Goal: Task Accomplishment & Management: Use online tool/utility

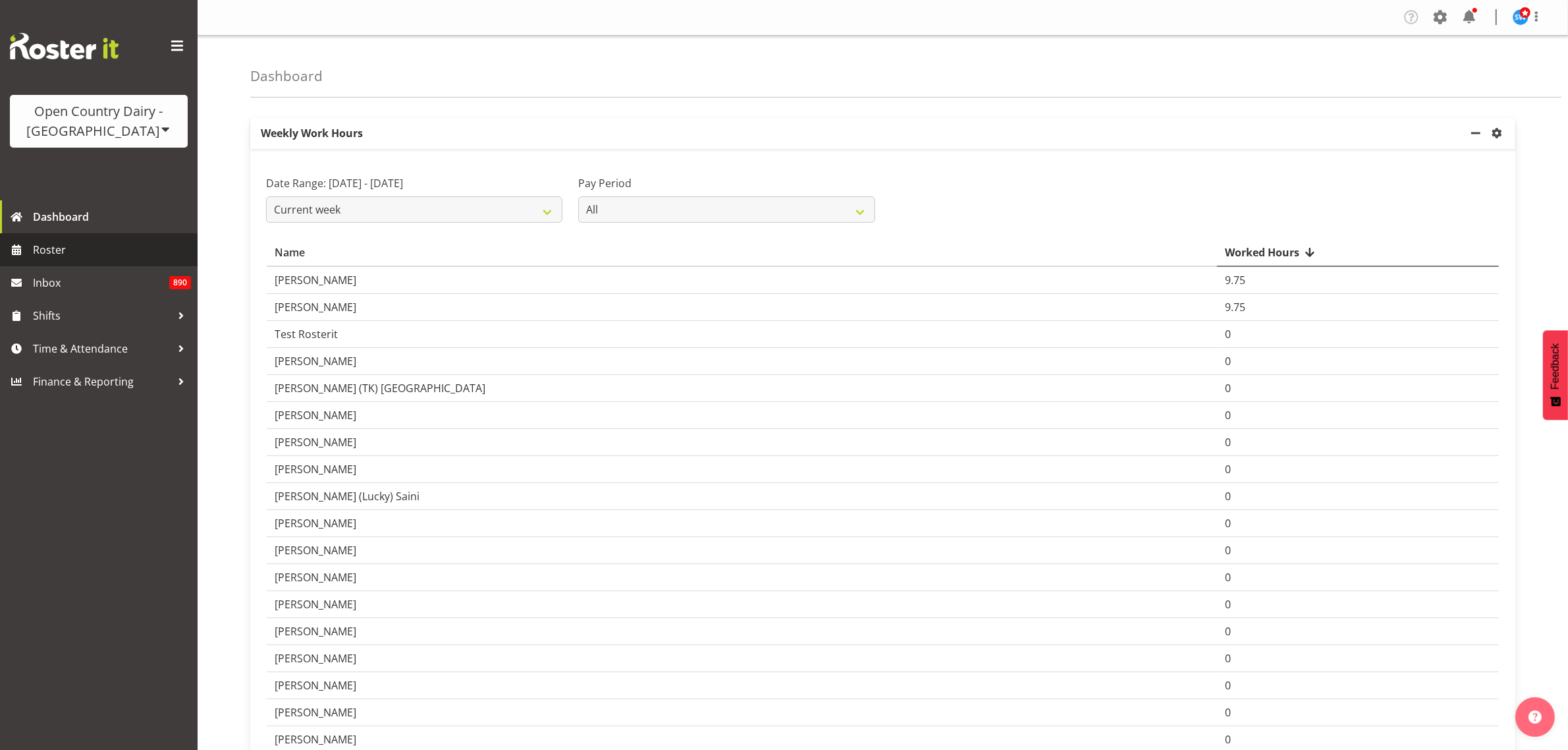
click at [71, 251] on span "Roster" at bounding box center [111, 249] width 158 height 19
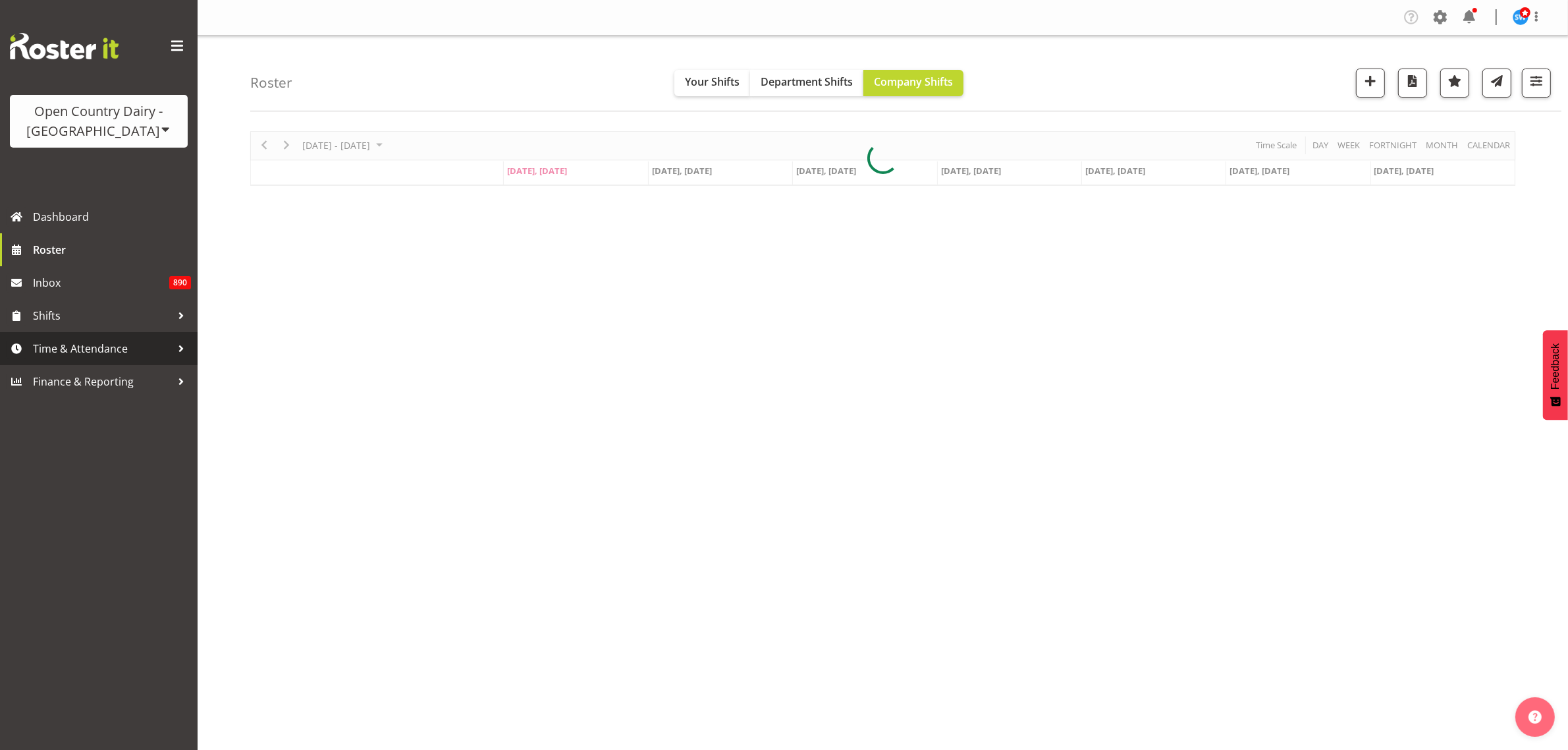
click at [88, 347] on span "Time & Attendance" at bounding box center [102, 348] width 138 height 19
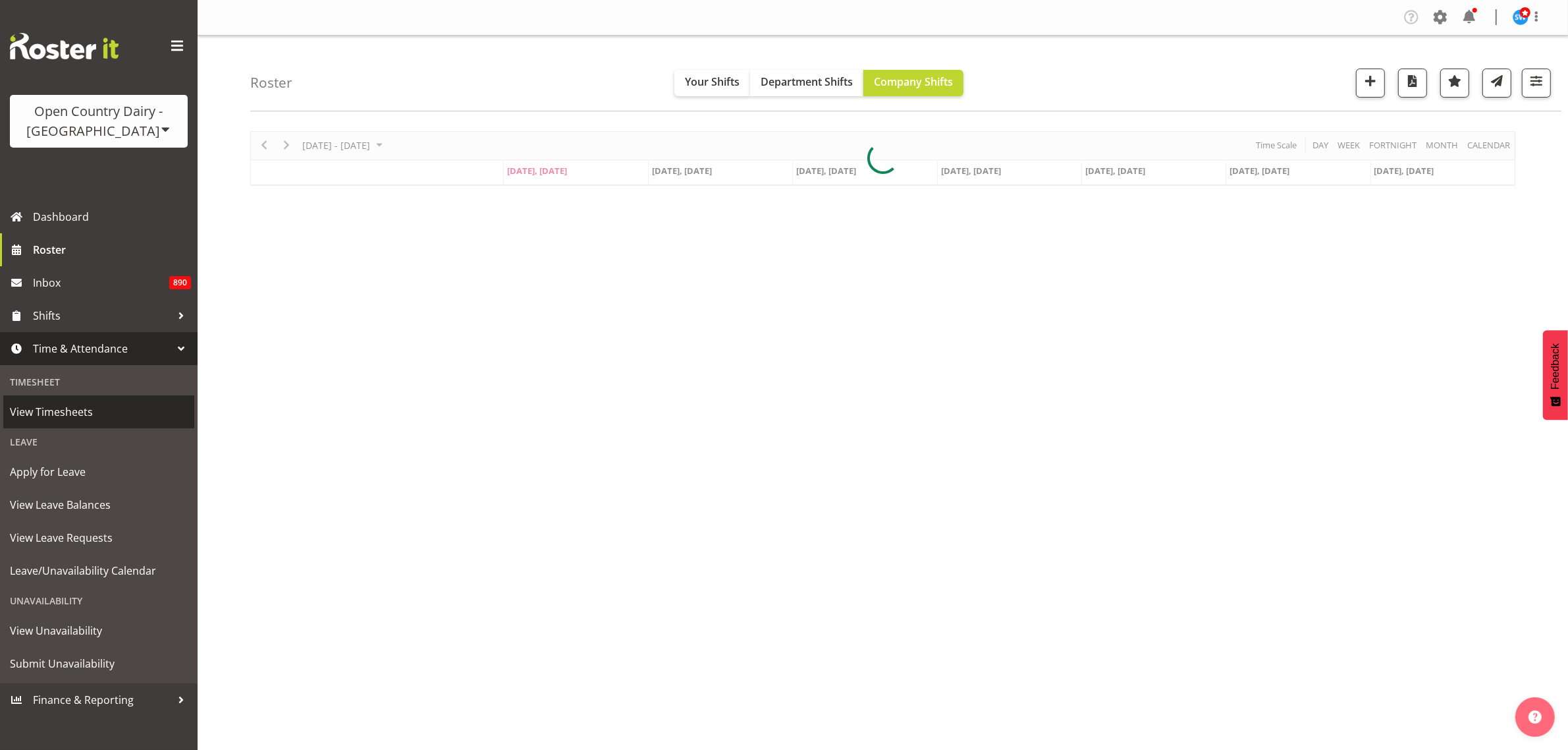
click at [79, 405] on span "View Timesheets" at bounding box center [98, 412] width 177 height 19
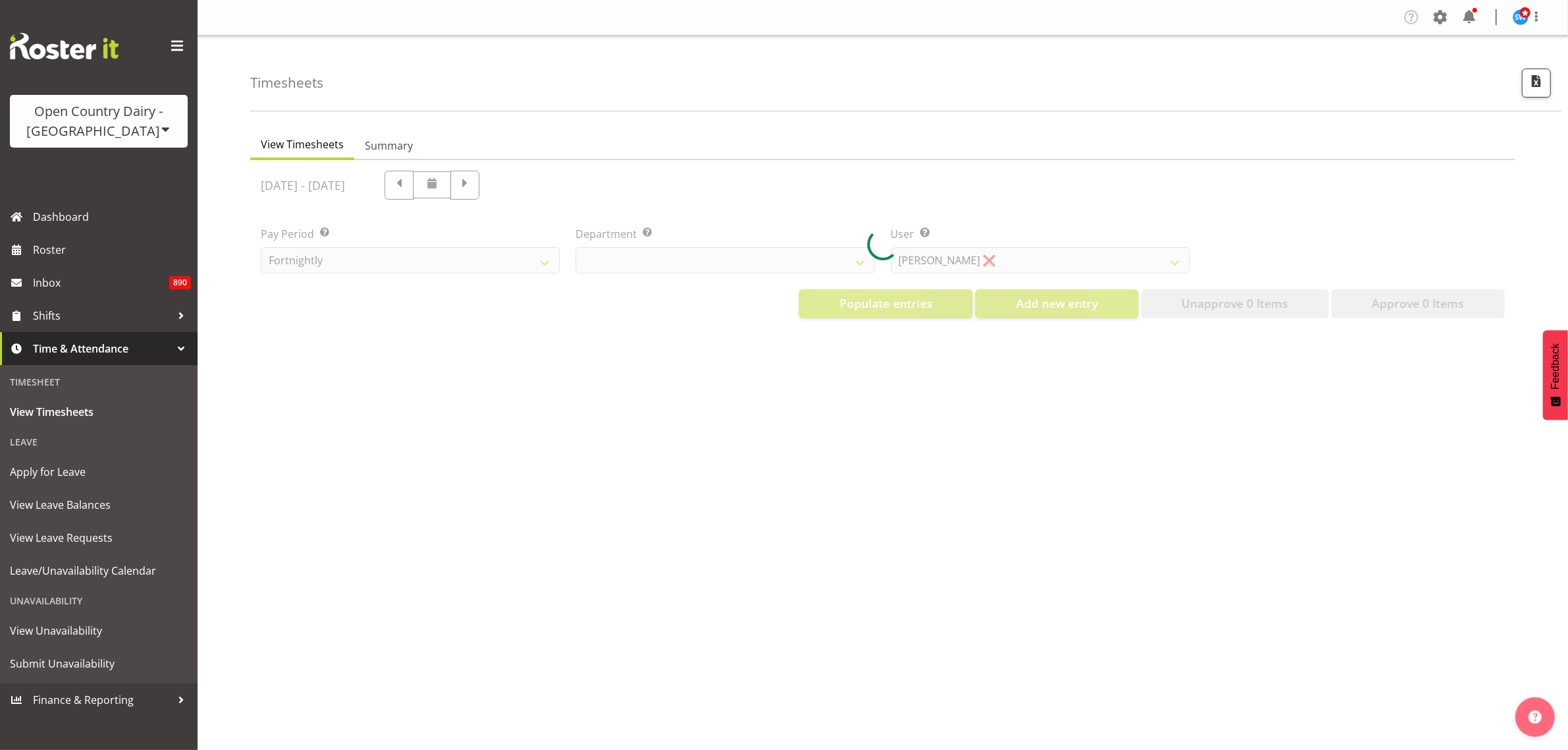
select select "733"
select select "7414"
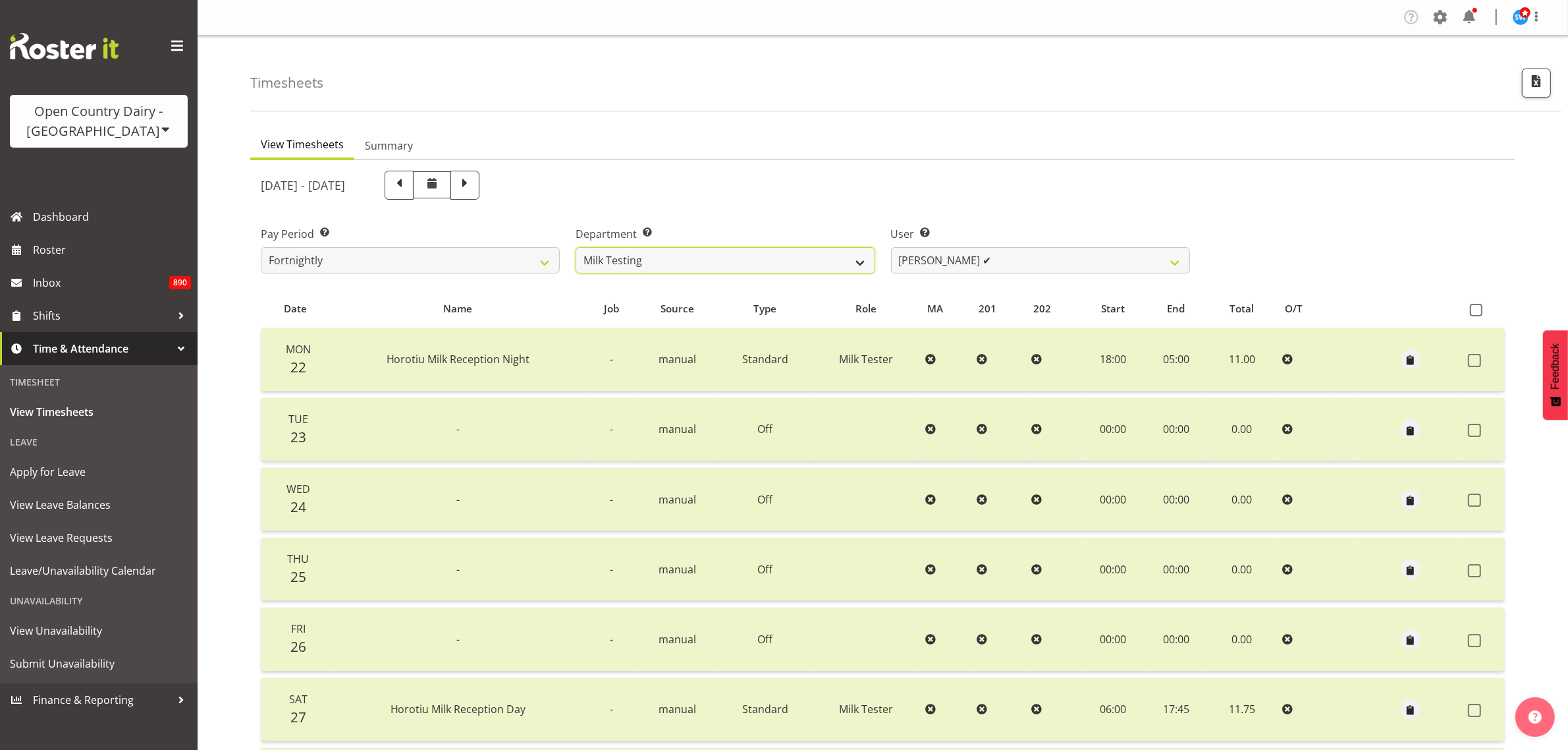
click at [860, 258] on select "701 702 703 704 705 706 707 708 709 710 711 712 713 714 715 716 717 718 719 720" at bounding box center [725, 260] width 299 height 26
select select "763"
click at [576, 247] on select "701 702 703 704 705 706 707 708 709 710 711 712 713 714 715 716 717 718 719 720" at bounding box center [725, 260] width 299 height 26
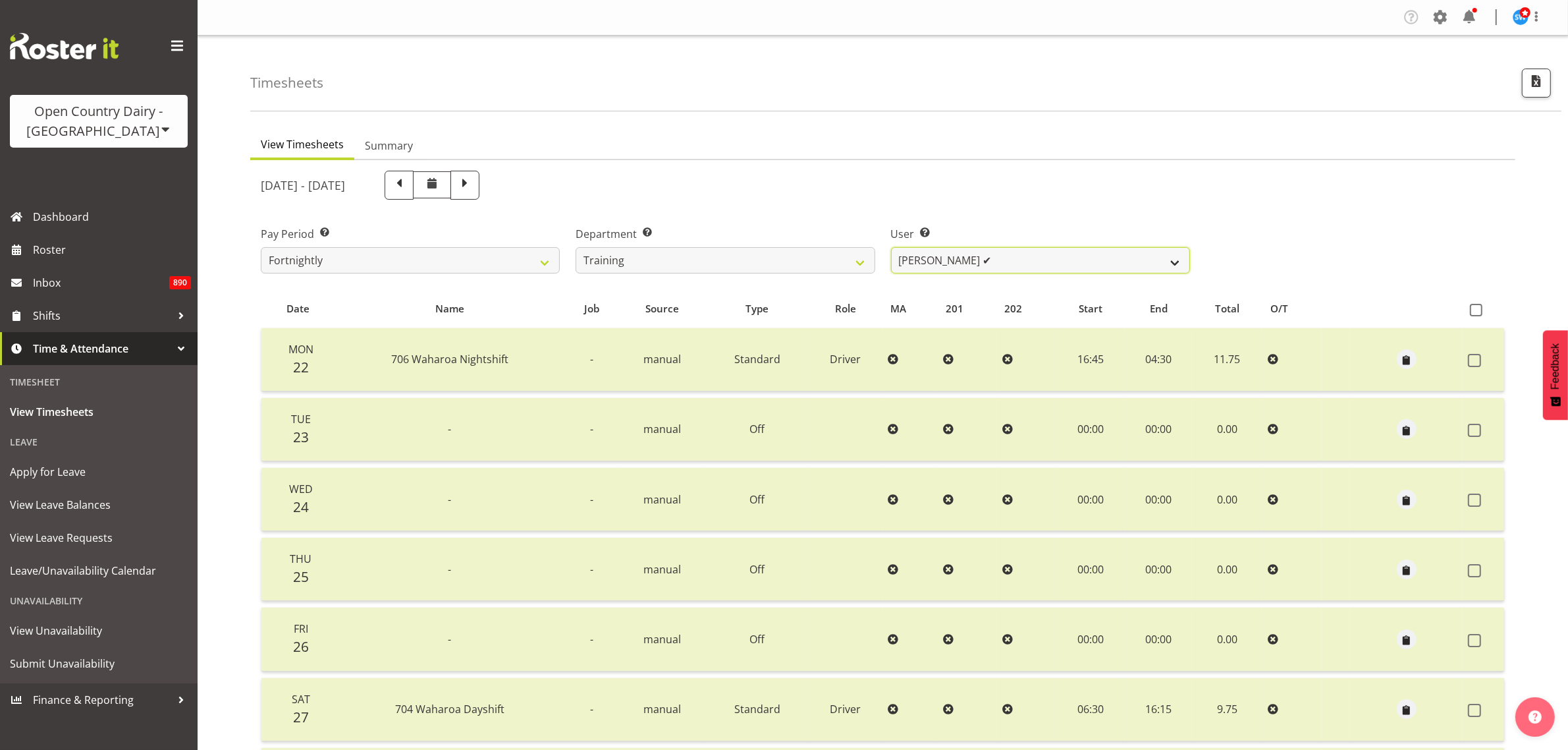
click at [1166, 261] on select "Andre Syben ✔ Andrew Murphy ✔ Antony Lockyer ✔ Jesse Simpson ✔ Kimberley-Rose A…" at bounding box center [1040, 260] width 299 height 26
select select "11176"
click at [891, 247] on select "Andre Syben ✔ Andrew Murphy ✔ Antony Lockyer ✔ Jesse Simpson ✔ Kimberley-Rose A…" at bounding box center [1040, 260] width 299 height 26
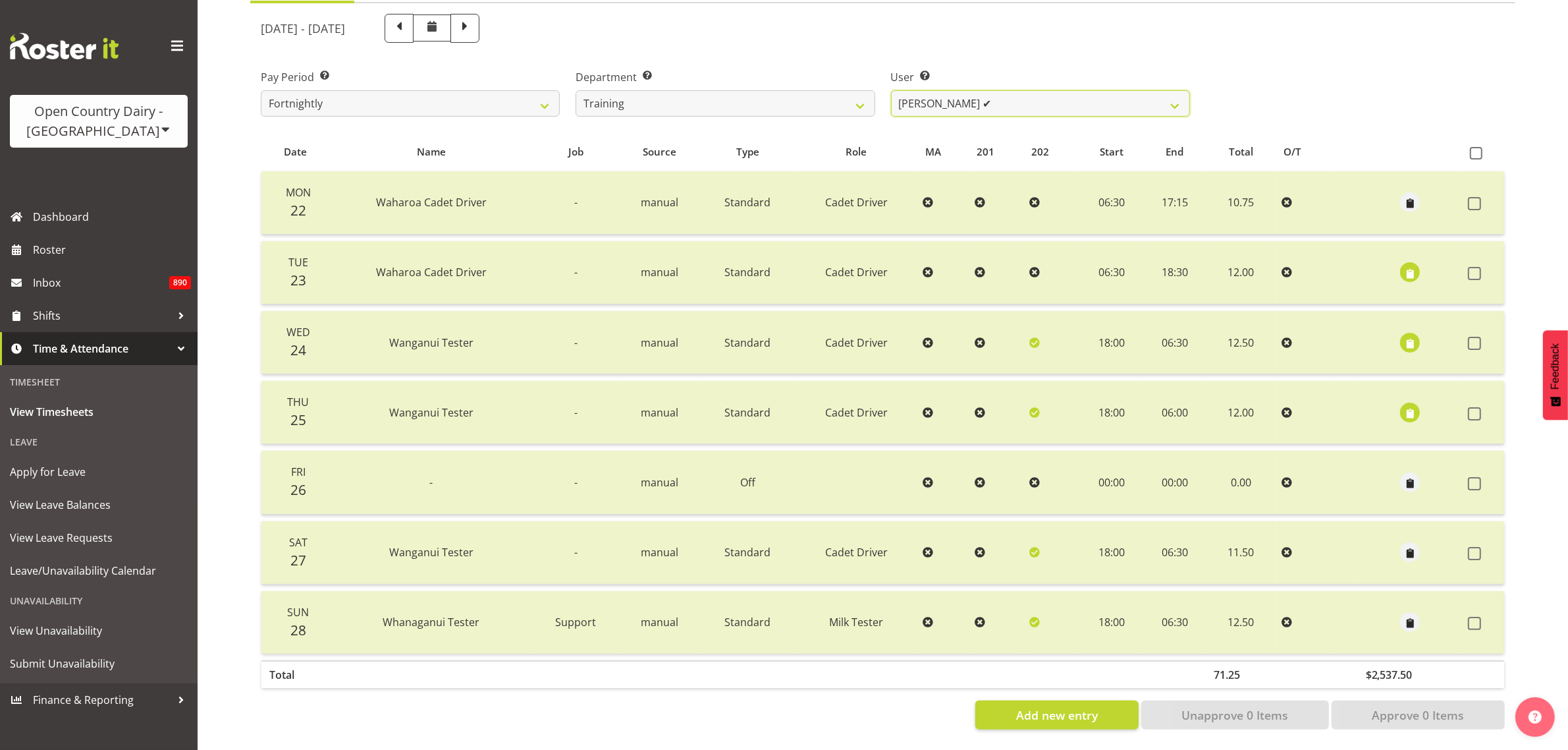
scroll to position [169, 0]
click at [1413, 336] on span "button" at bounding box center [1410, 343] width 15 height 15
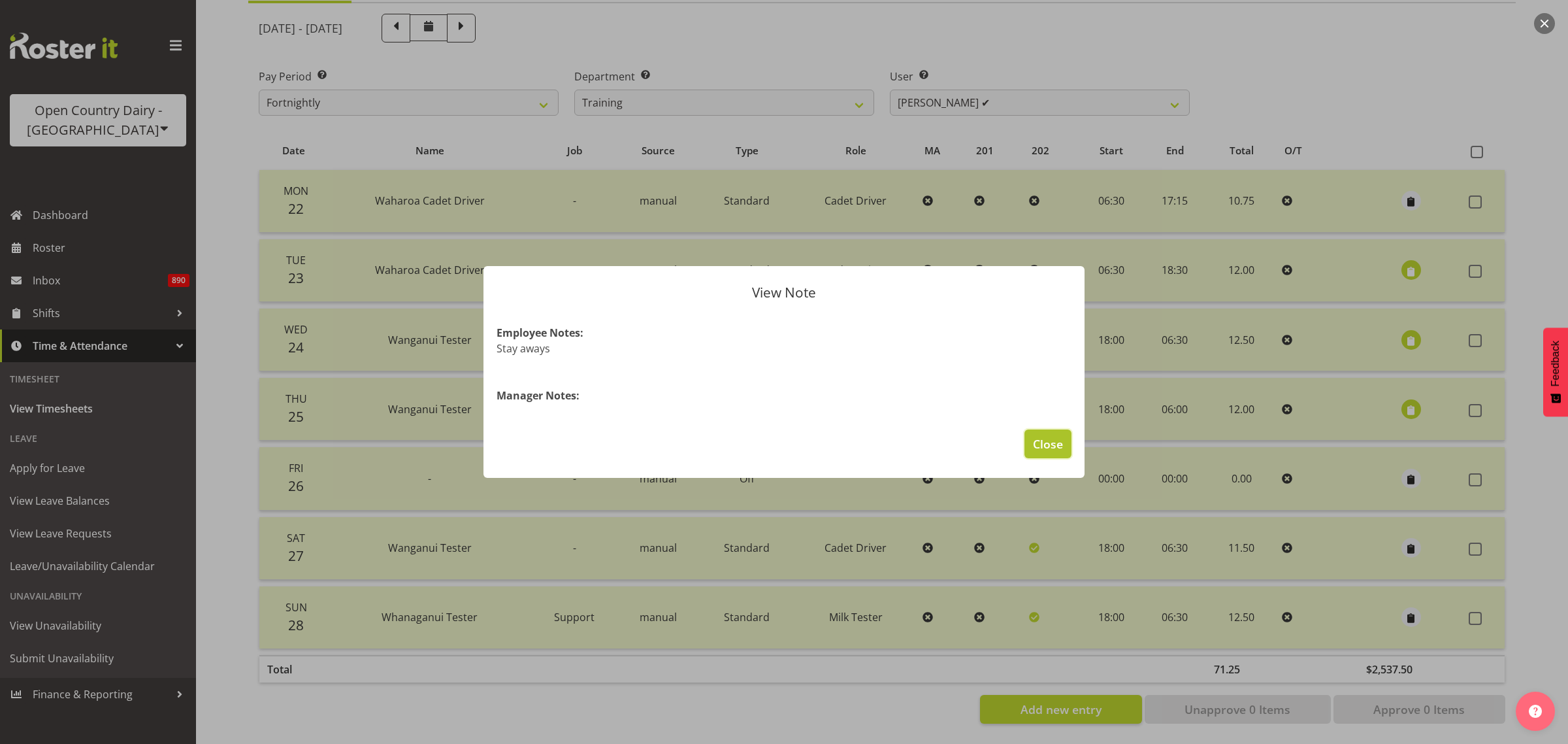
click at [1056, 441] on span "Close" at bounding box center [1048, 443] width 30 height 17
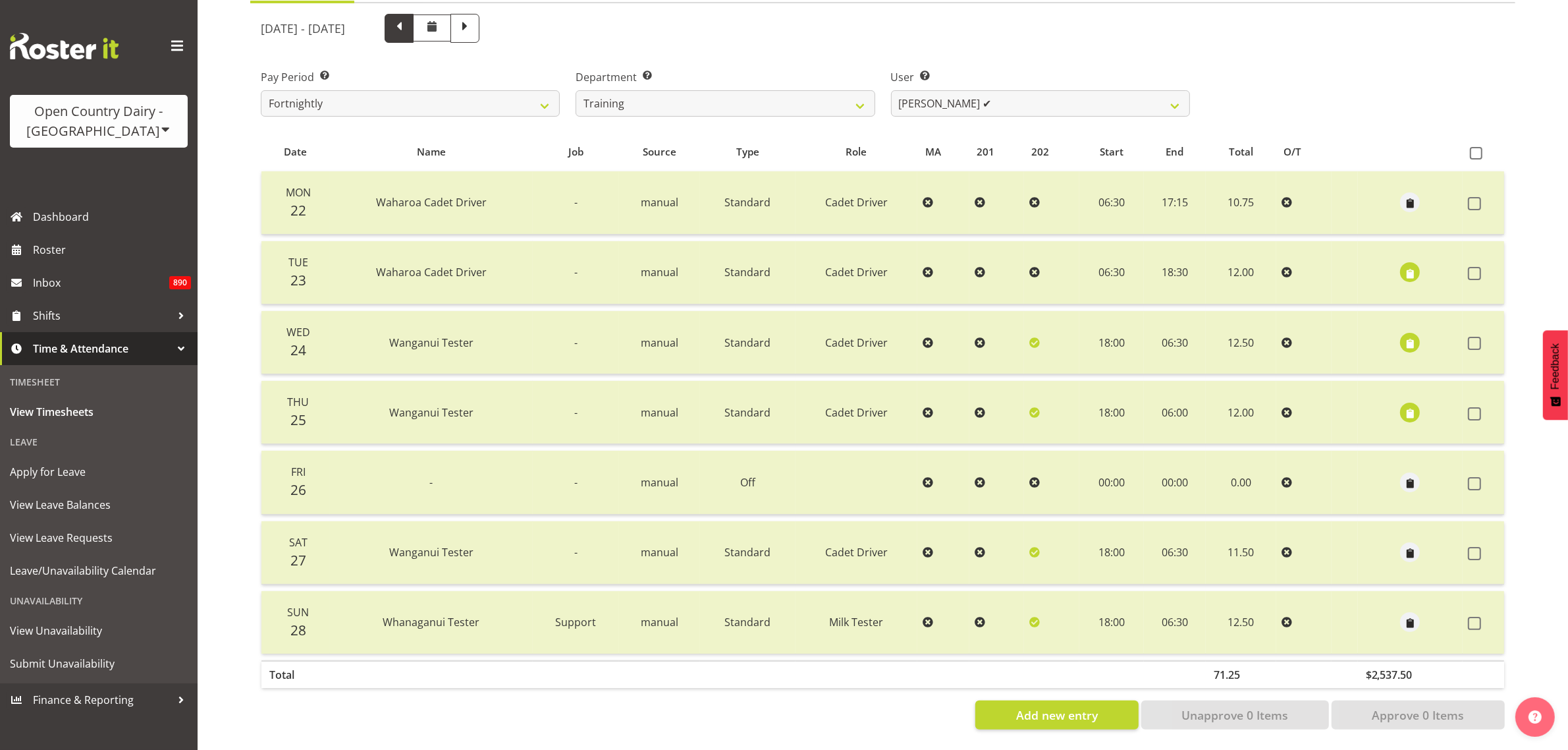
click at [408, 21] on span at bounding box center [399, 26] width 17 height 17
select select
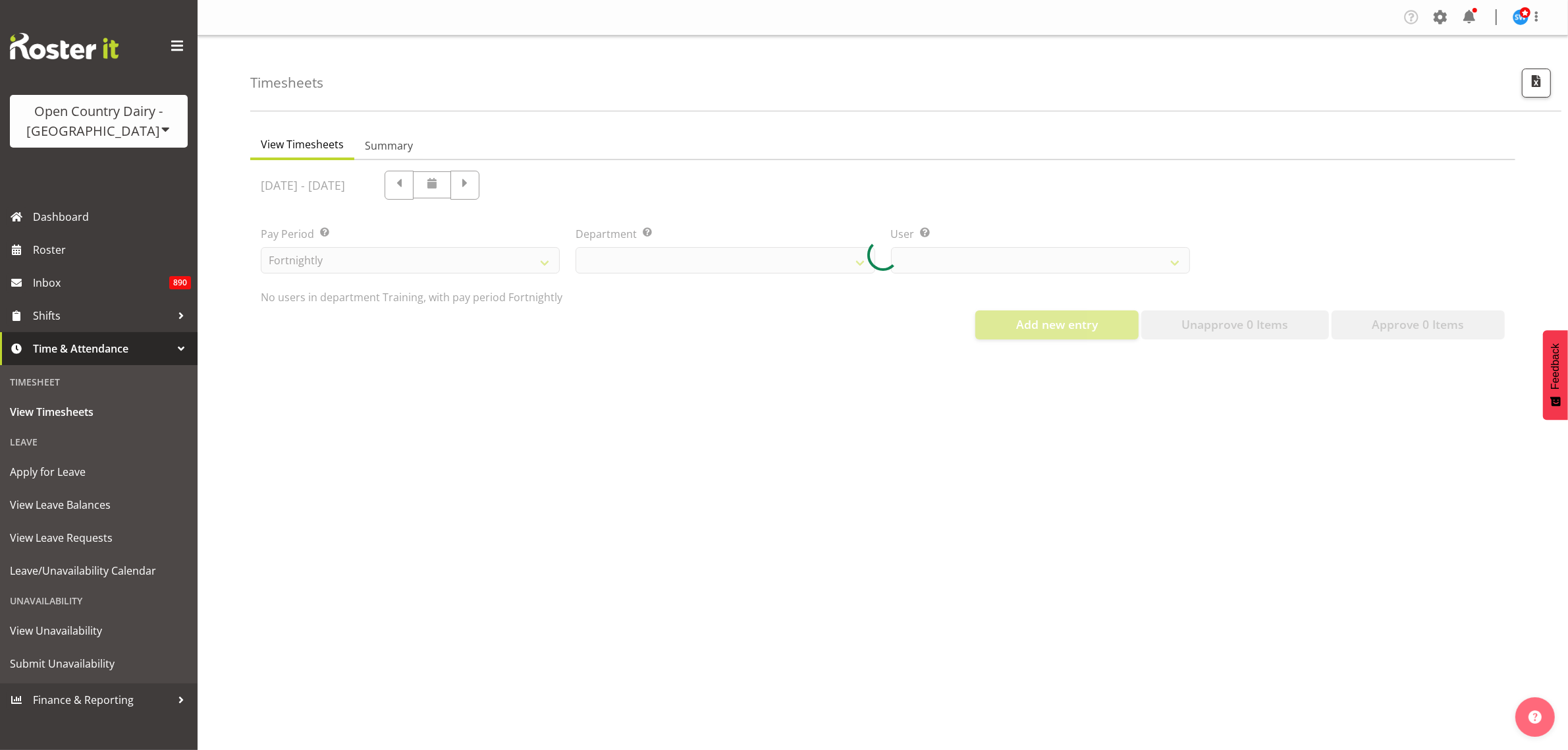
select select "763"
select select "11176"
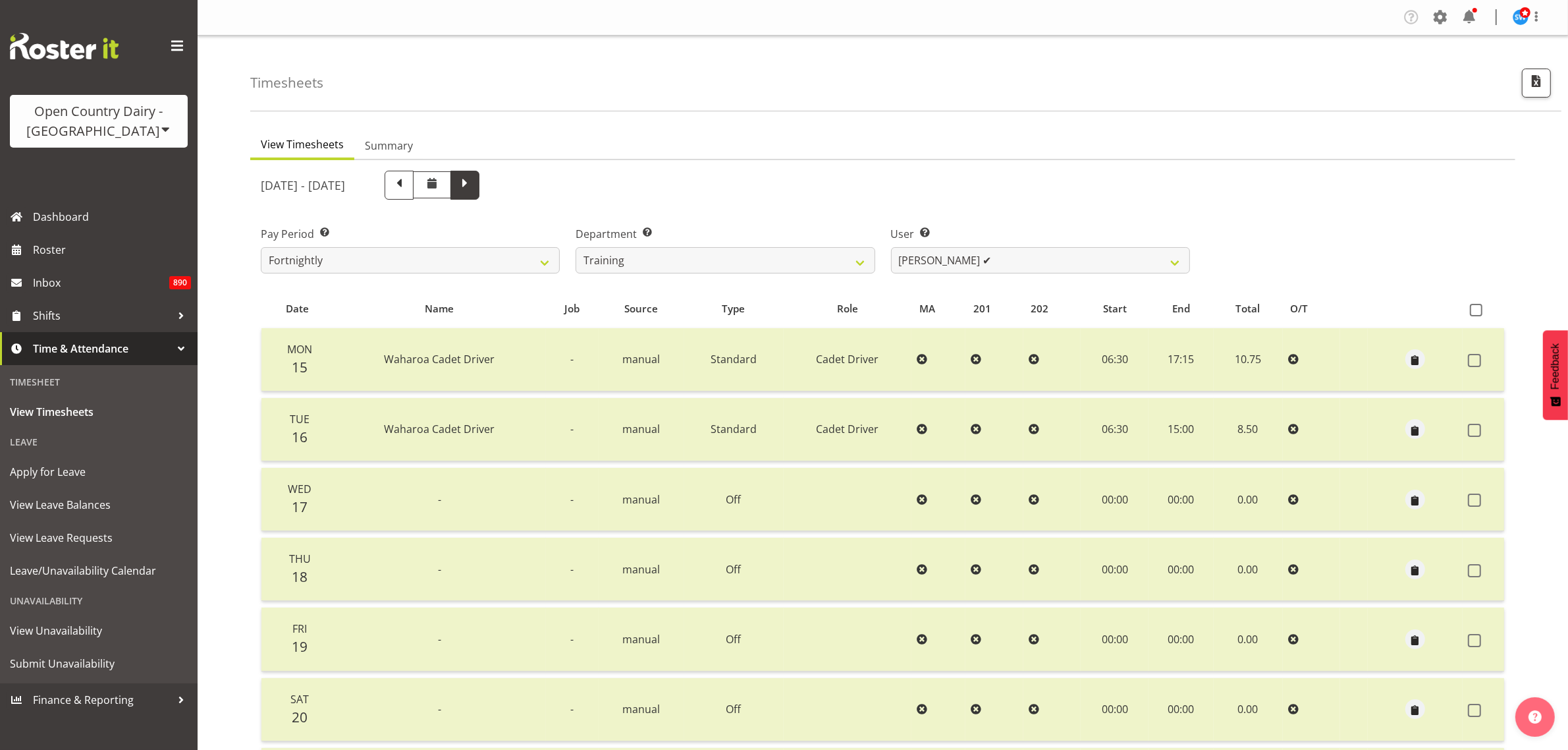
click at [473, 189] on span at bounding box center [465, 184] width 17 height 17
select select
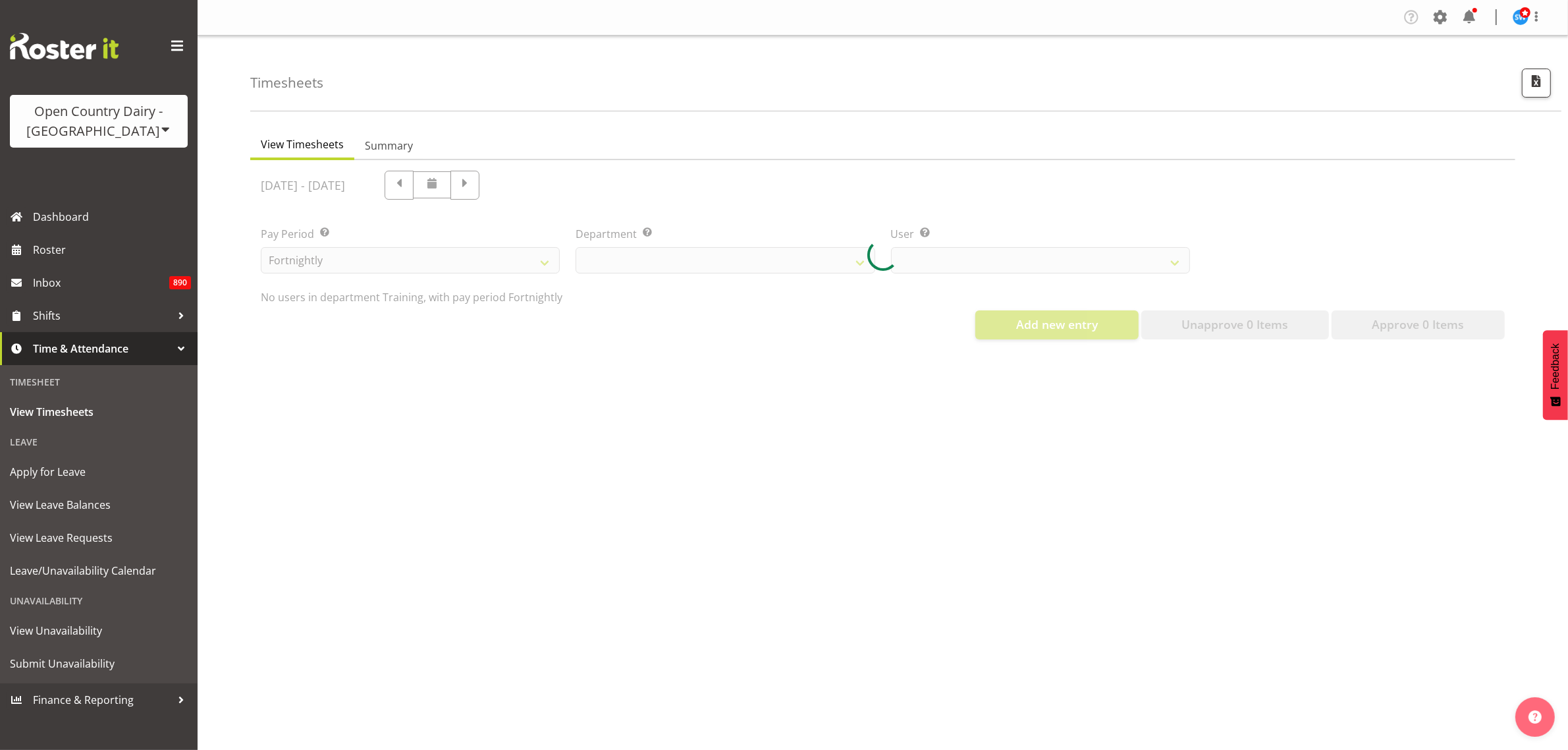
select select "763"
select select "11176"
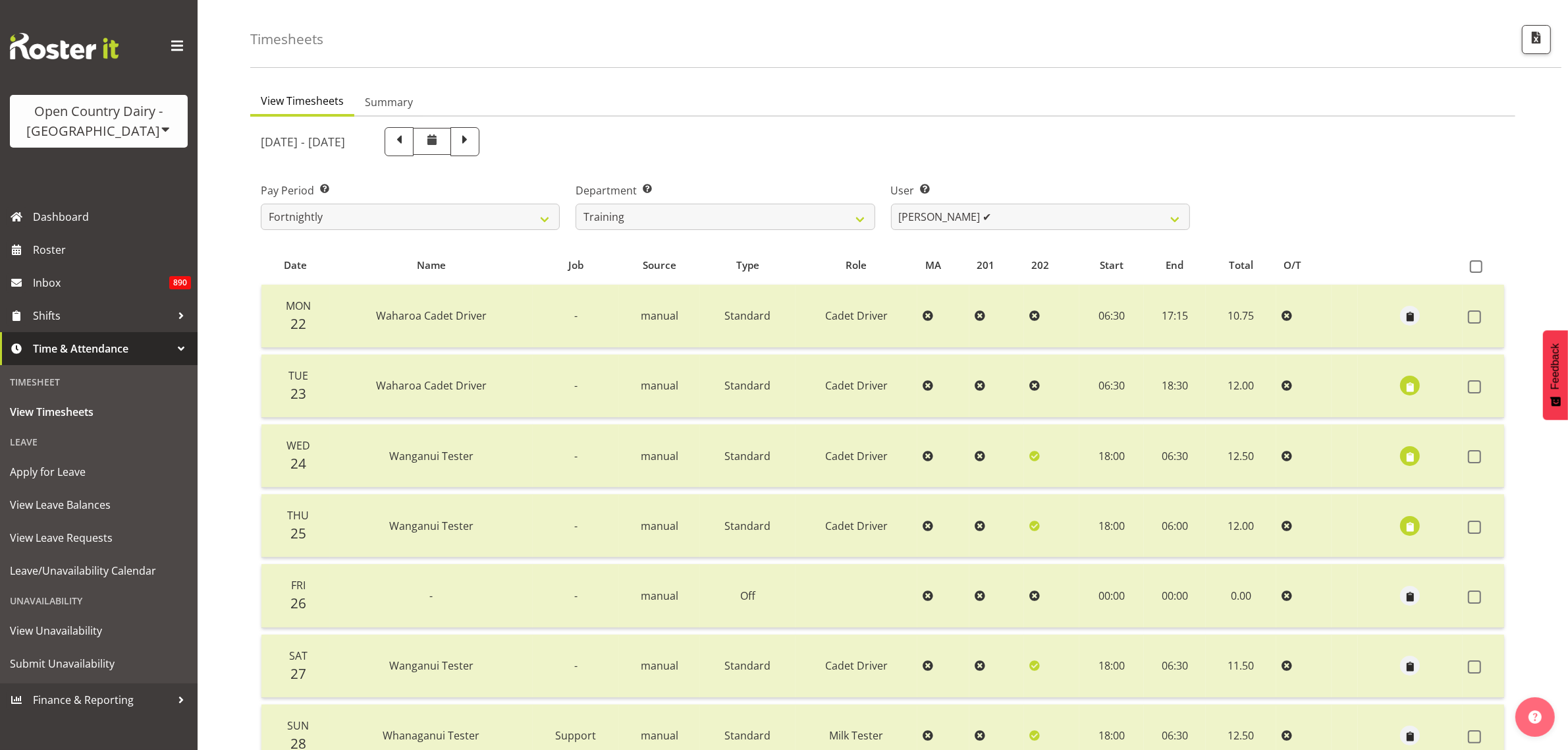
scroll to position [82, 0]
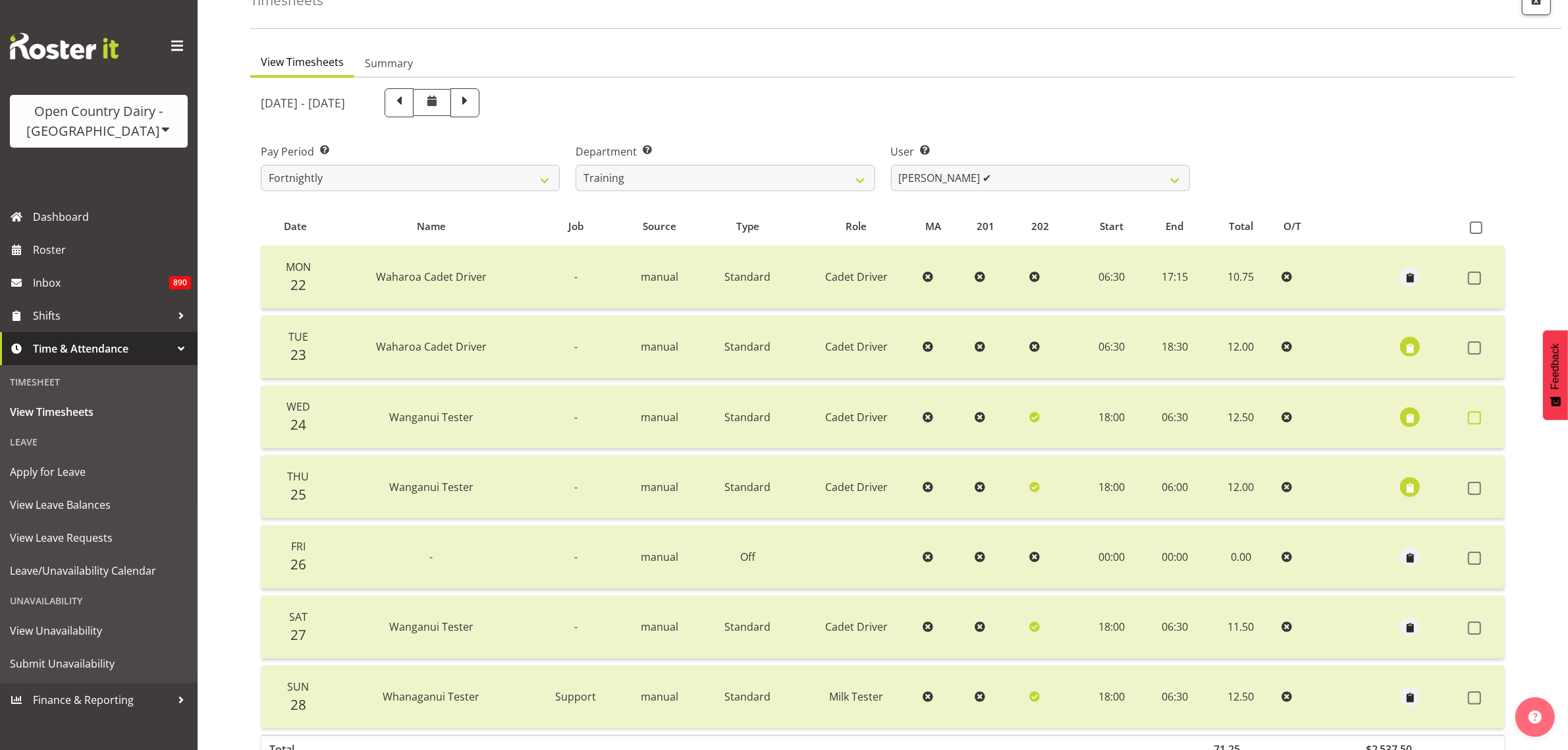
click at [1478, 412] on span at bounding box center [1474, 417] width 13 height 13
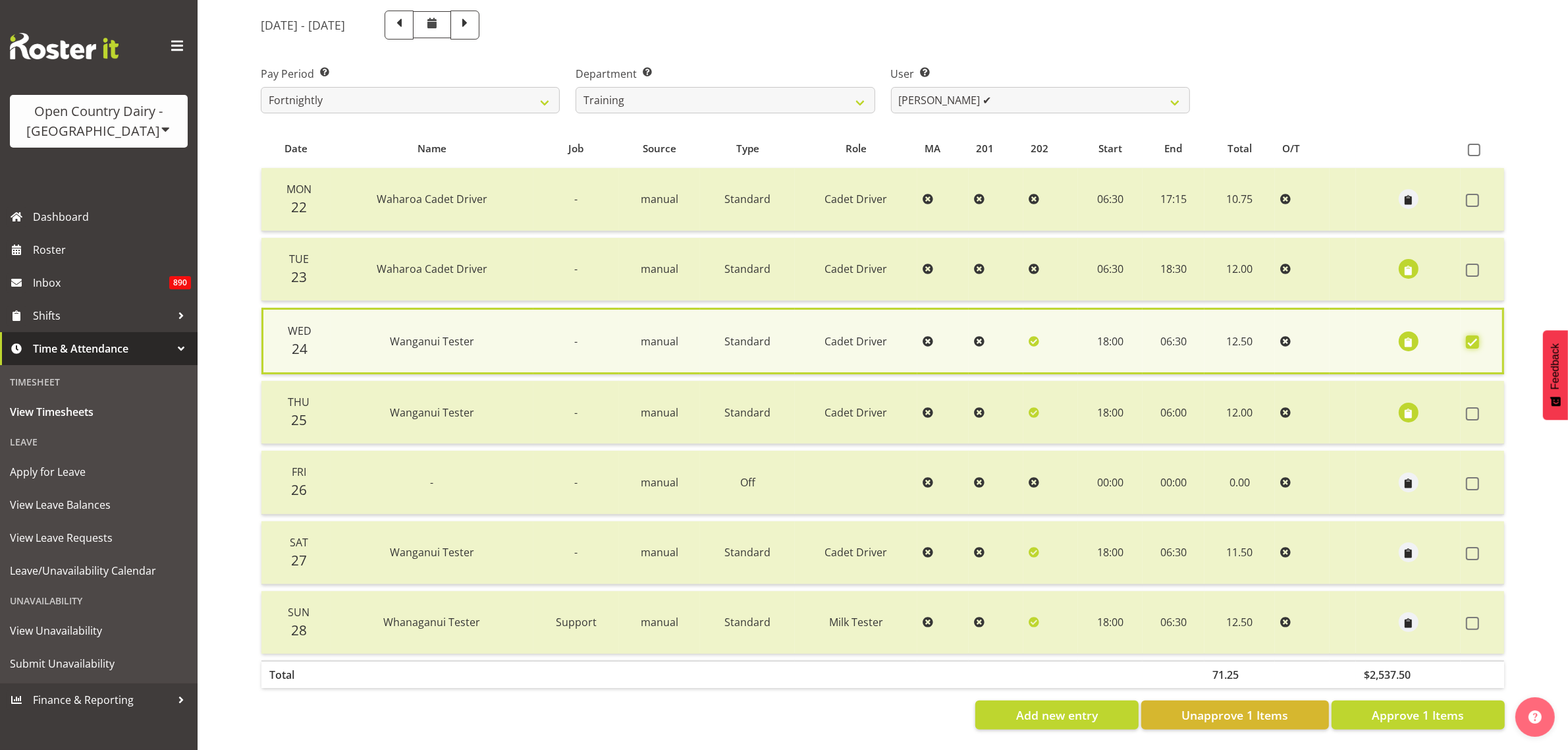
scroll to position [171, 0]
click at [1252, 706] on span "Unapprove 1 Items" at bounding box center [1234, 714] width 106 height 17
checkbox input "false"
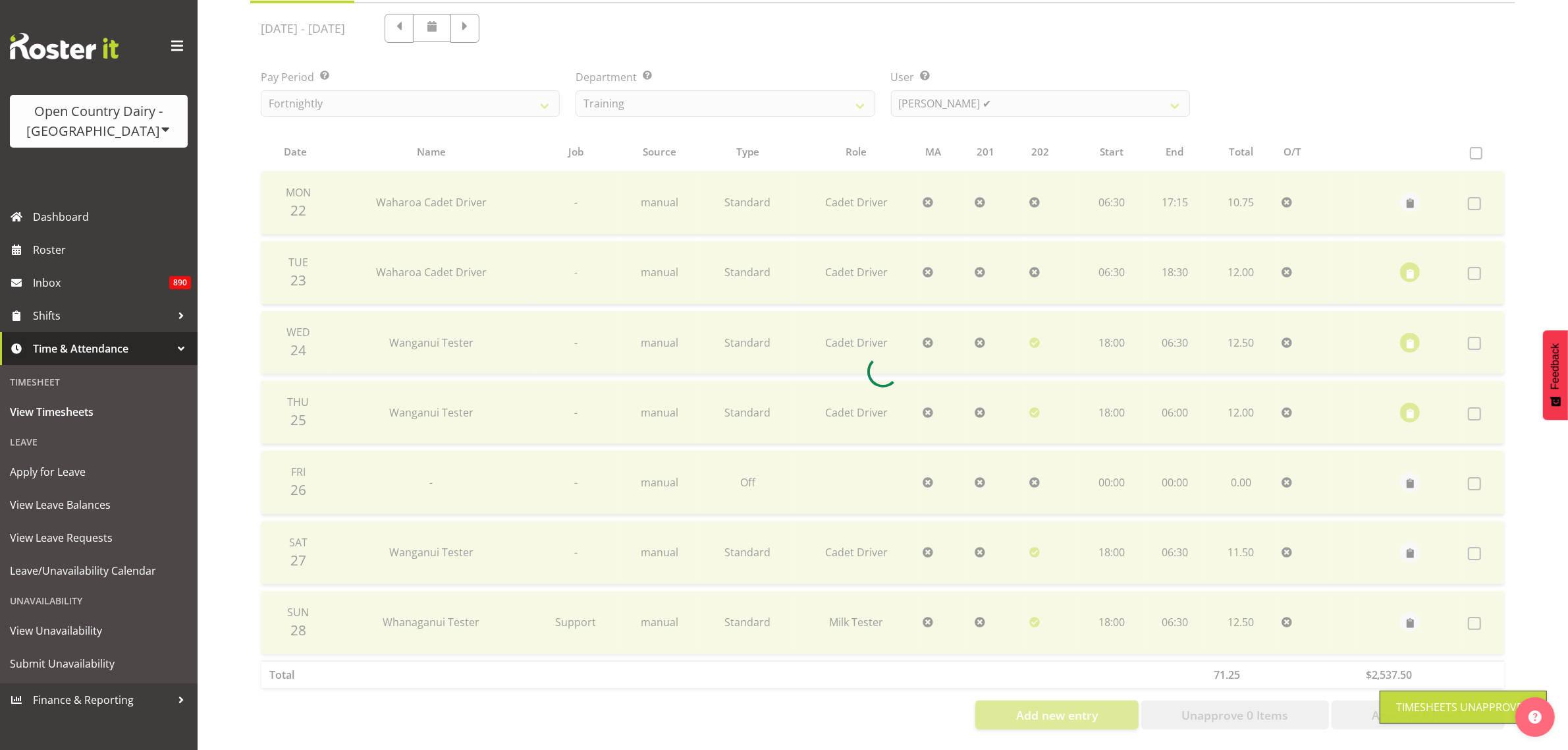
scroll to position [169, 0]
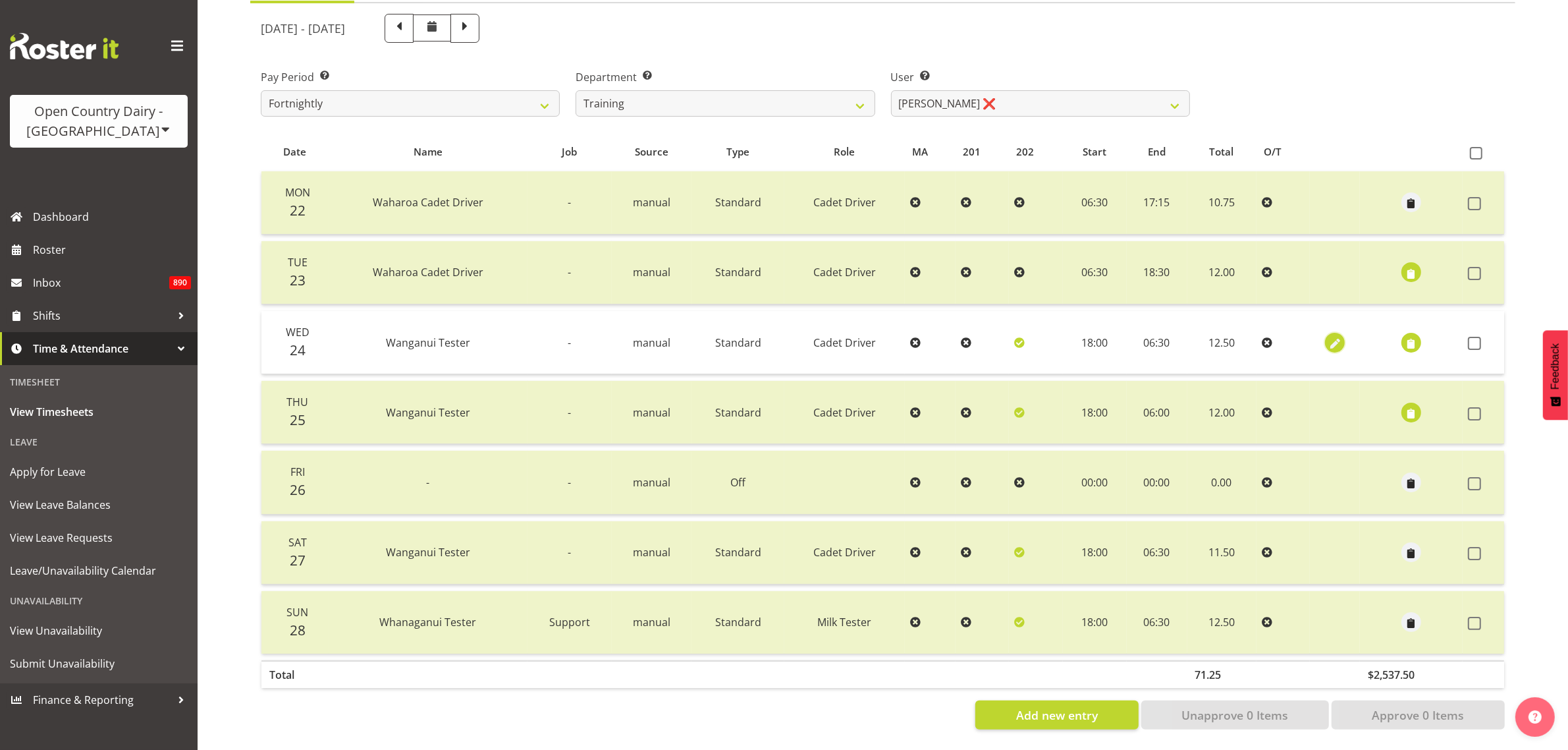
click at [1336, 336] on span "button" at bounding box center [1335, 343] width 15 height 15
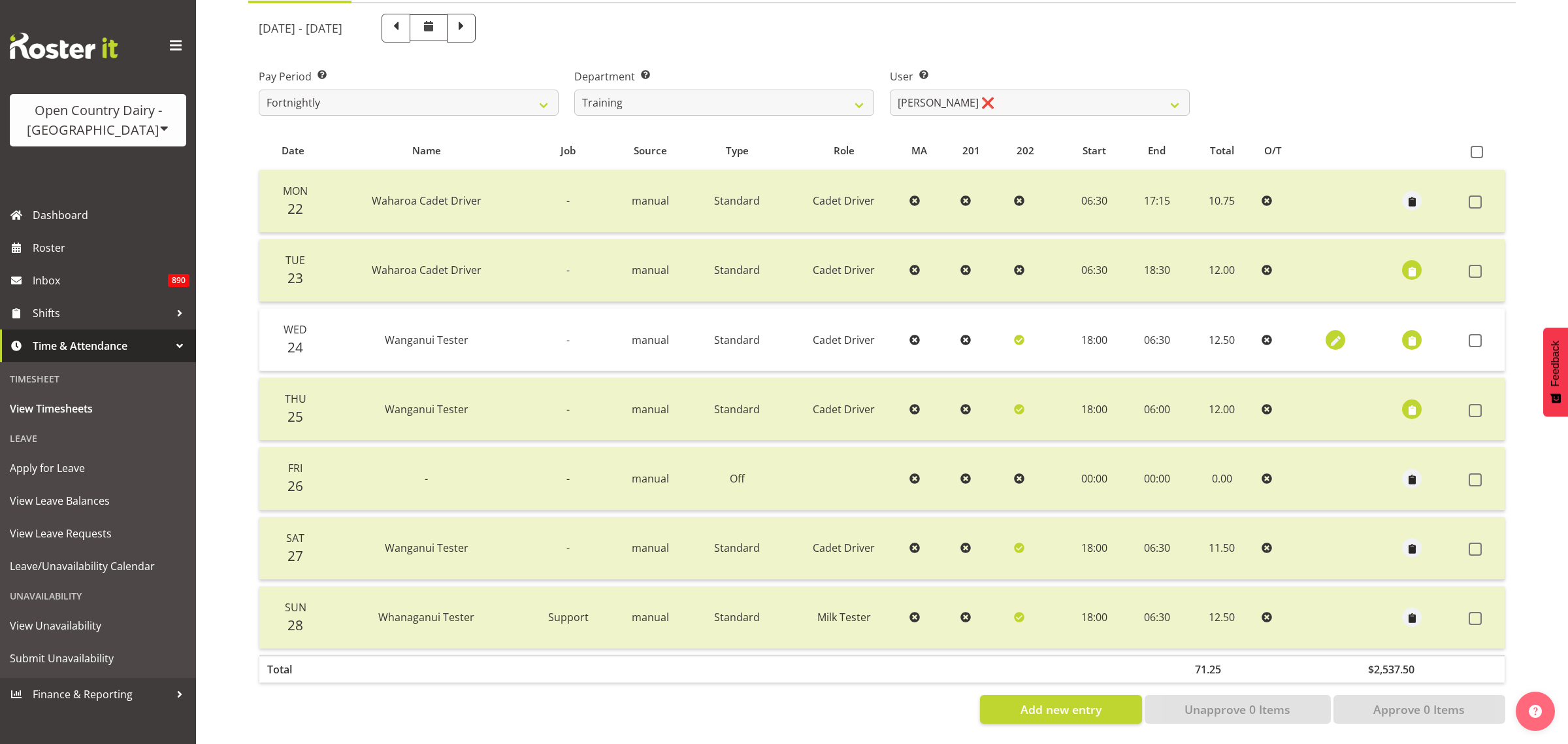
select select "Standard"
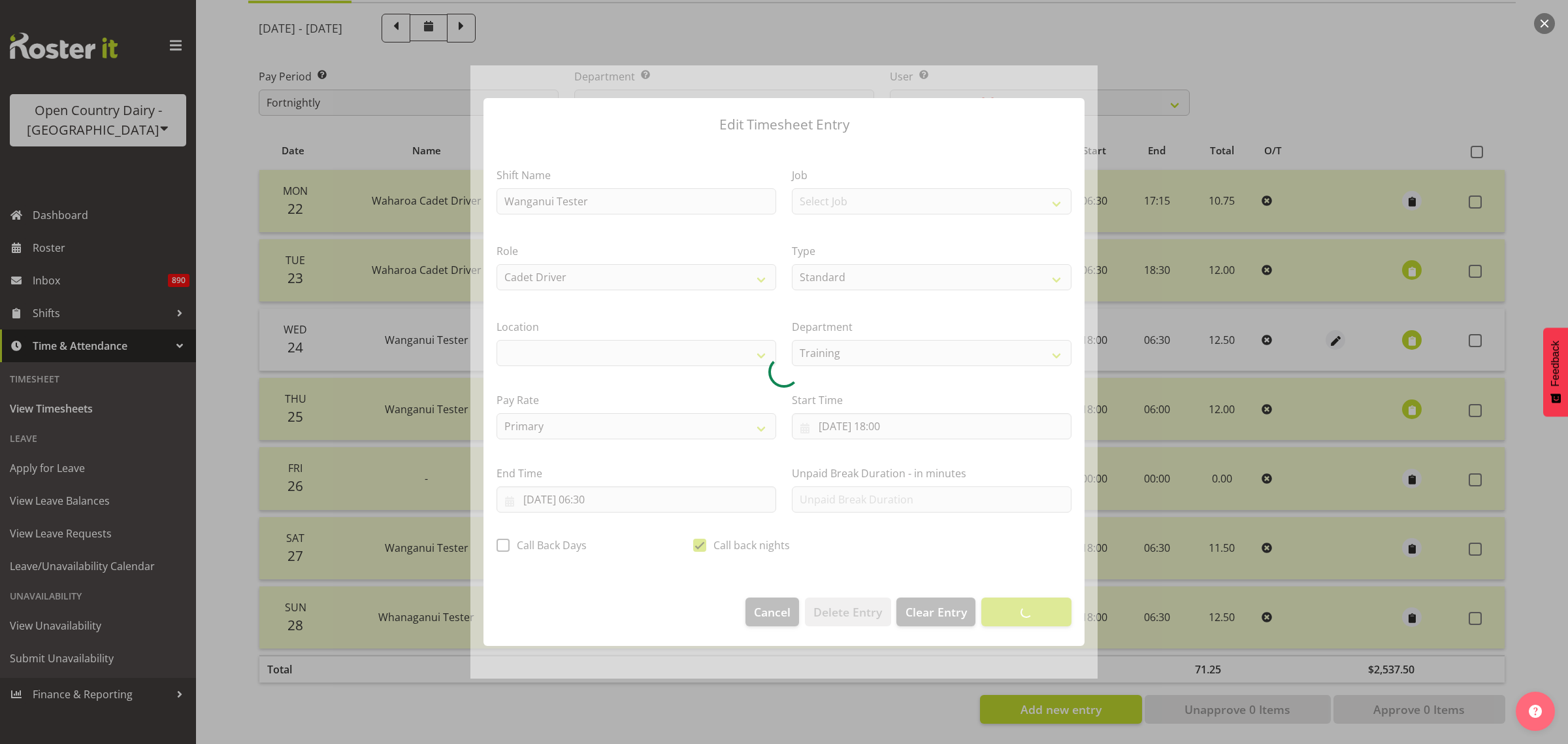
select select "1054"
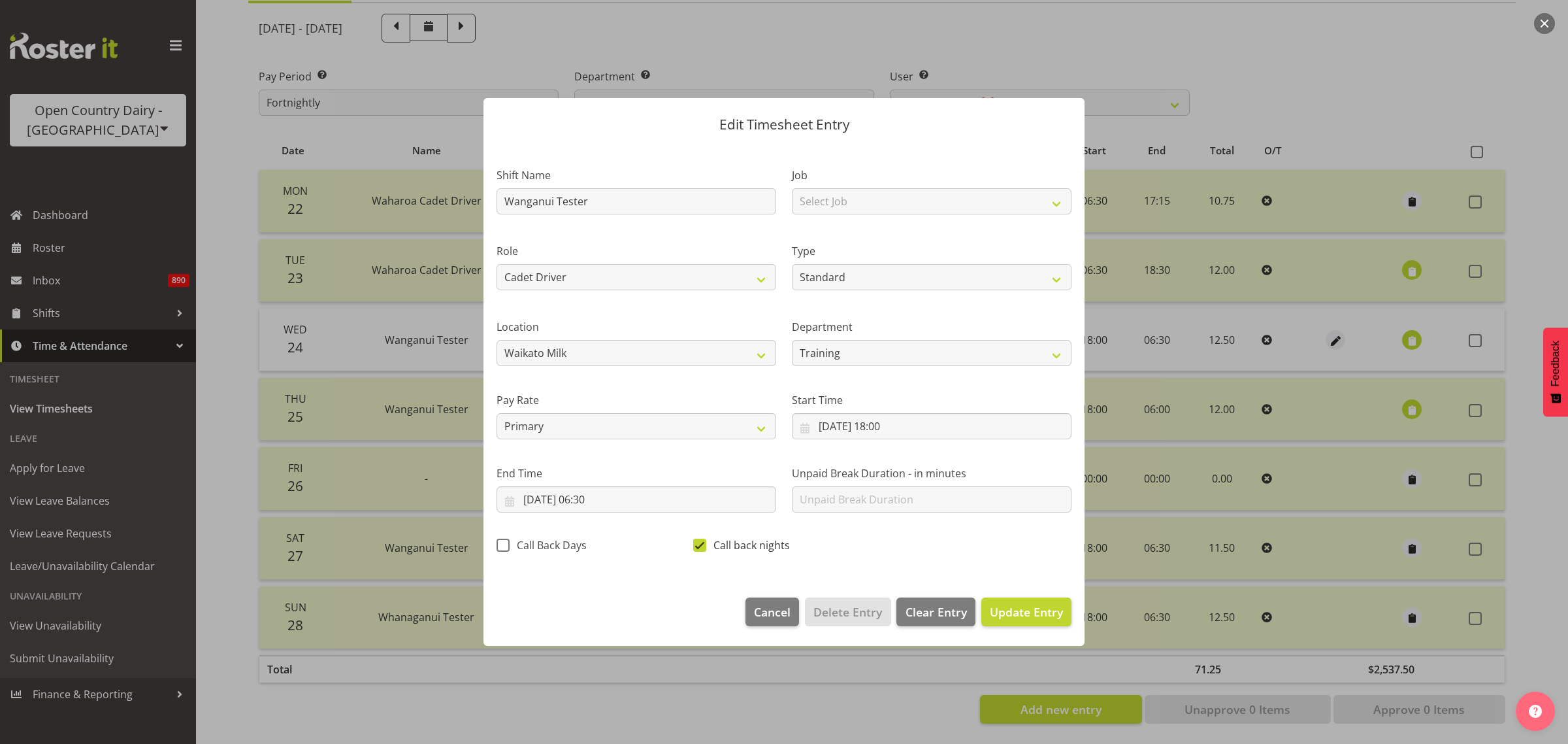
drag, startPoint x: 701, startPoint y: 543, endPoint x: 860, endPoint y: 580, distance: 163.2
click at [701, 544] on span at bounding box center [699, 545] width 13 height 13
click at [701, 544] on input "Call back nights" at bounding box center [697, 545] width 8 height 8
checkbox input "false"
click at [1036, 613] on span "Update Entry" at bounding box center [1026, 611] width 73 height 16
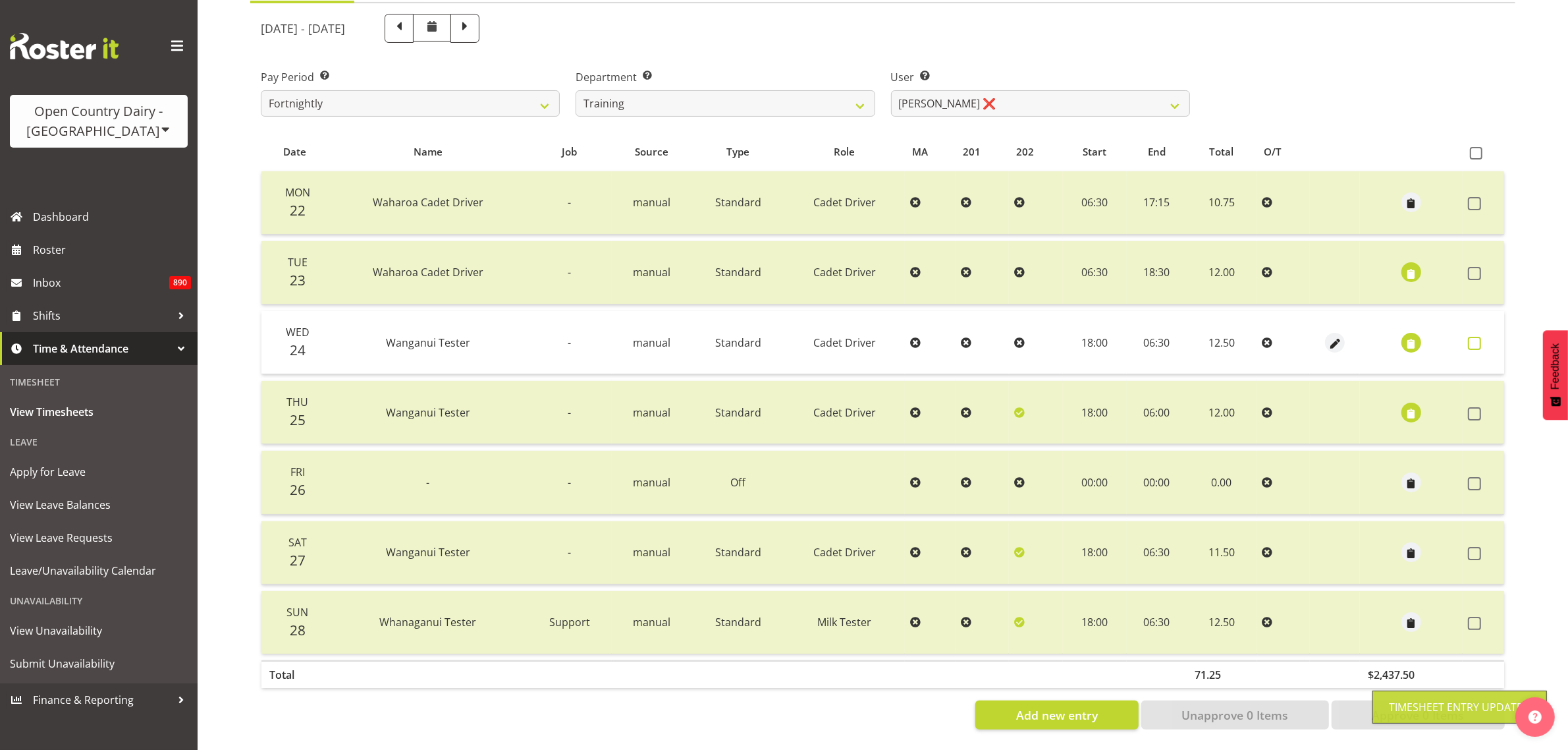
click at [1472, 336] on span at bounding box center [1474, 343] width 13 height 13
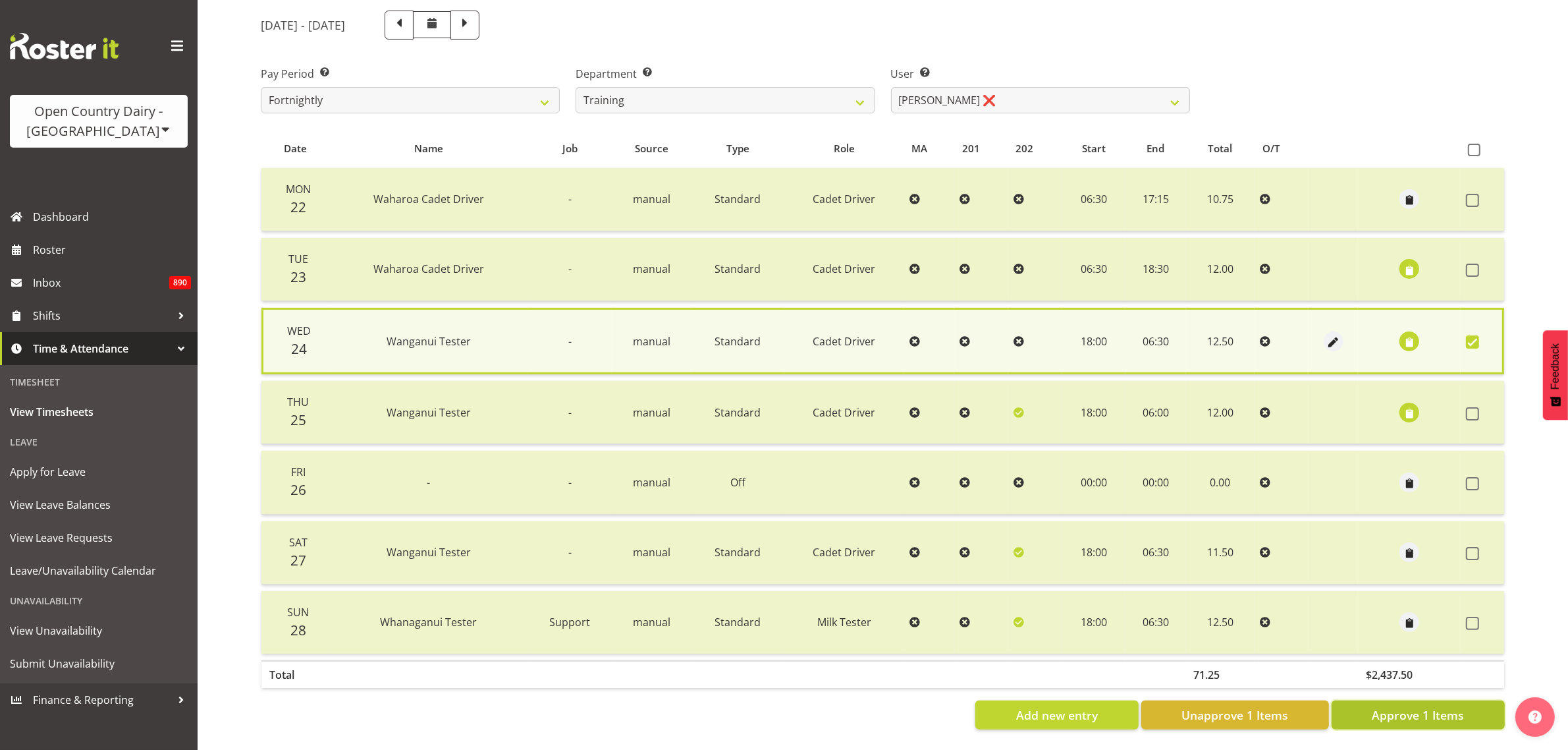
click at [1377, 706] on span "Approve 1 Items" at bounding box center [1418, 714] width 92 height 17
checkbox input "false"
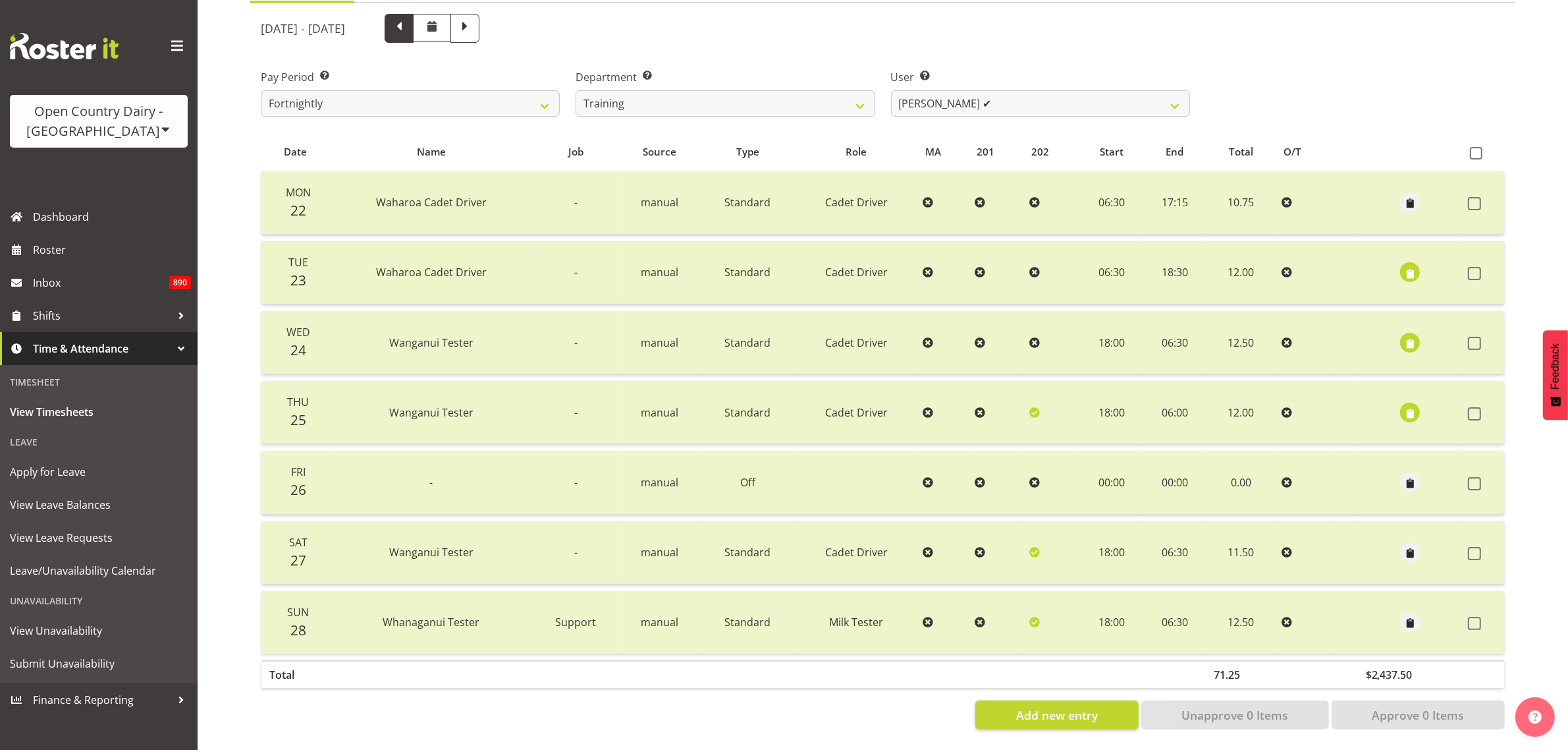
click at [408, 18] on span at bounding box center [399, 26] width 17 height 17
select select
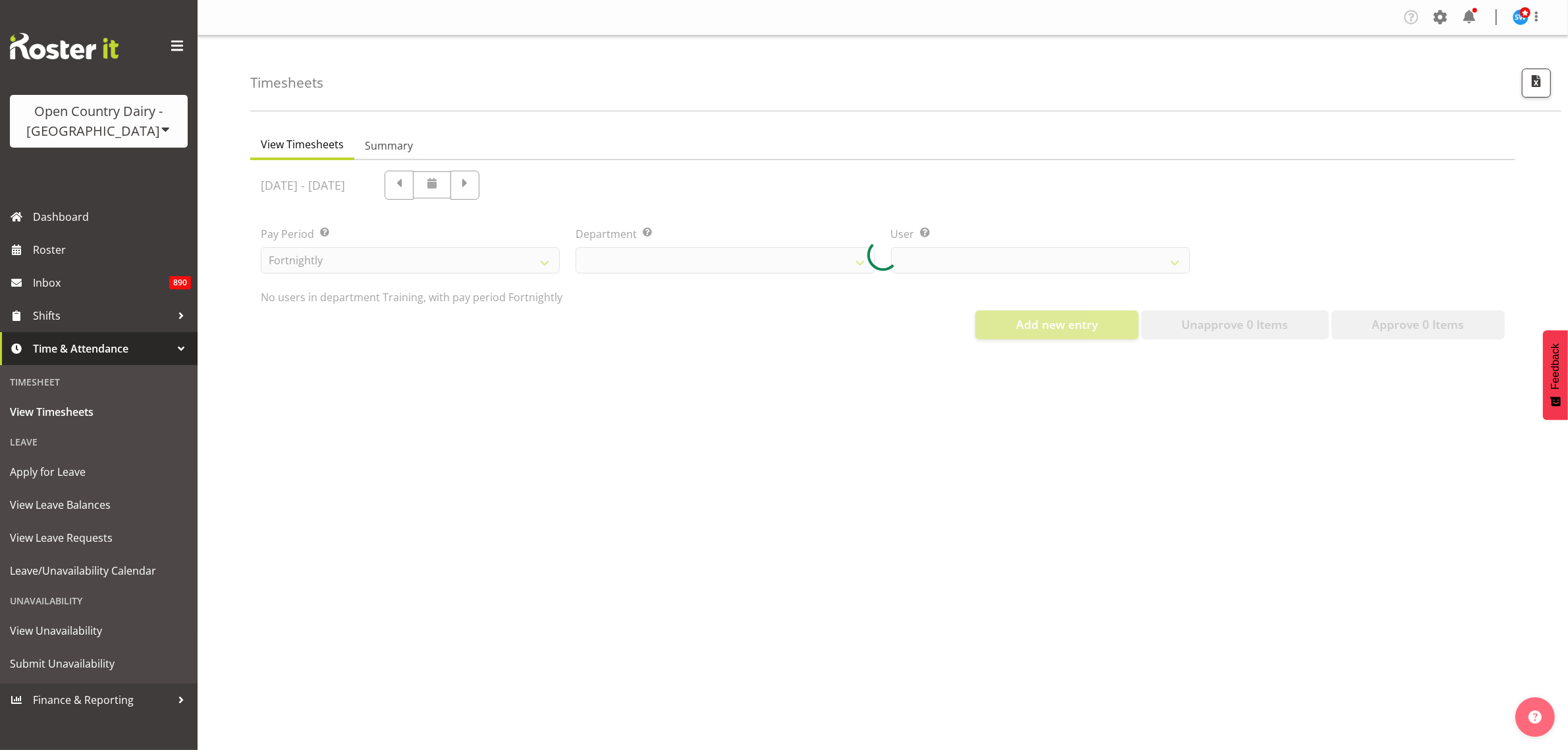
select select "763"
select select "11176"
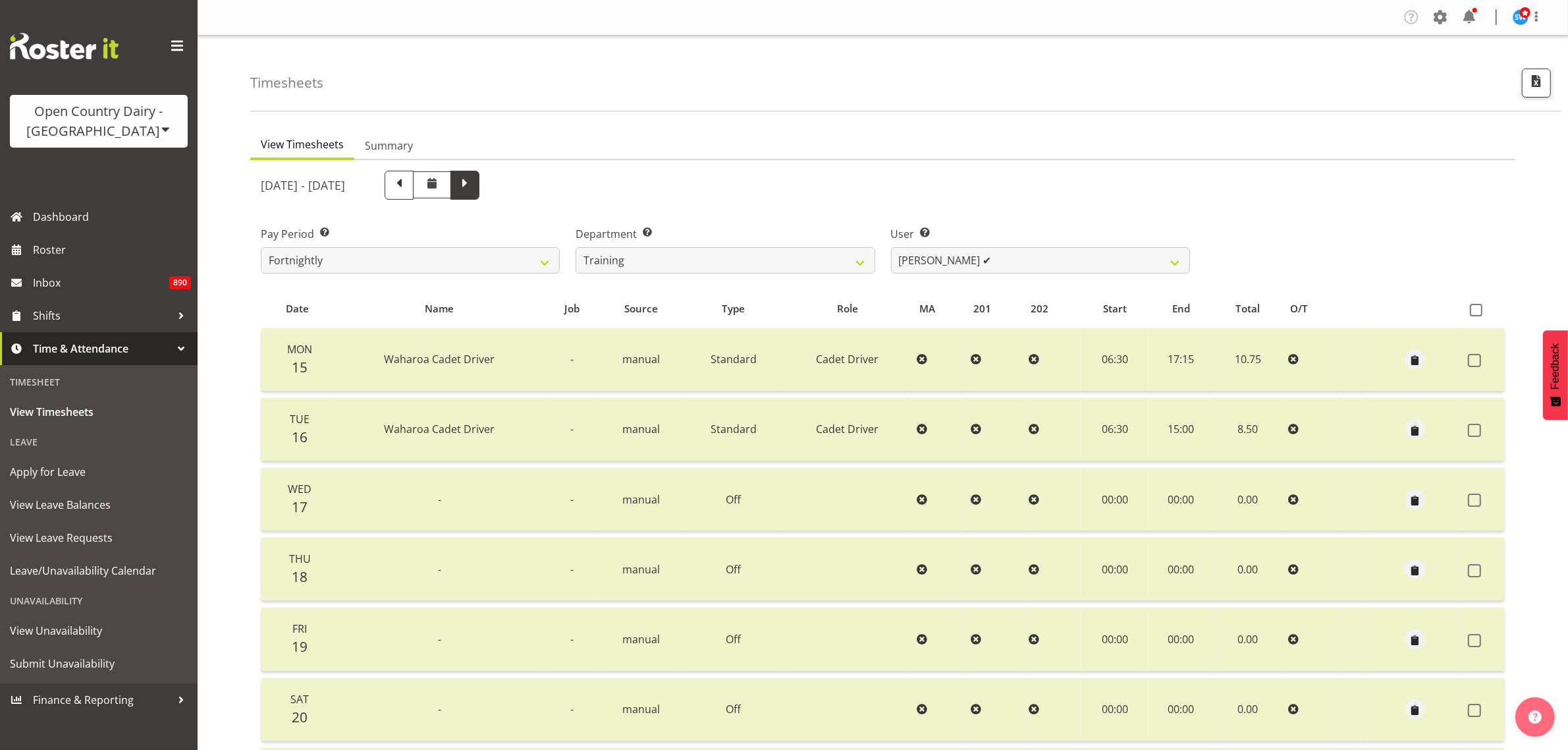
click at [473, 189] on span at bounding box center [465, 184] width 17 height 17
select select
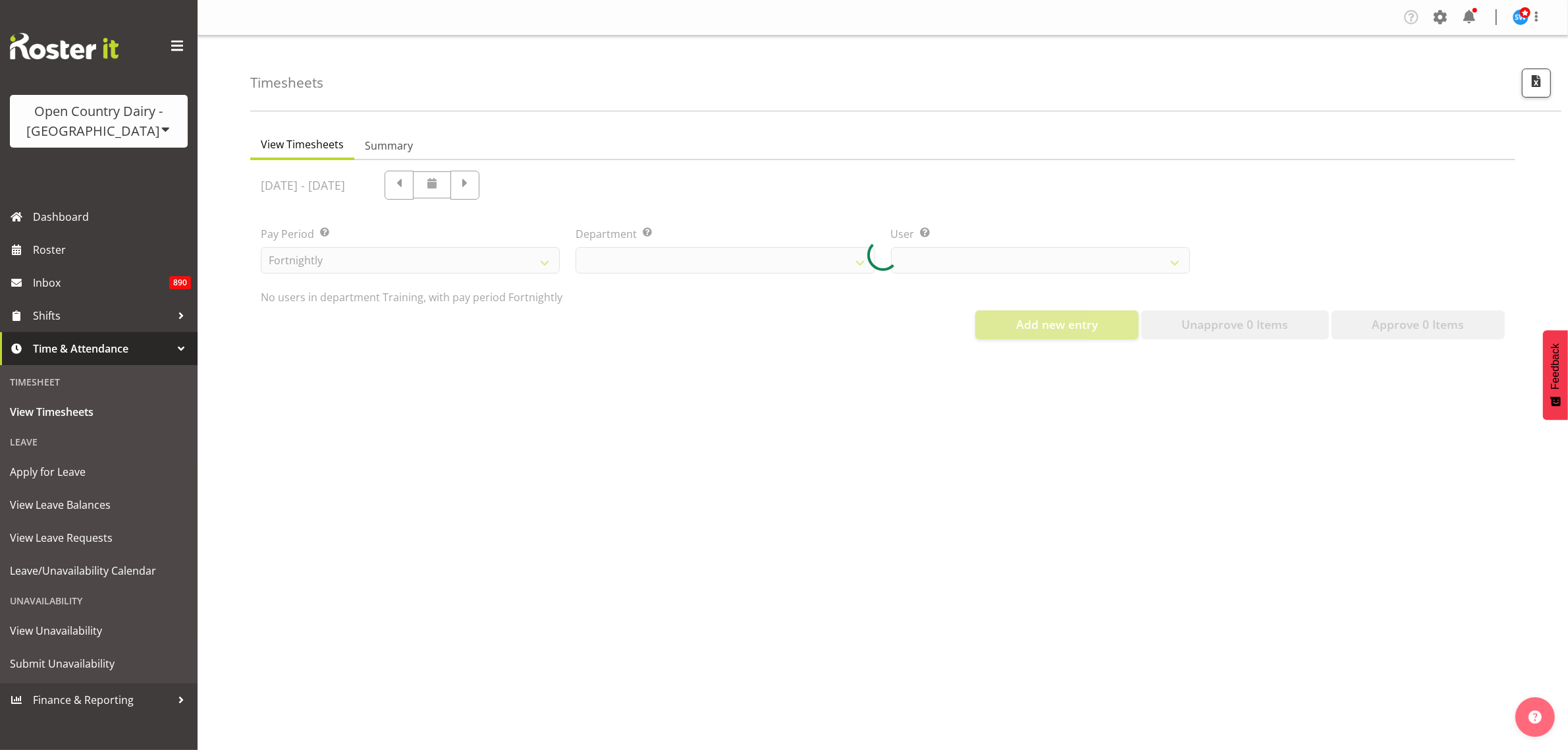
select select "763"
select select "11176"
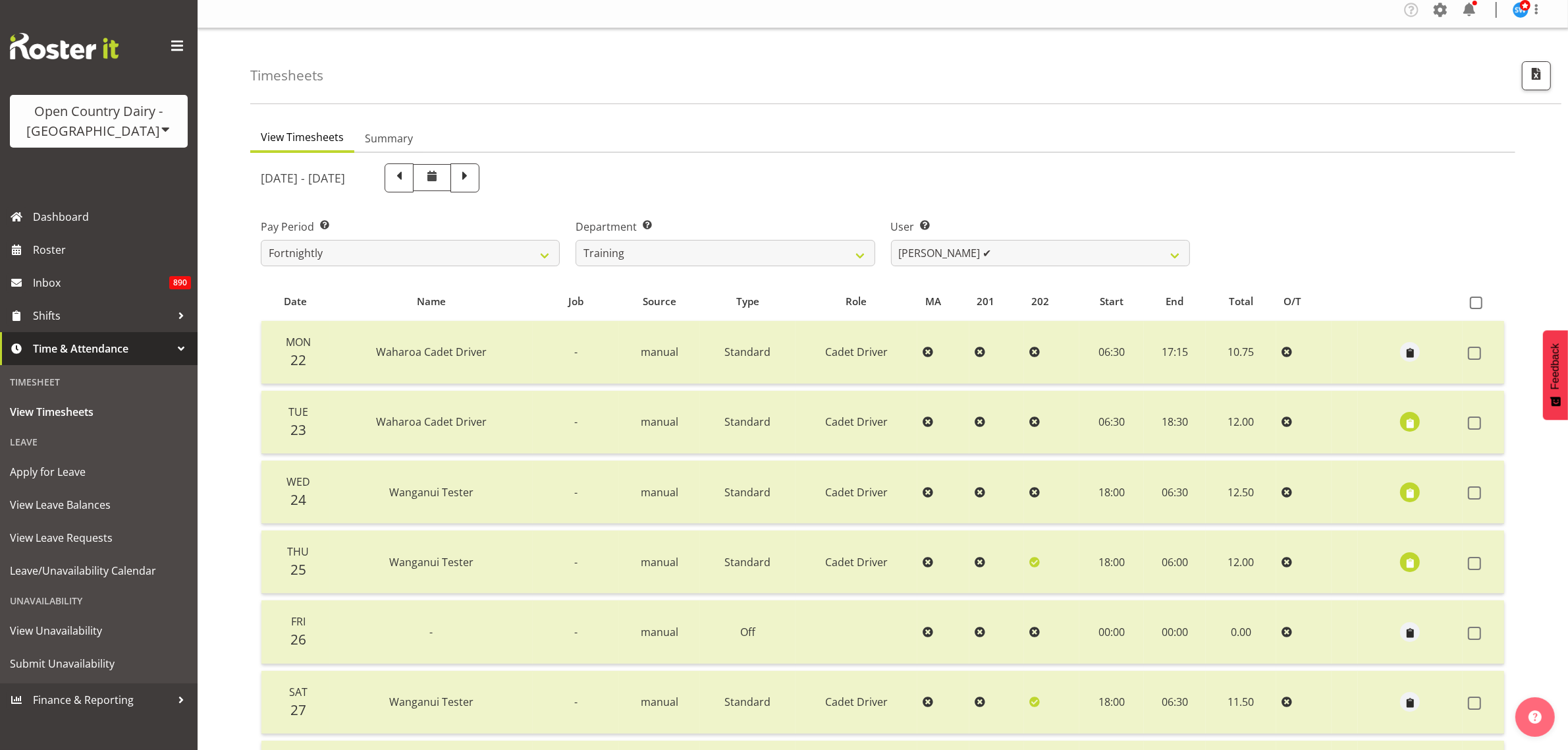
scroll to position [4, 0]
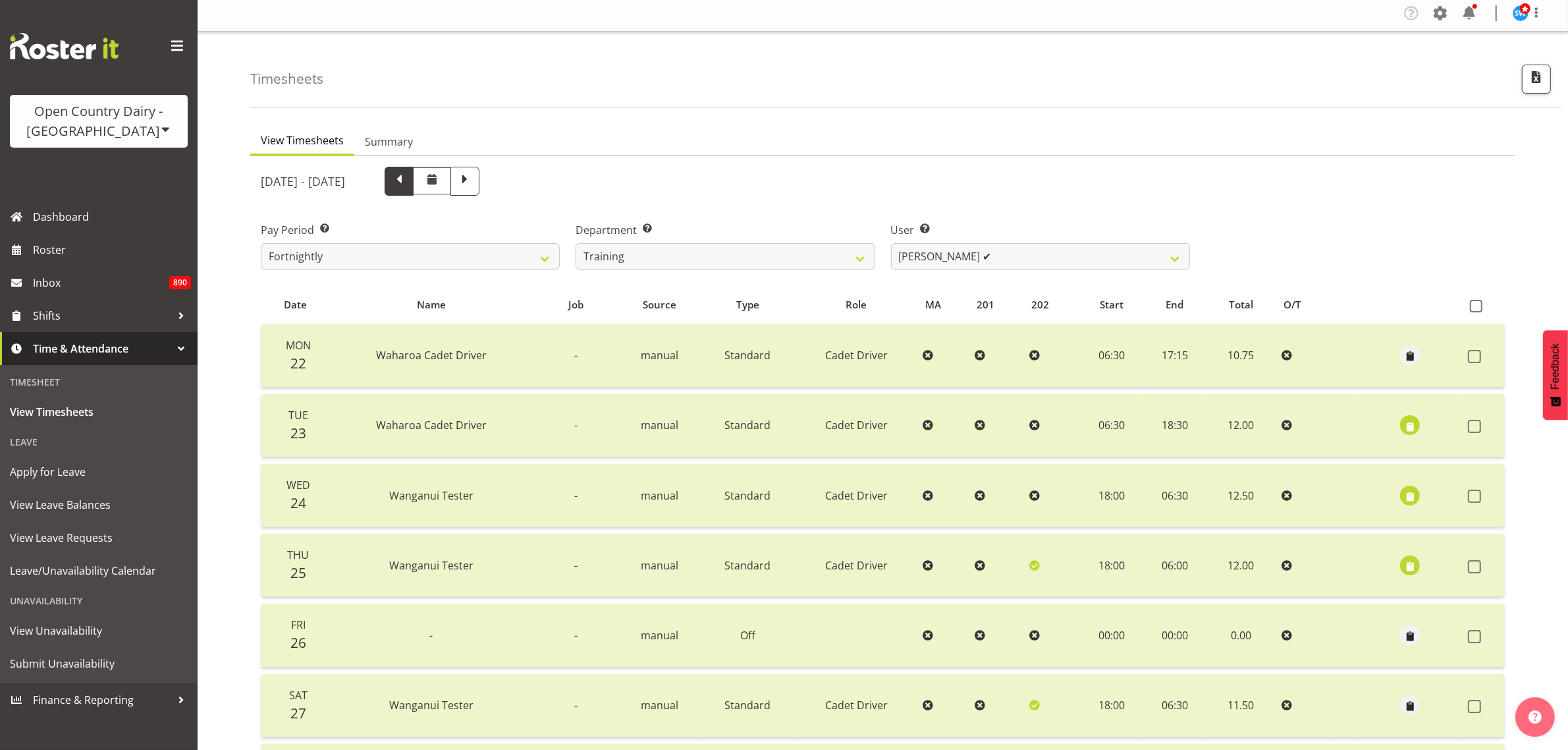
click at [408, 183] on span at bounding box center [399, 180] width 17 height 17
select select
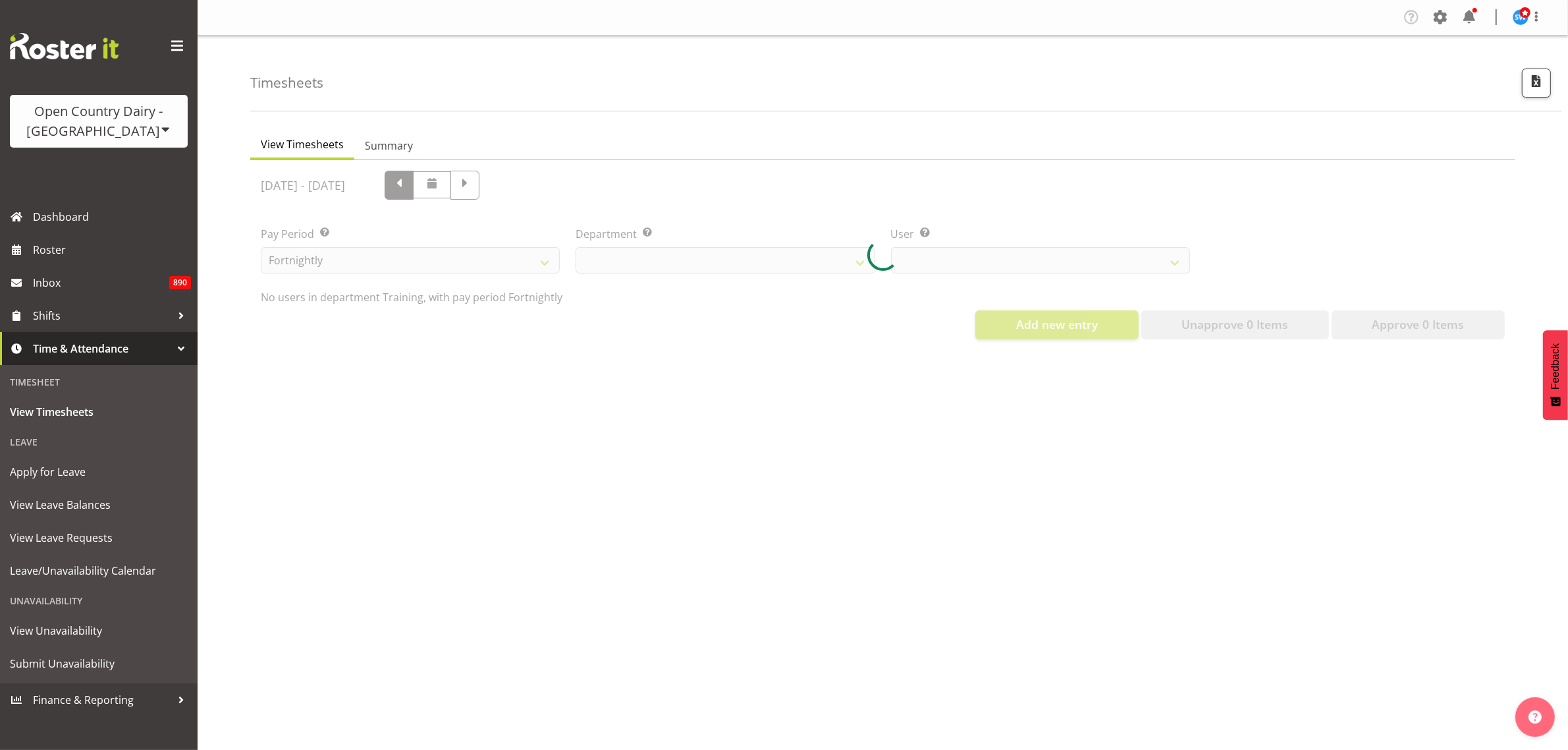
scroll to position [0, 0]
select select "763"
select select "11176"
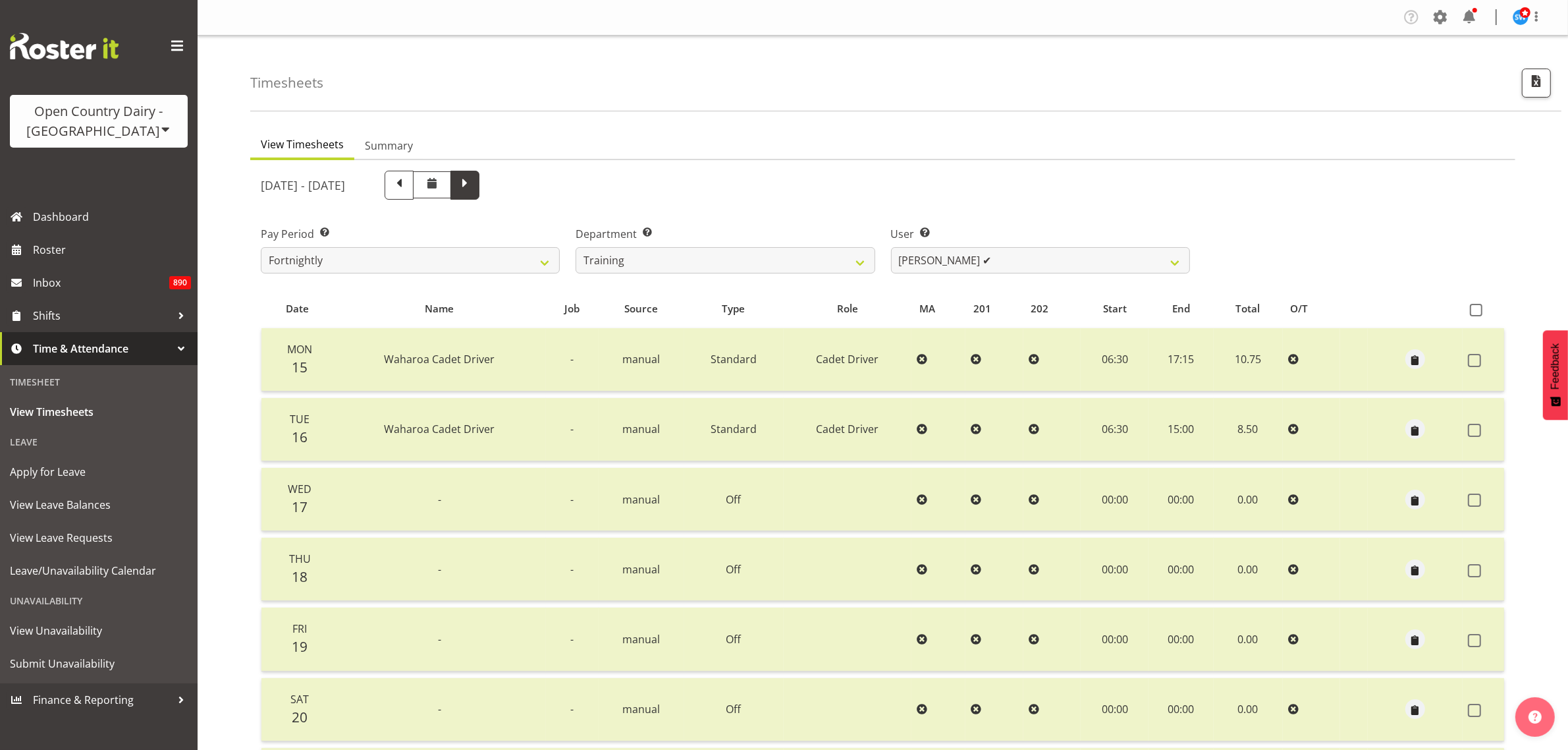
click at [473, 185] on span at bounding box center [465, 184] width 17 height 17
select select
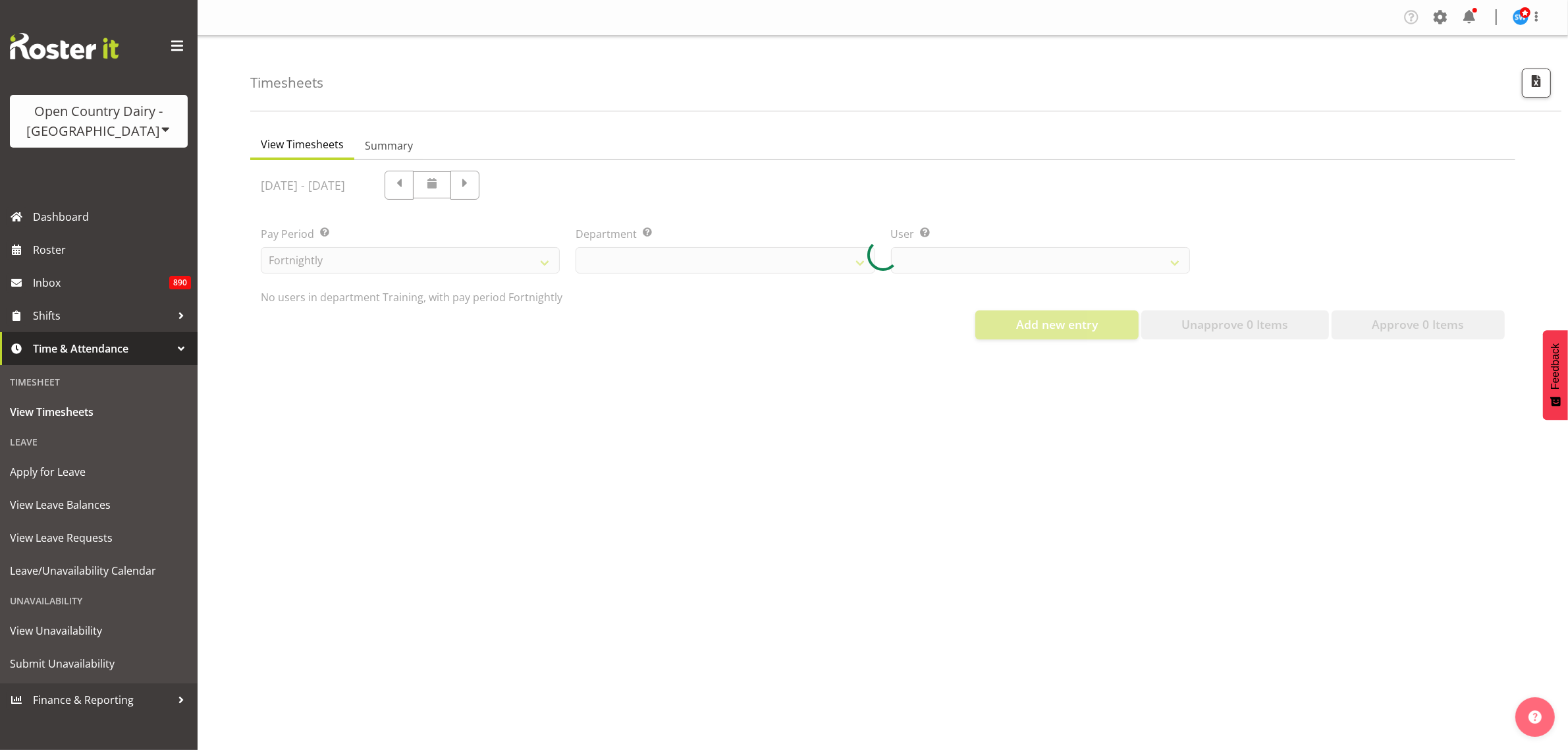
select select "763"
select select "11176"
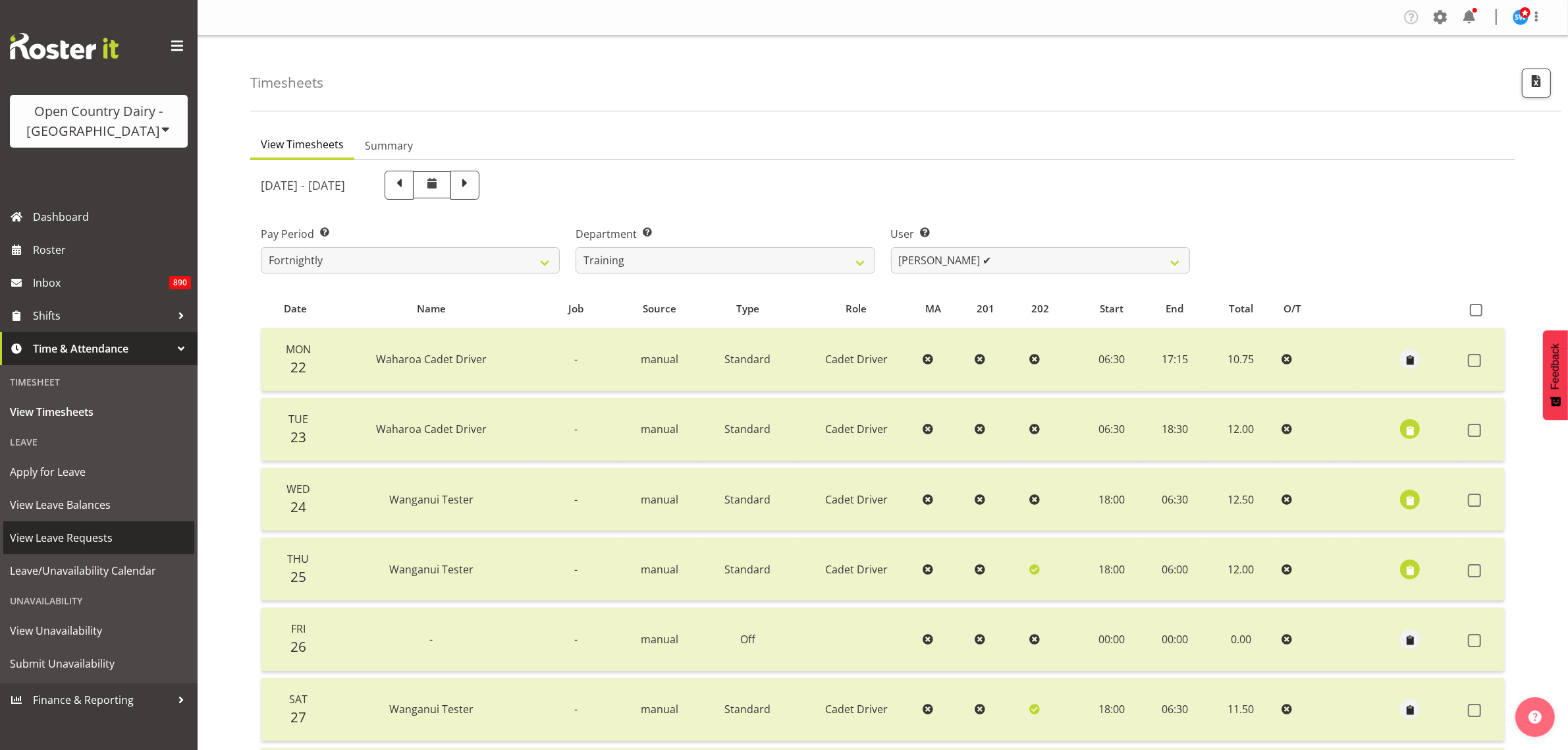
click at [91, 531] on span "View Leave Requests" at bounding box center [98, 538] width 177 height 19
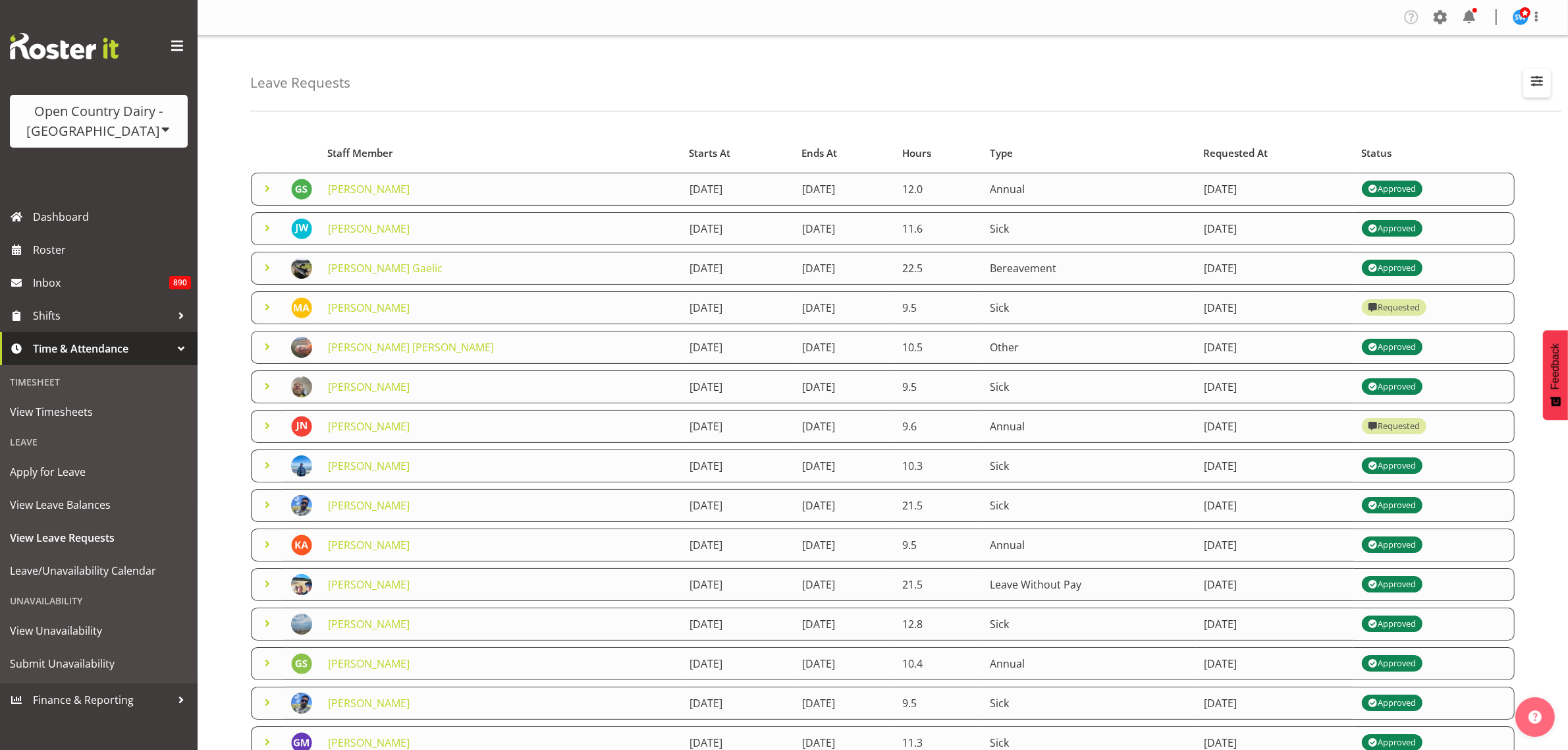
click at [1535, 80] on span "button" at bounding box center [1537, 81] width 17 height 17
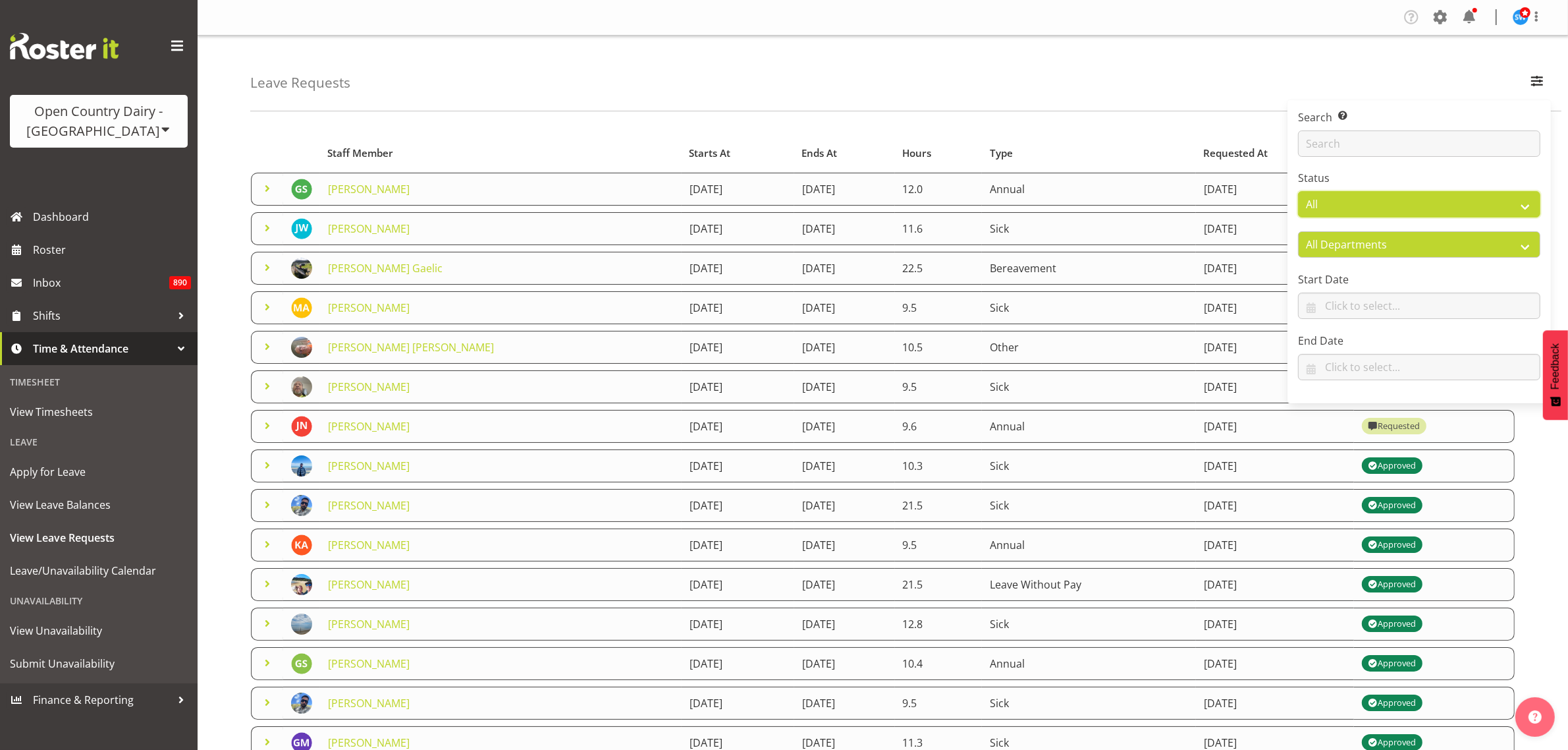
click at [1503, 198] on select "All Approved Requested Unapproved" at bounding box center [1419, 204] width 242 height 26
select select "requested"
click at [1298, 192] on select "All Approved Requested Unapproved" at bounding box center [1419, 204] width 242 height 26
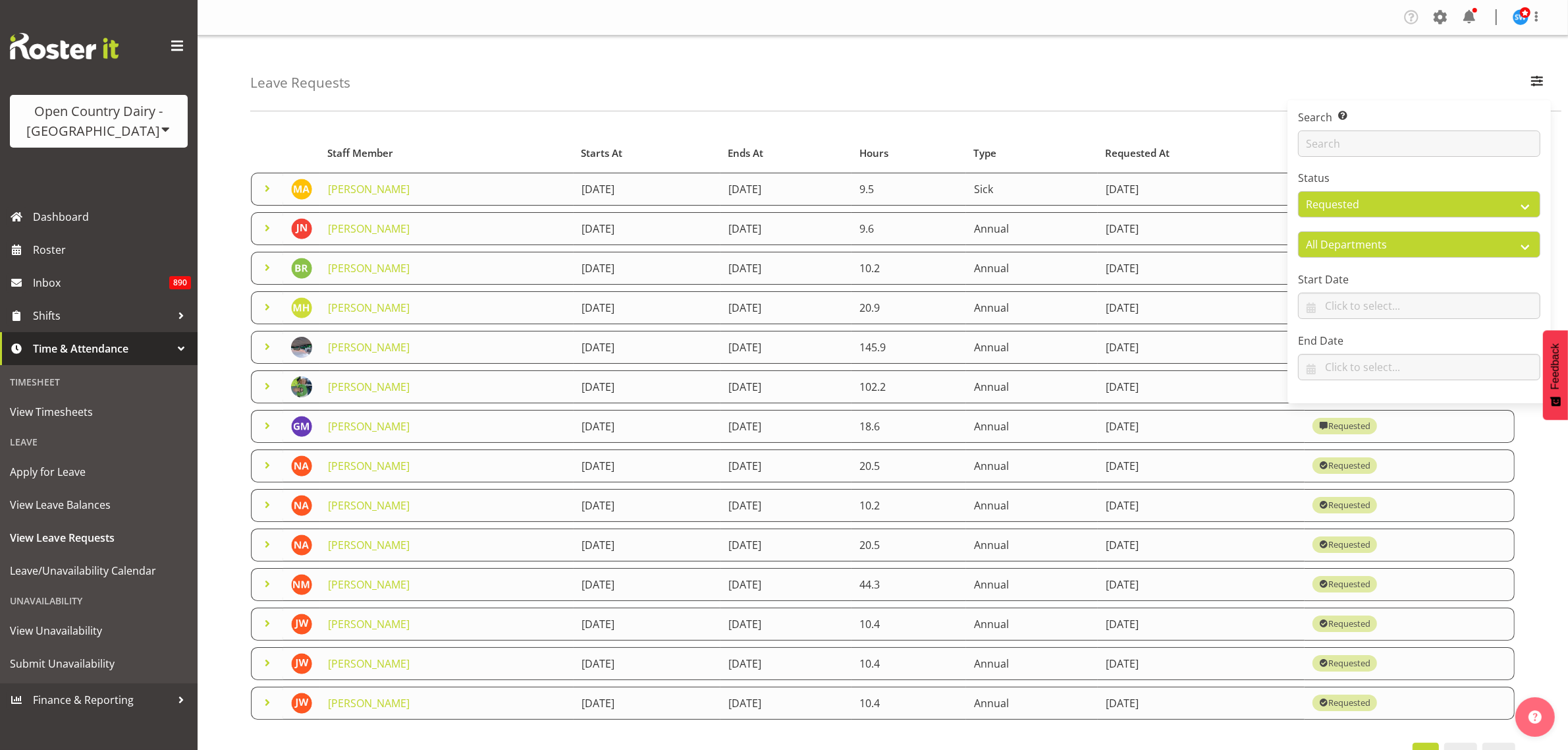
click at [1147, 84] on div "Leave Requests Search Search for a particular employee Status All Approved Requ…" at bounding box center [906, 73] width 1311 height 76
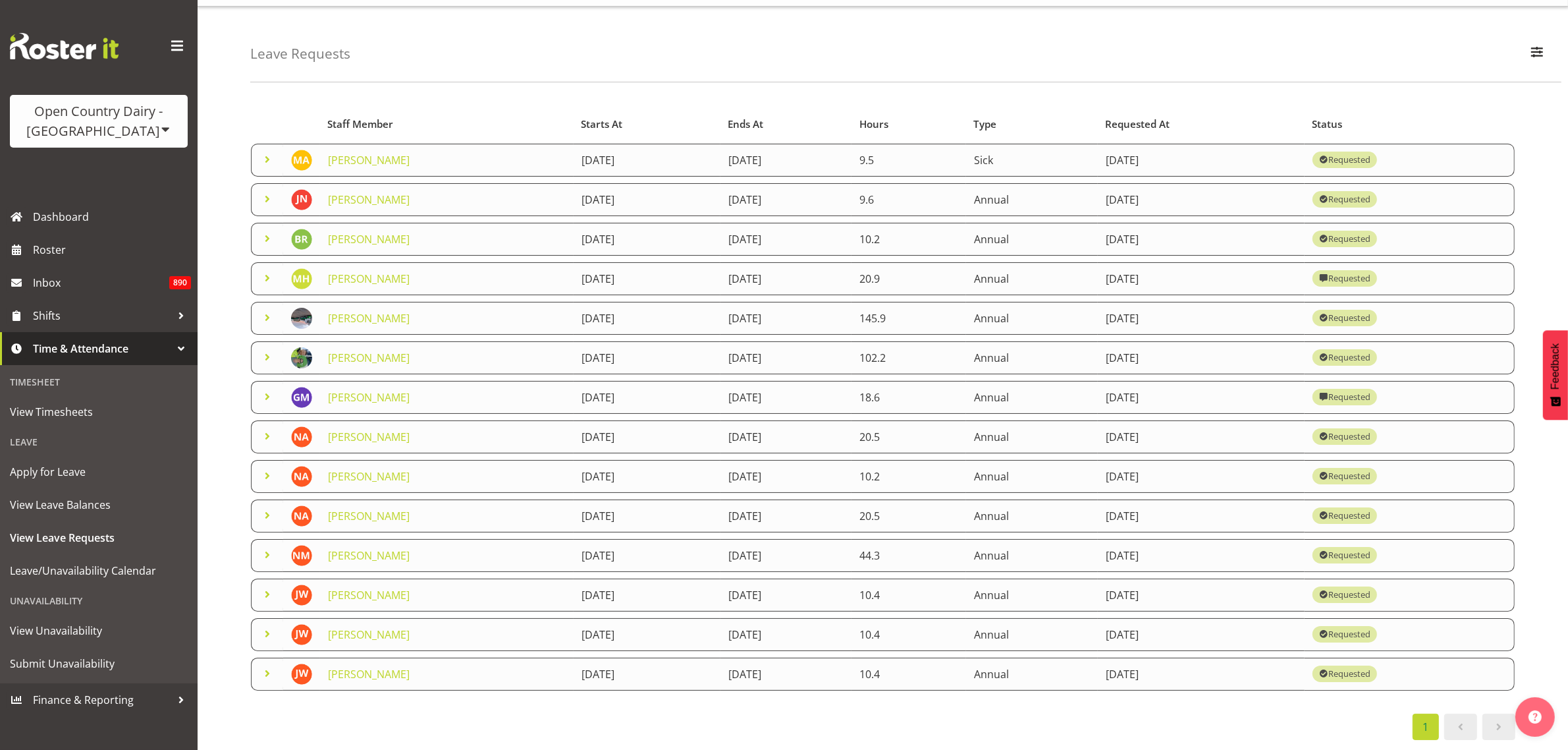
scroll to position [46, 0]
click at [262, 191] on span at bounding box center [267, 198] width 16 height 16
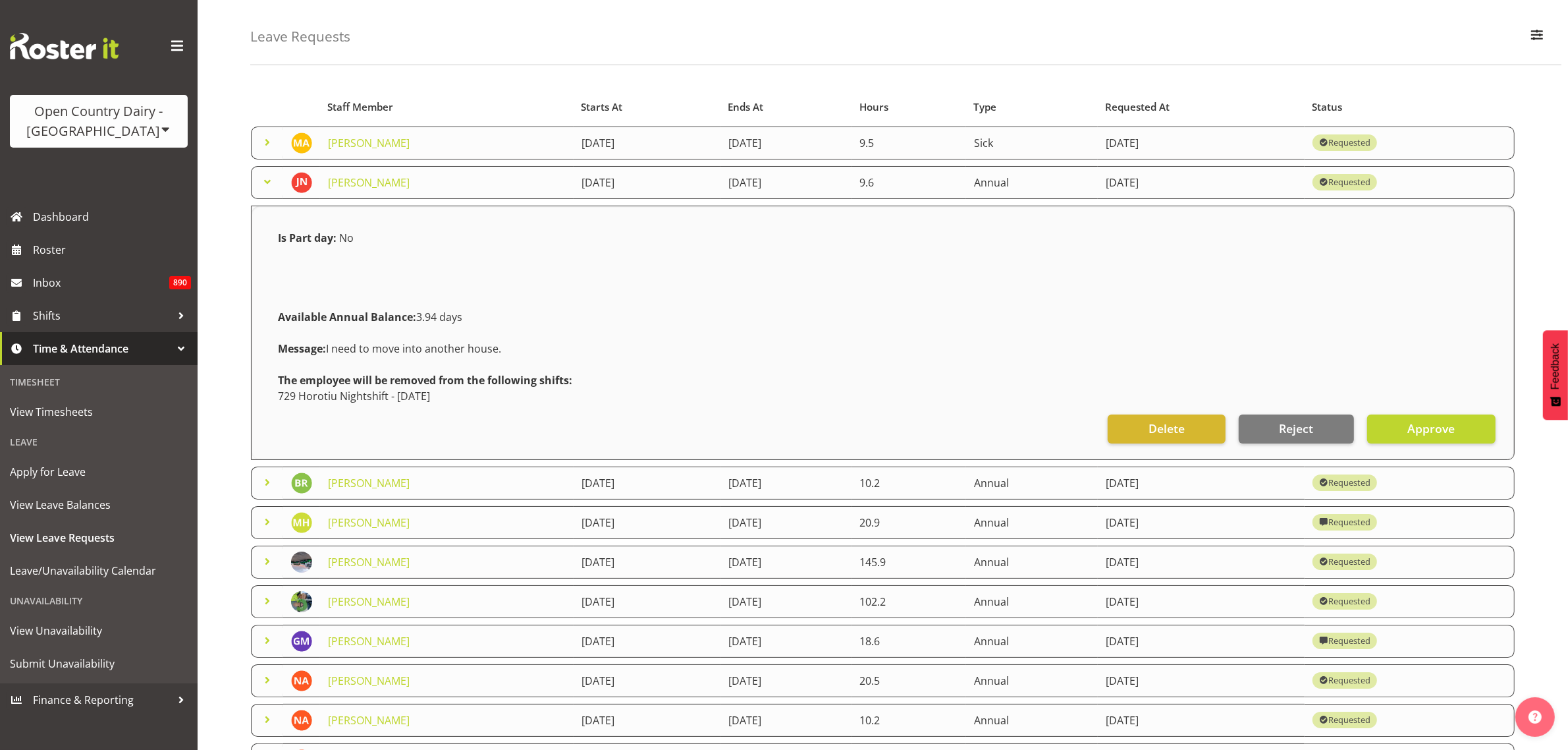
click at [262, 182] on span at bounding box center [267, 182] width 16 height 16
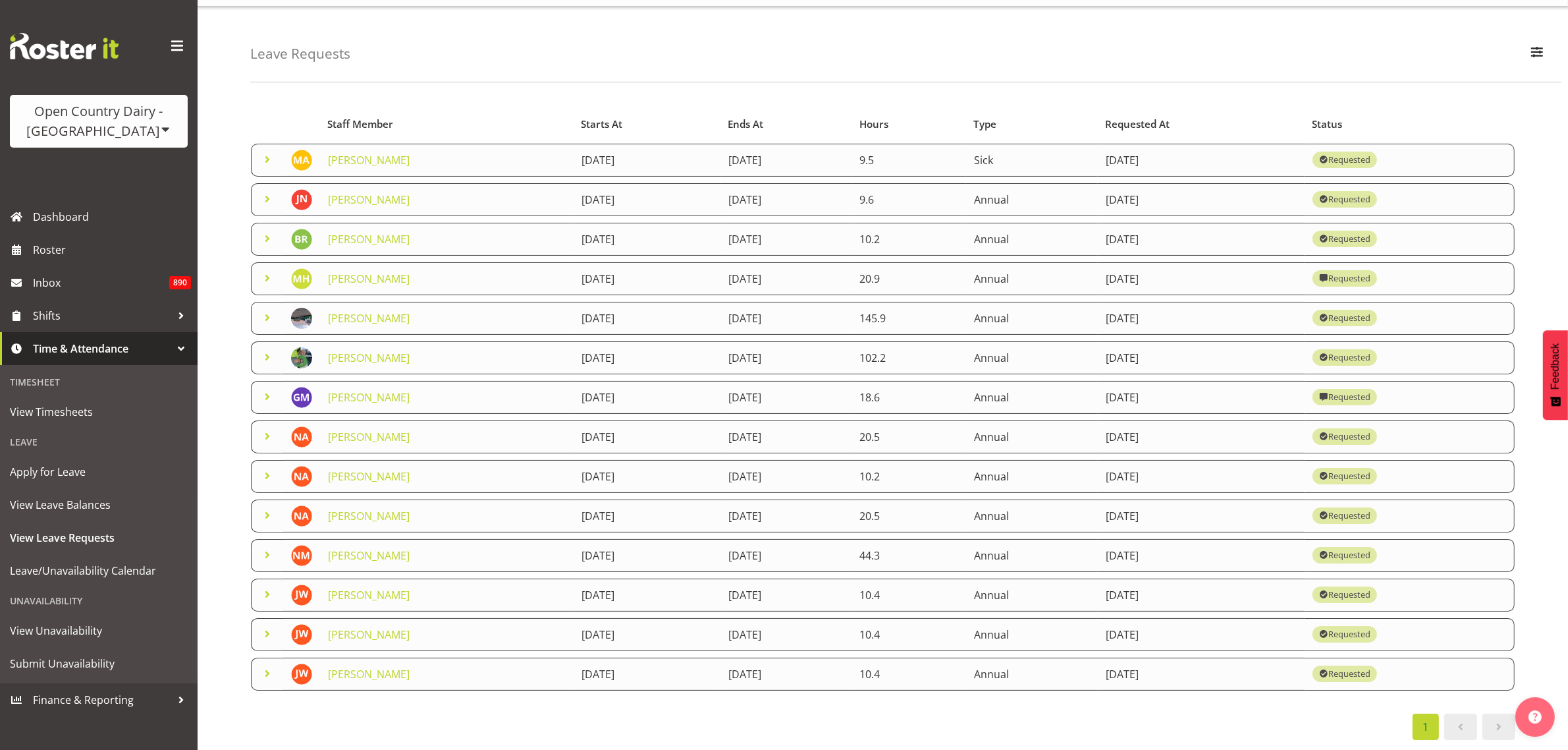
click at [268, 152] on span at bounding box center [267, 159] width 16 height 16
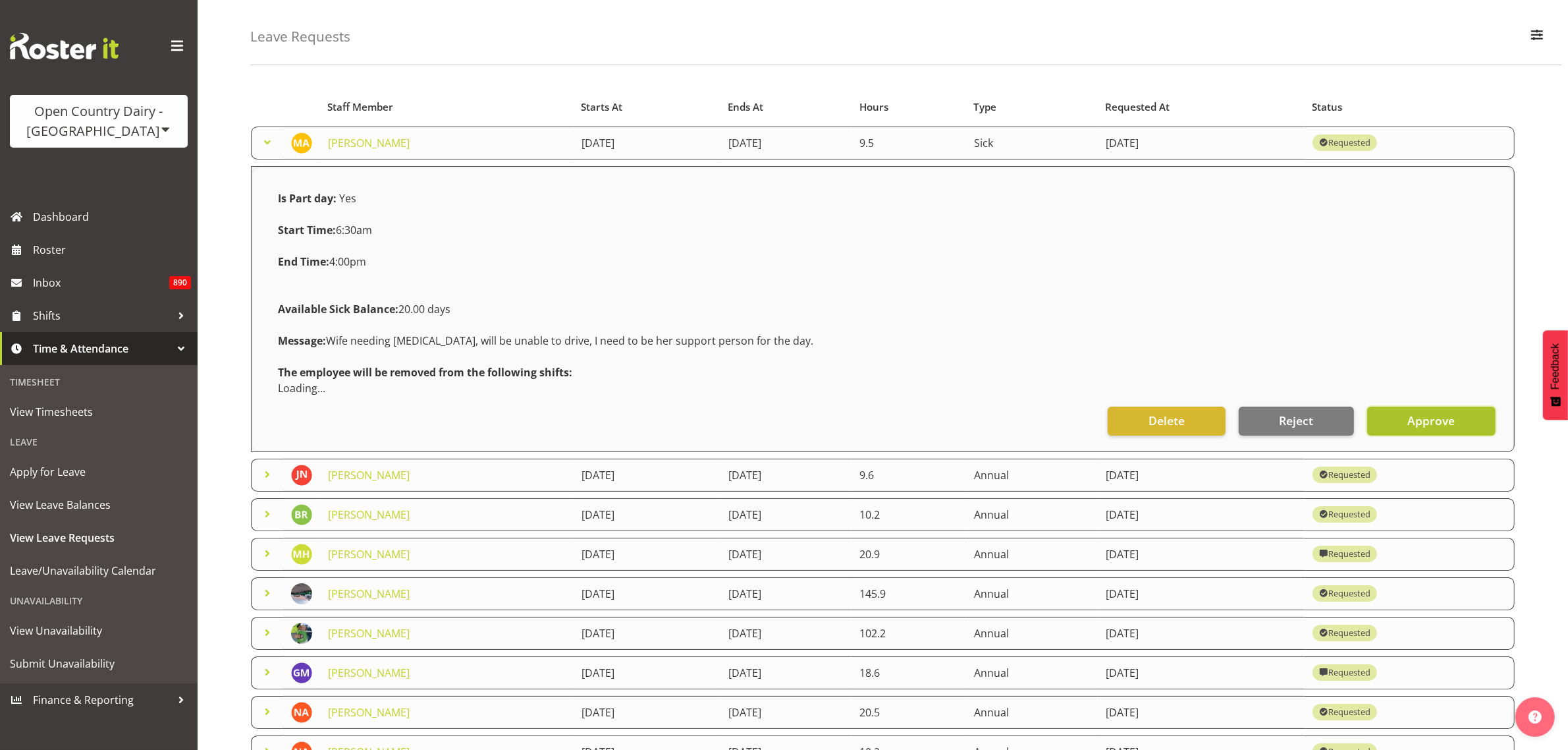
click at [1413, 425] on span "Approve" at bounding box center [1431, 420] width 47 height 17
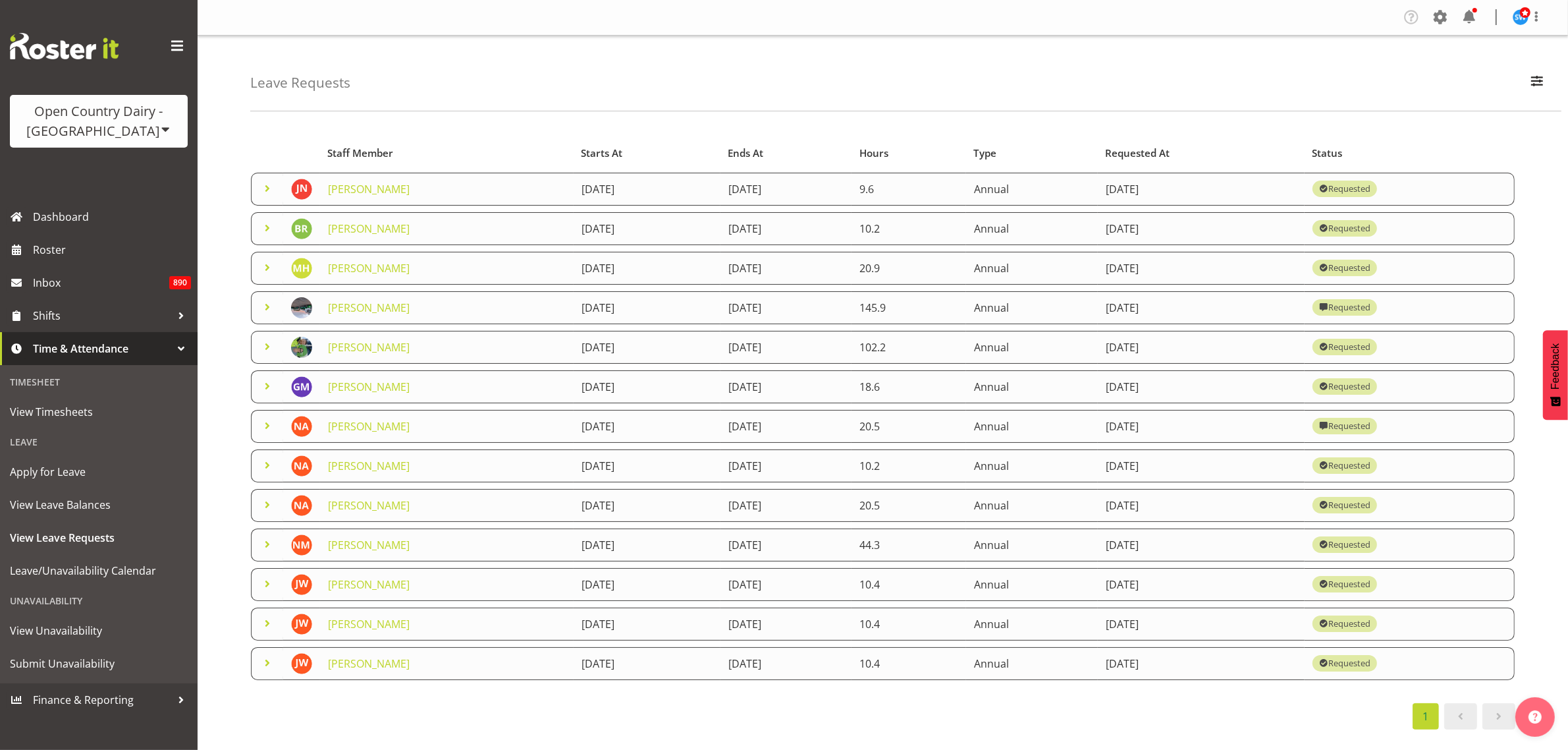
scroll to position [6, 0]
click at [263, 380] on span at bounding box center [267, 386] width 16 height 16
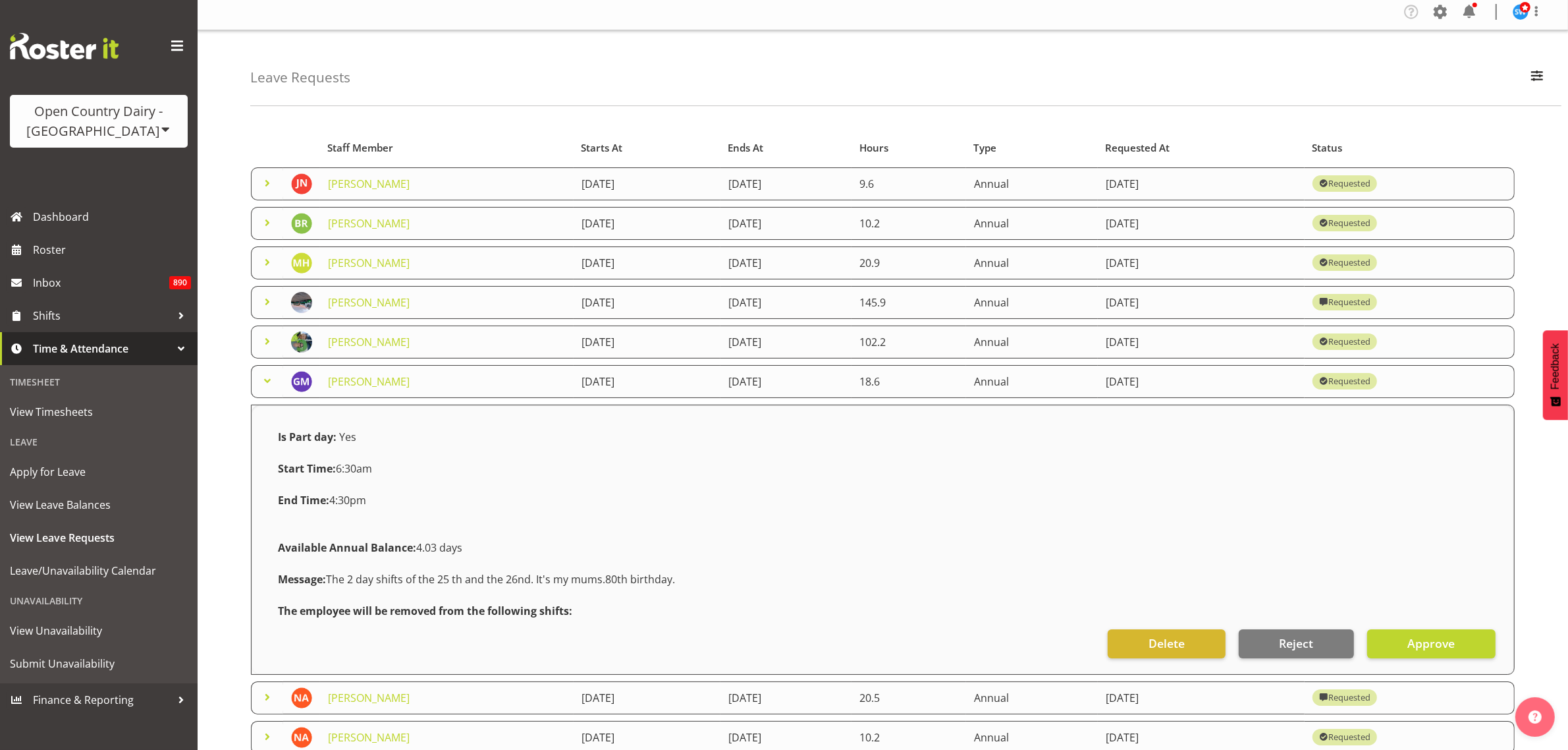
click at [263, 380] on span at bounding box center [267, 380] width 16 height 16
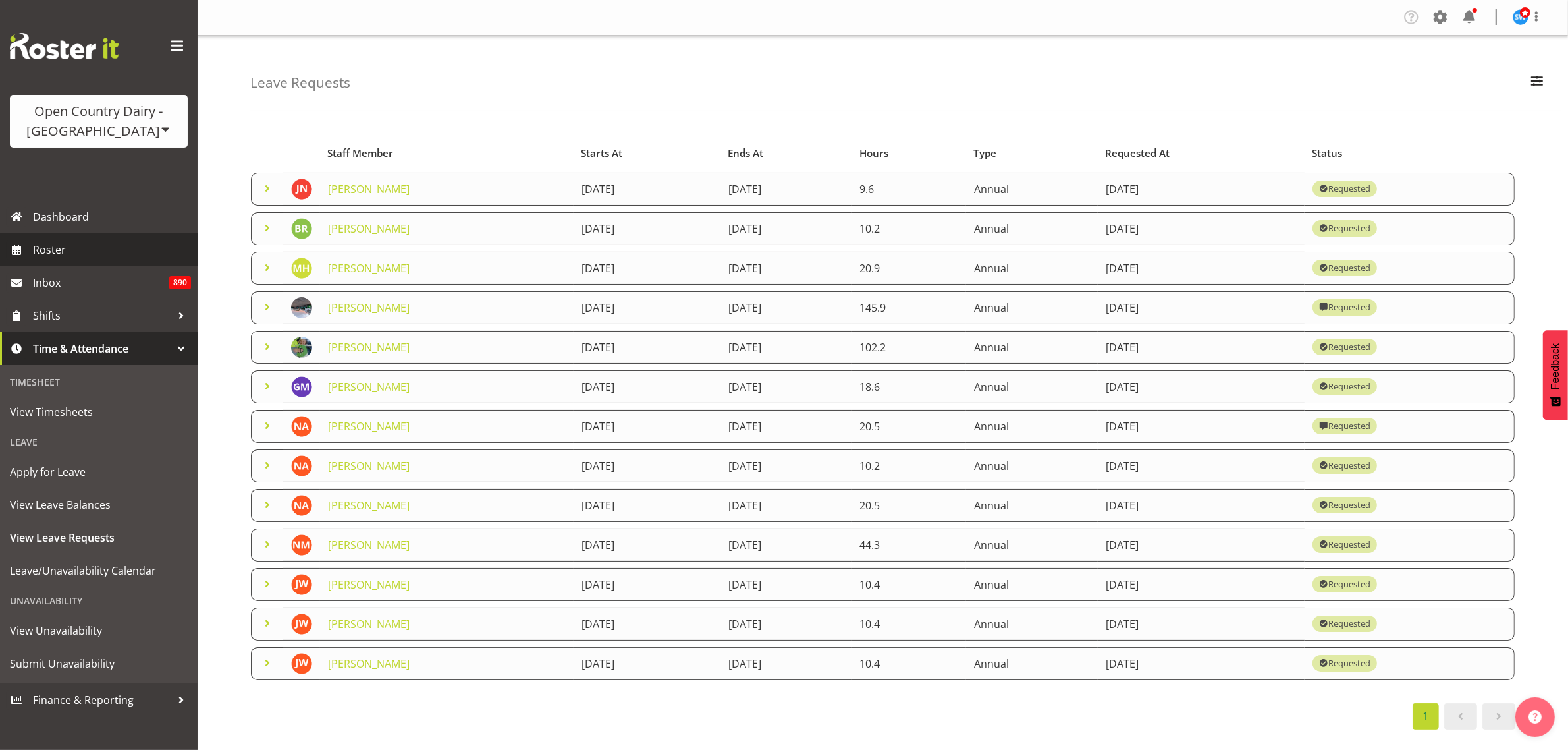
click at [71, 248] on span "Roster" at bounding box center [111, 249] width 158 height 19
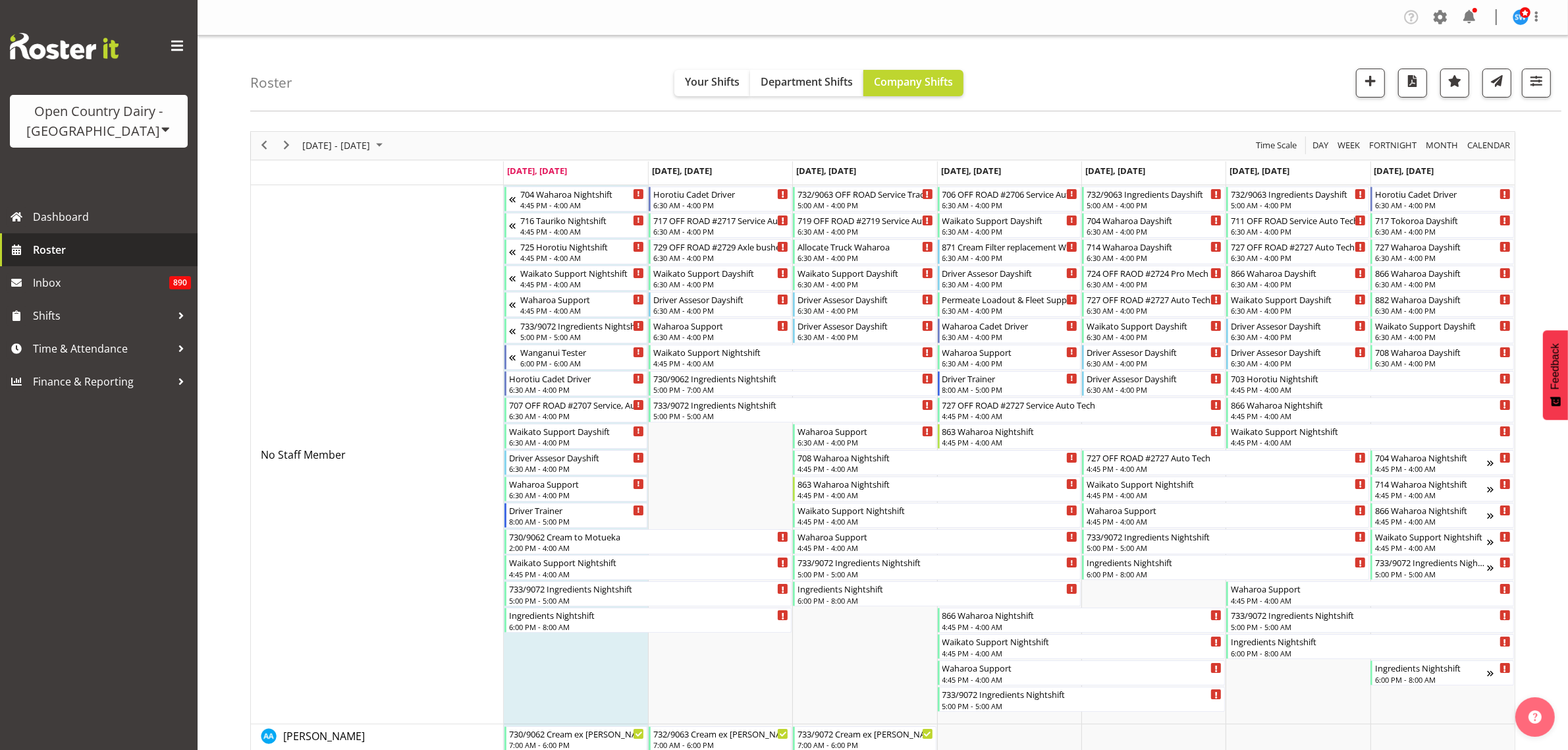
click at [116, 246] on span "Roster" at bounding box center [111, 249] width 158 height 19
click at [1544, 79] on span "button" at bounding box center [1536, 81] width 17 height 17
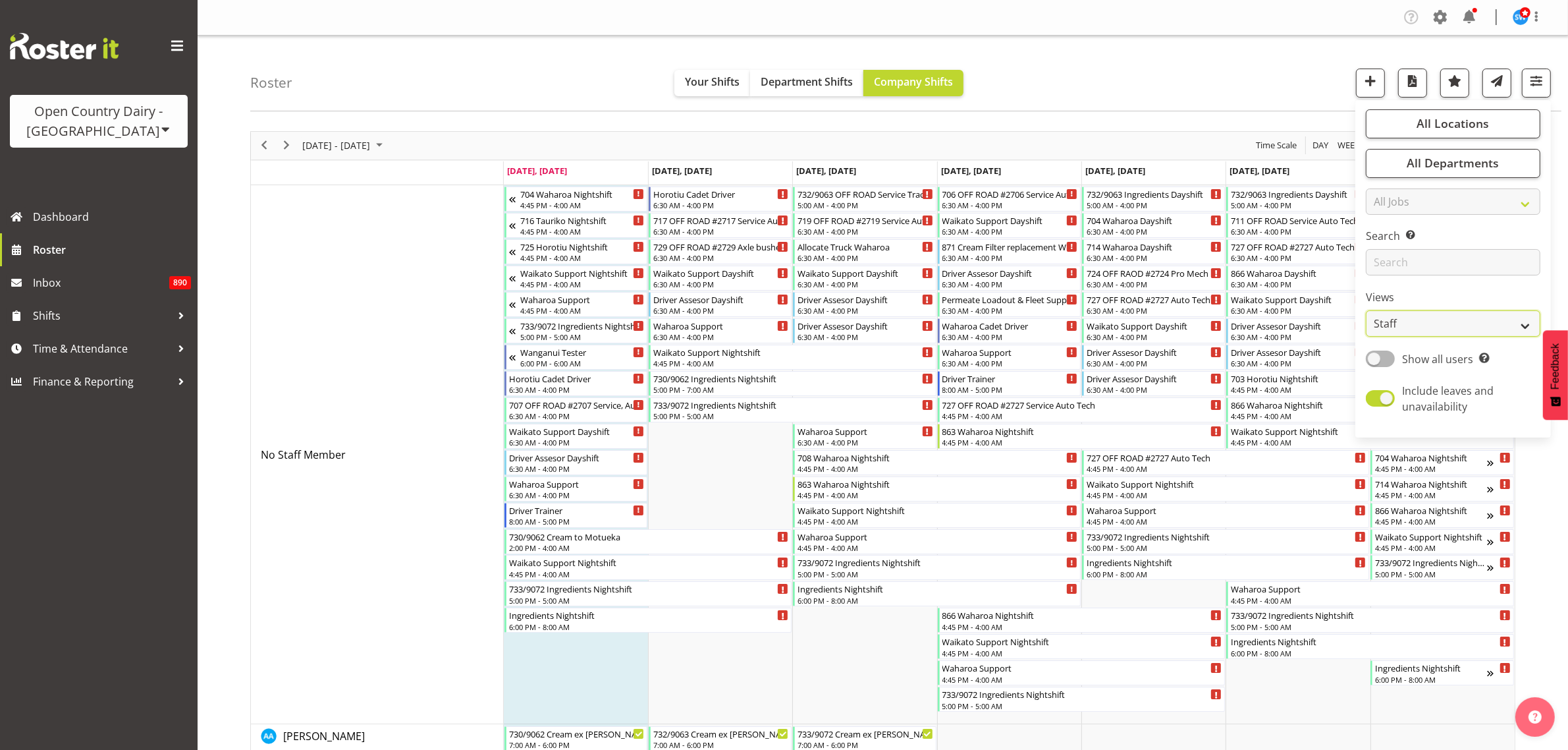
click at [1511, 324] on select "Staff Role Shift - Horizontal Shift - Vertical Staff - Location" at bounding box center [1452, 324] width 175 height 26
select select "shiftH"
click at [1366, 311] on select "Staff Role Shift - Horizontal Shift - Vertical Staff - Location" at bounding box center [1452, 324] width 175 height 26
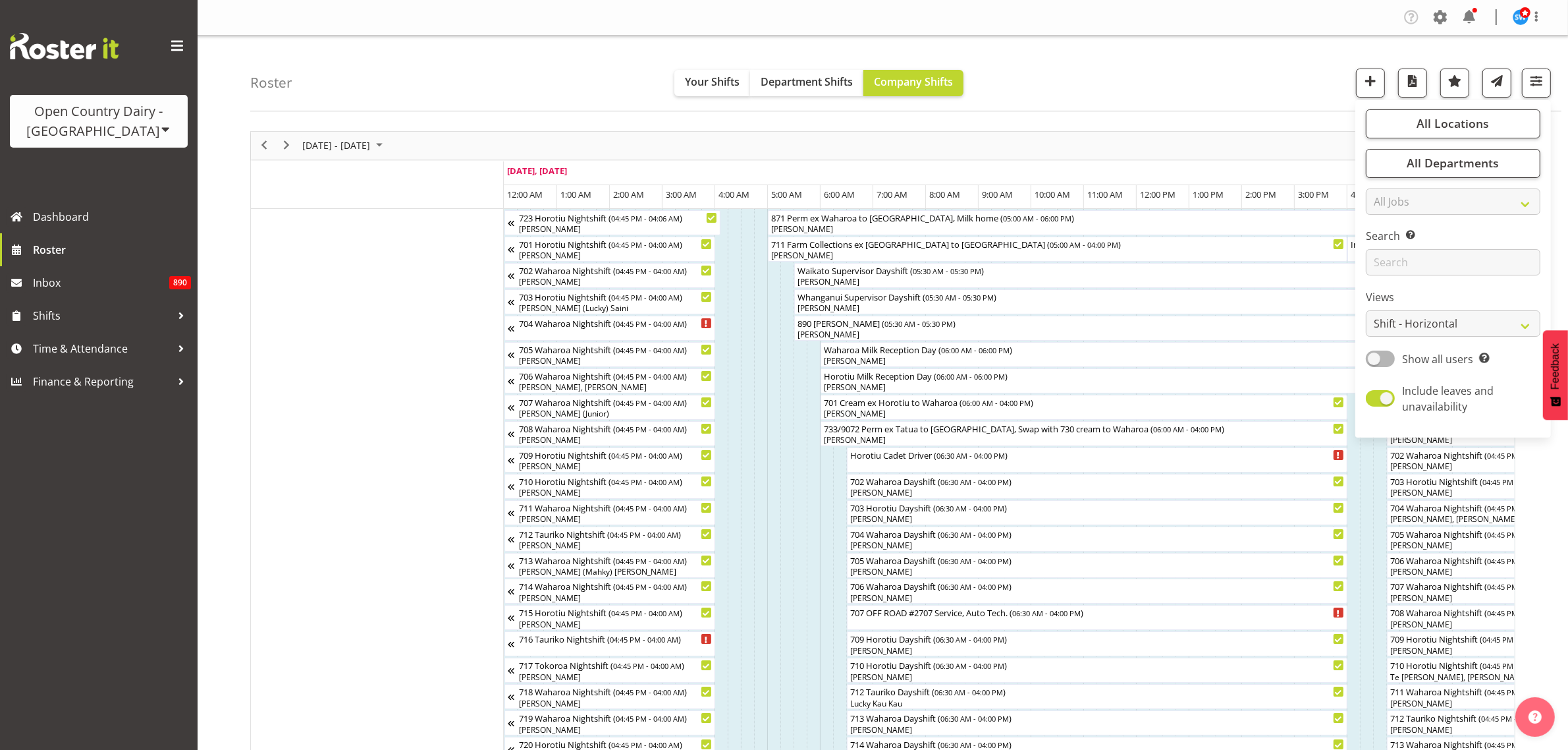
click at [1130, 73] on div "Roster Your Shifts Department Shifts Company Shifts All Locations Clear Ingredi…" at bounding box center [906, 73] width 1311 height 76
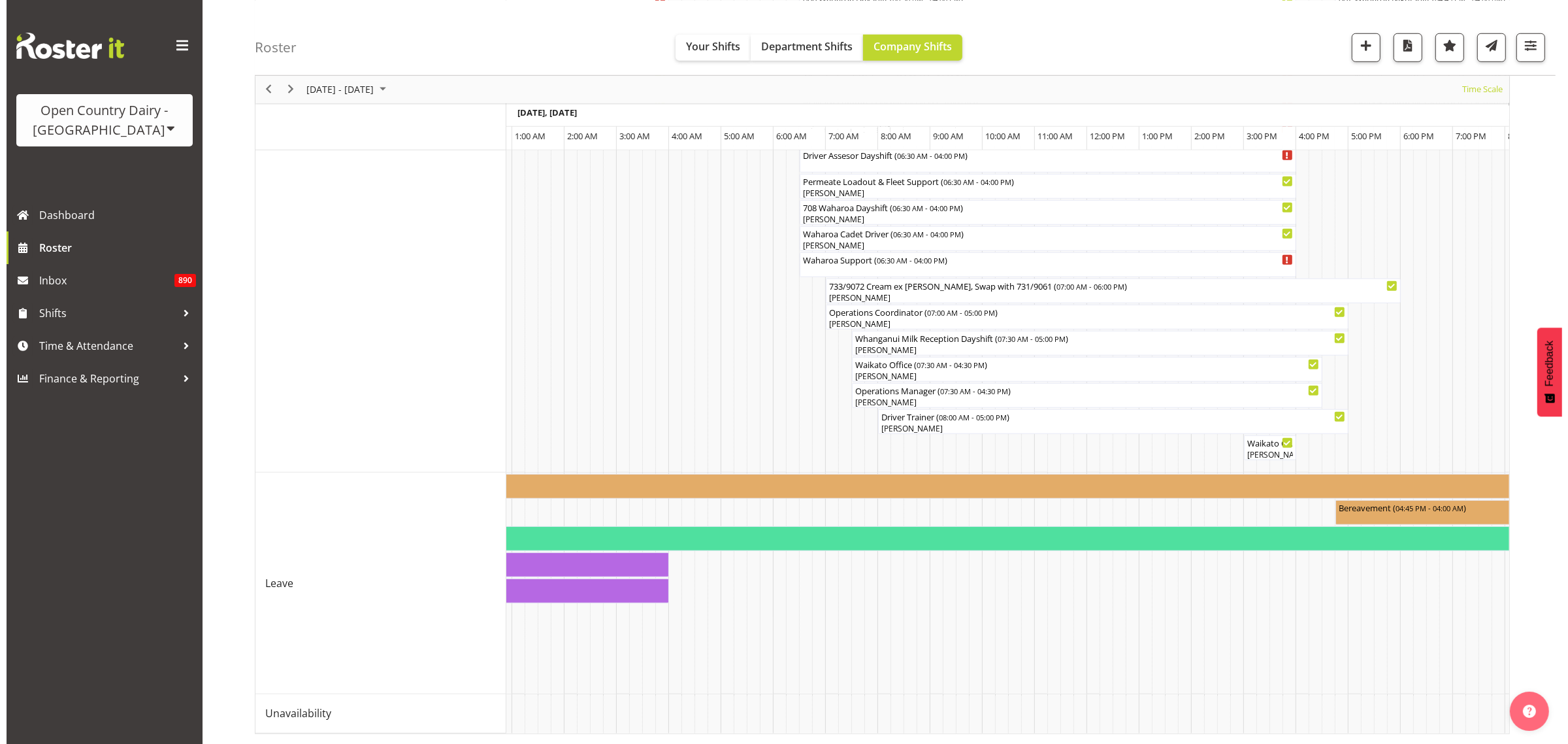
scroll to position [0, 2562]
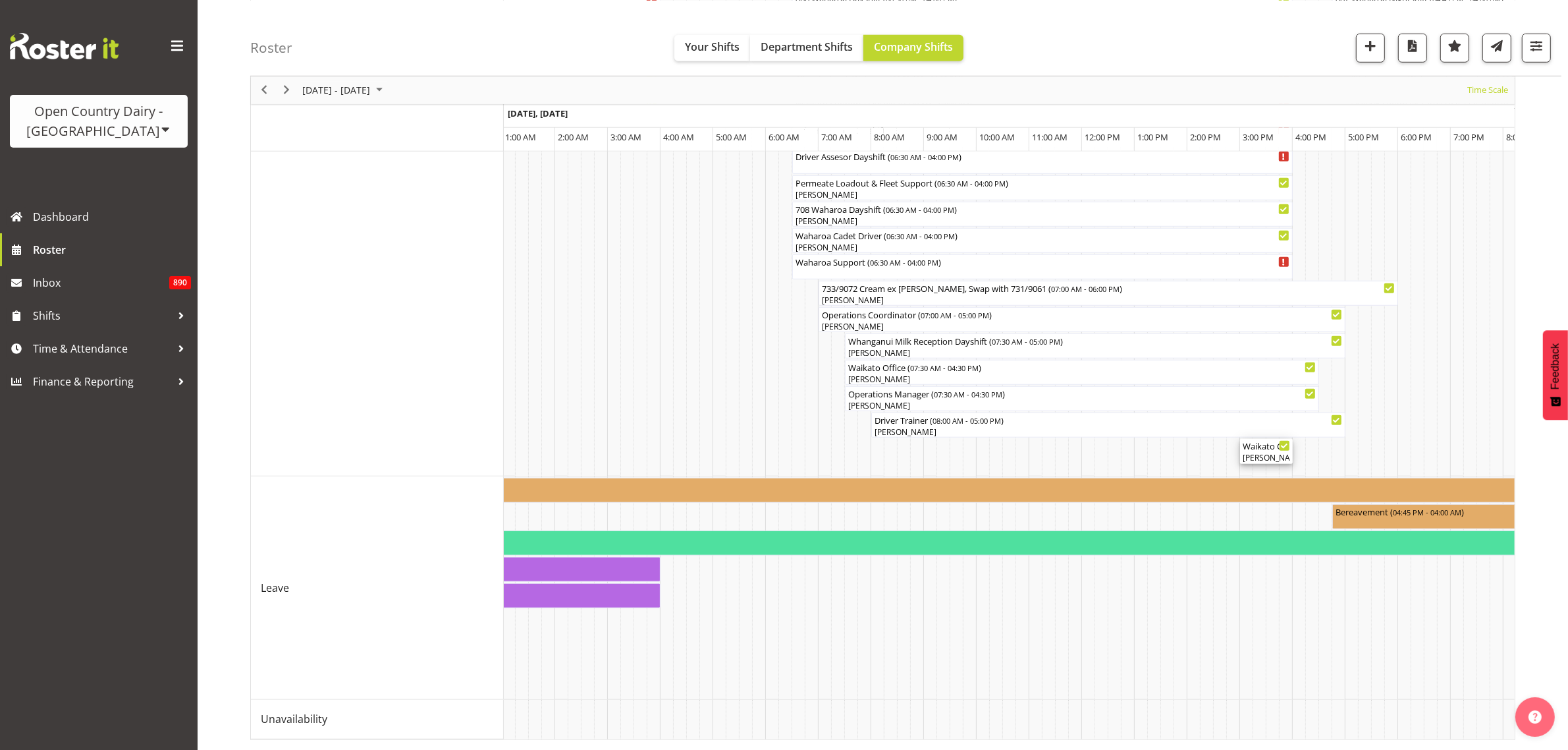
click at [1253, 439] on div "Waikato Crew Leader Meeting ( 03:00 PM - 04:00 PM )" at bounding box center [1266, 445] width 47 height 13
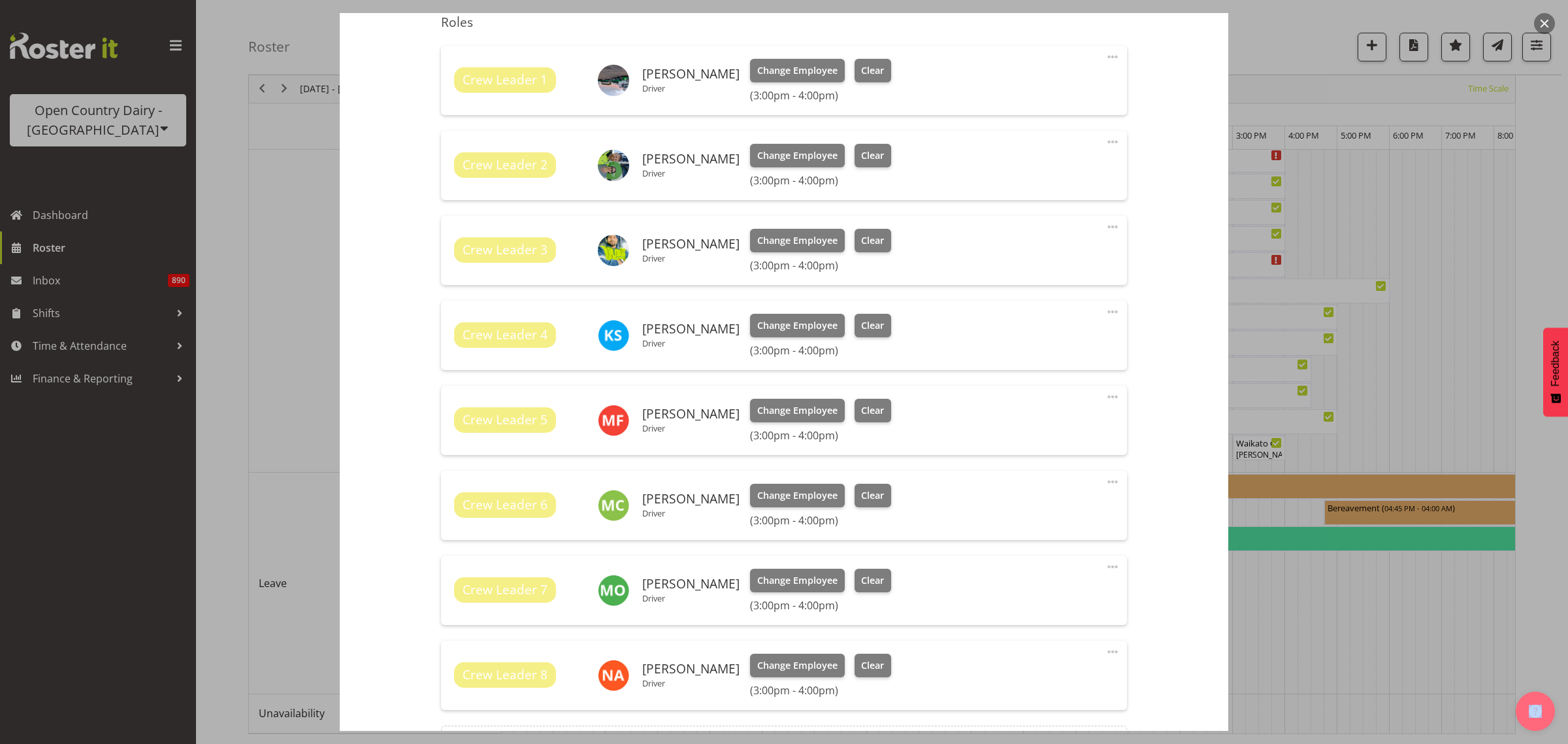
scroll to position [651, 0]
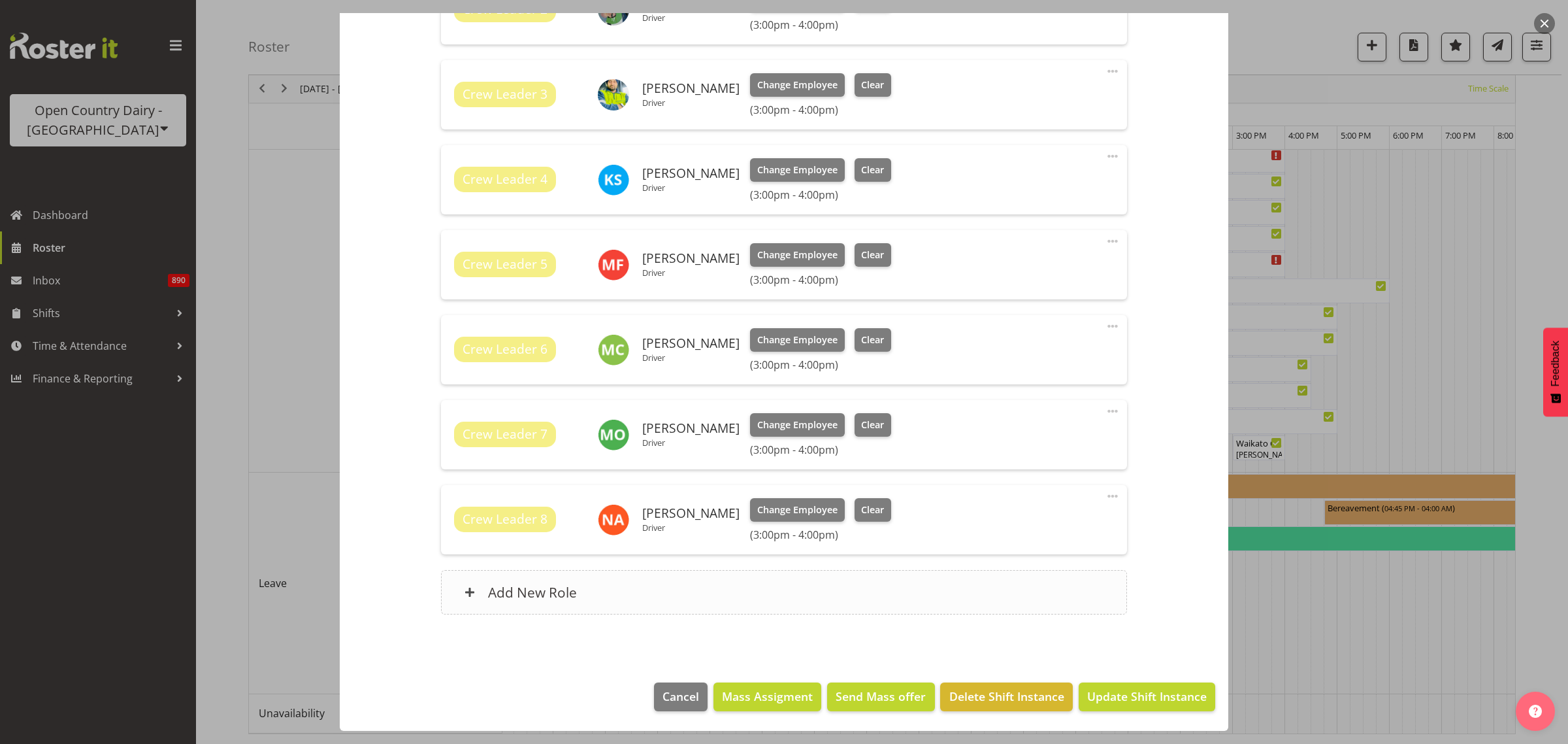
click at [530, 584] on h6 "Add New Role" at bounding box center [532, 592] width 89 height 17
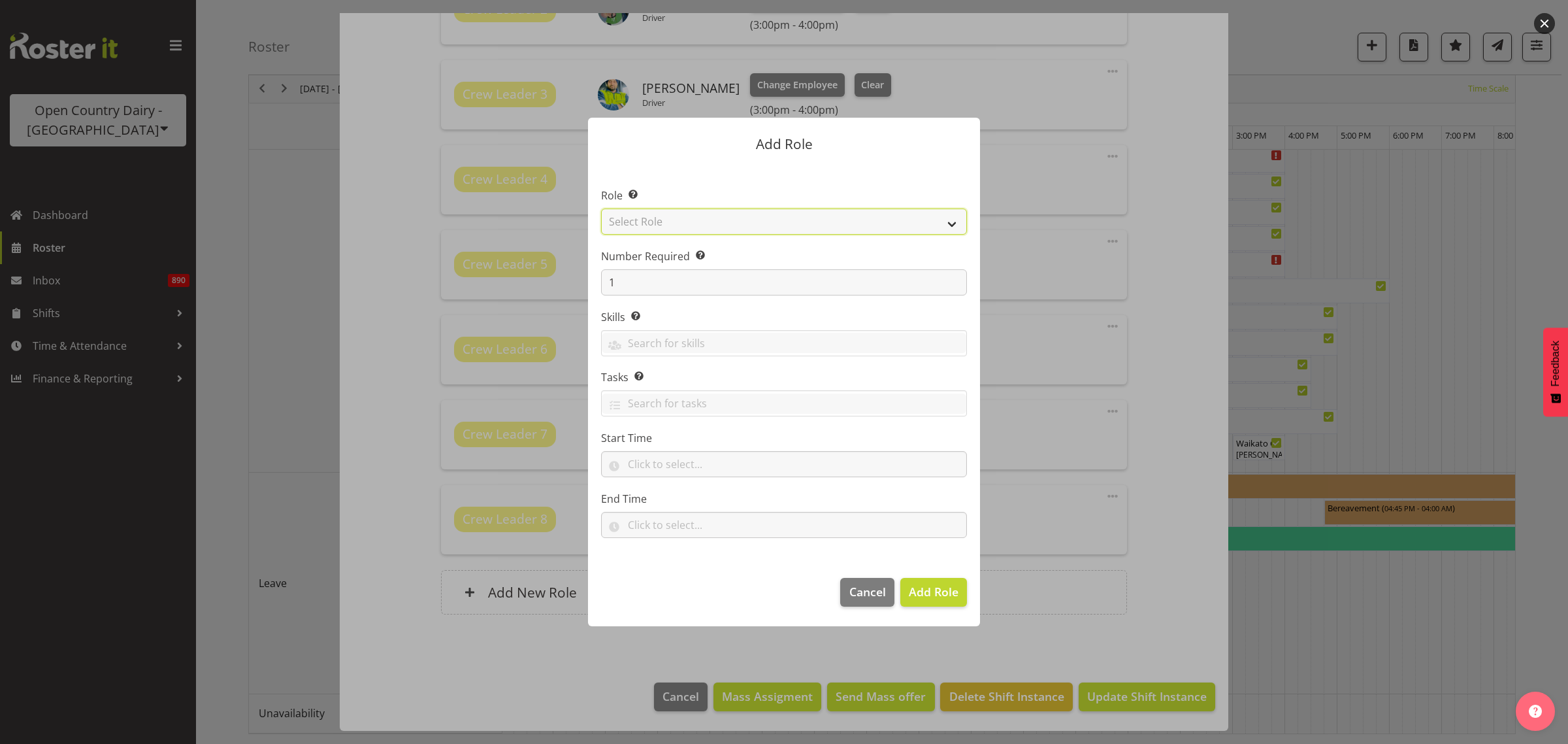
click at [708, 222] on select "Select Role Cadet Driver Crew Leader Driver Driver Buddy Driver Assessor Dayshi…" at bounding box center [784, 222] width 366 height 26
click at [694, 187] on section "Role Select the role you wish to add to the shift. Select Role Cadet Driver Cre…" at bounding box center [784, 363] width 392 height 400
click at [689, 221] on select "Select Role Cadet Driver Crew Leader Driver Driver Buddy Driver Assessor Dayshi…" at bounding box center [784, 222] width 366 height 26
click at [949, 216] on select "Select Role Cadet Driver Crew Leader Driver Driver Buddy Driver Assessor Dayshi…" at bounding box center [784, 222] width 366 height 26
select select "1439"
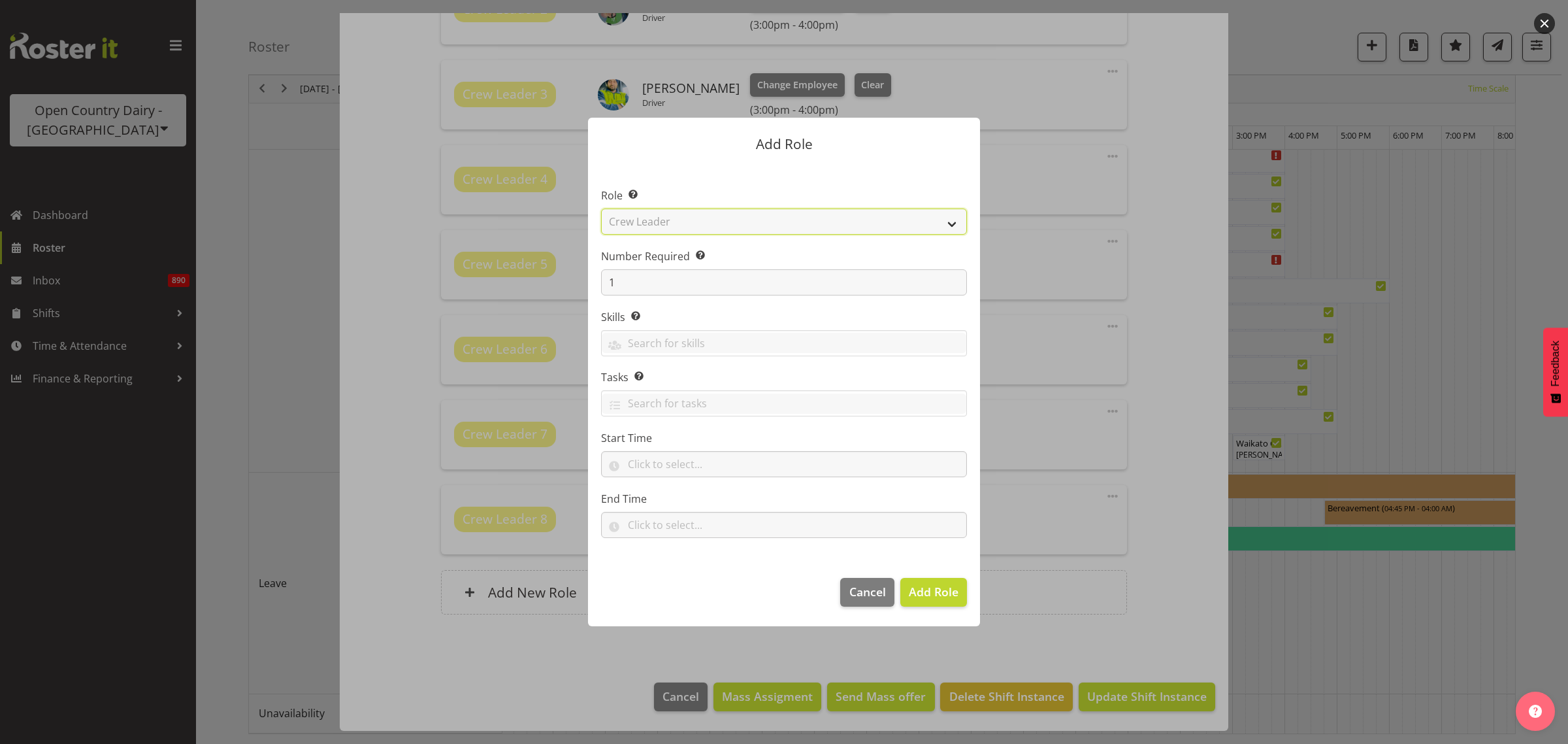
click at [601, 209] on select "Select Role Cadet Driver Crew Leader Driver Driver Buddy Driver Assessor Dayshi…" at bounding box center [784, 222] width 366 height 26
click at [918, 596] on span "Add Role" at bounding box center [933, 591] width 50 height 16
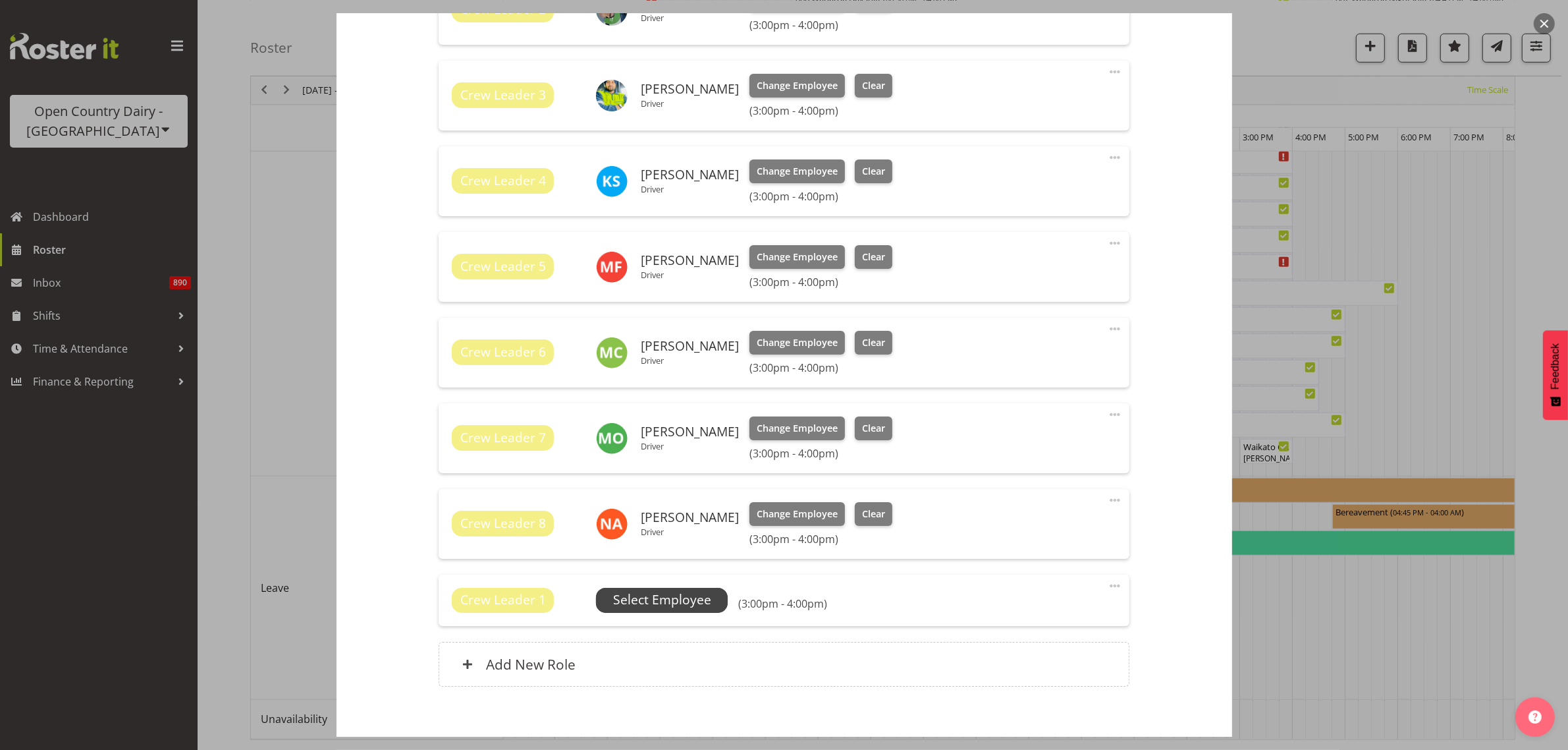
click at [693, 597] on span "Select Employee" at bounding box center [662, 600] width 98 height 19
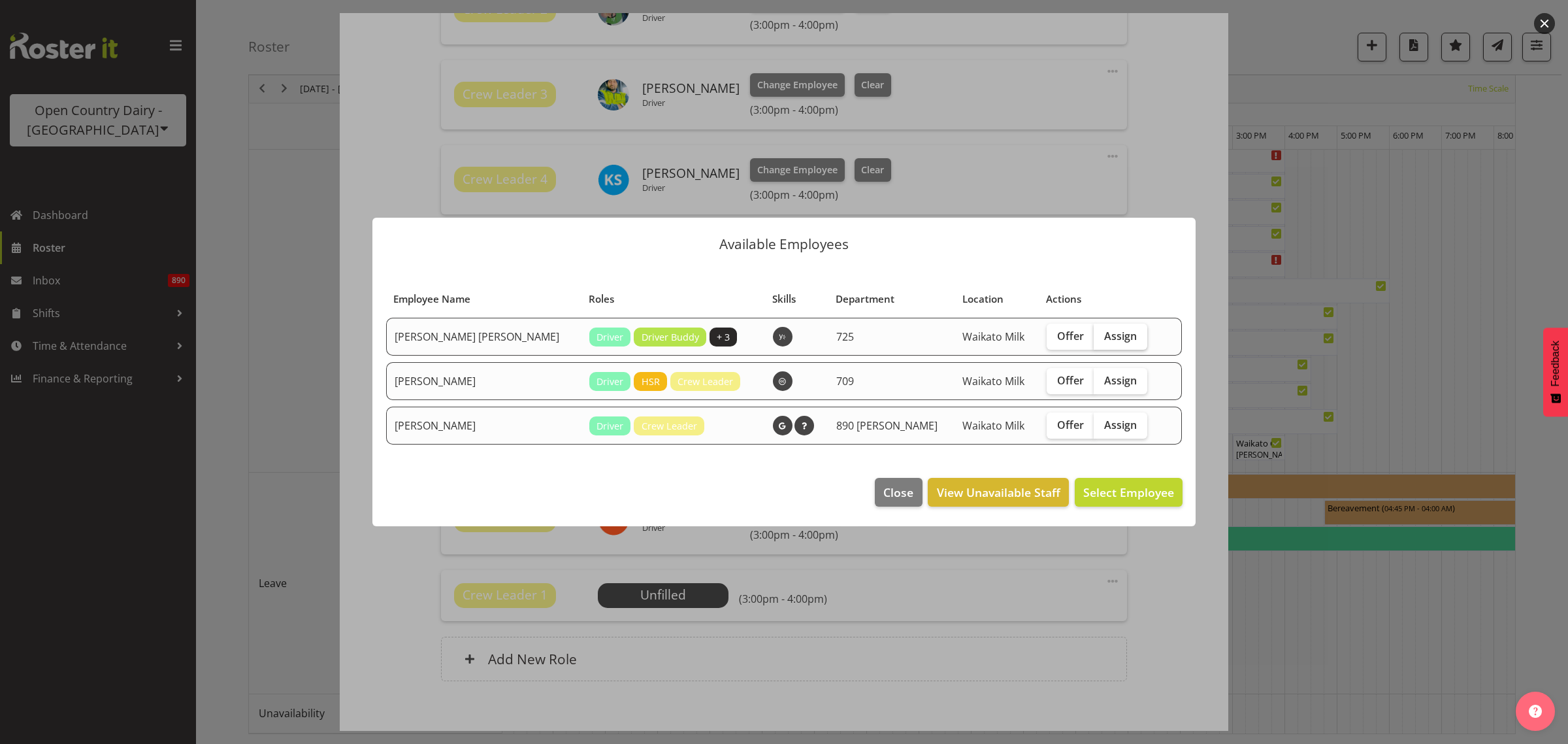
click at [1104, 337] on span "Assign" at bounding box center [1120, 336] width 32 height 13
click at [1097, 337] on input "Assign" at bounding box center [1098, 336] width 8 height 8
checkbox input "true"
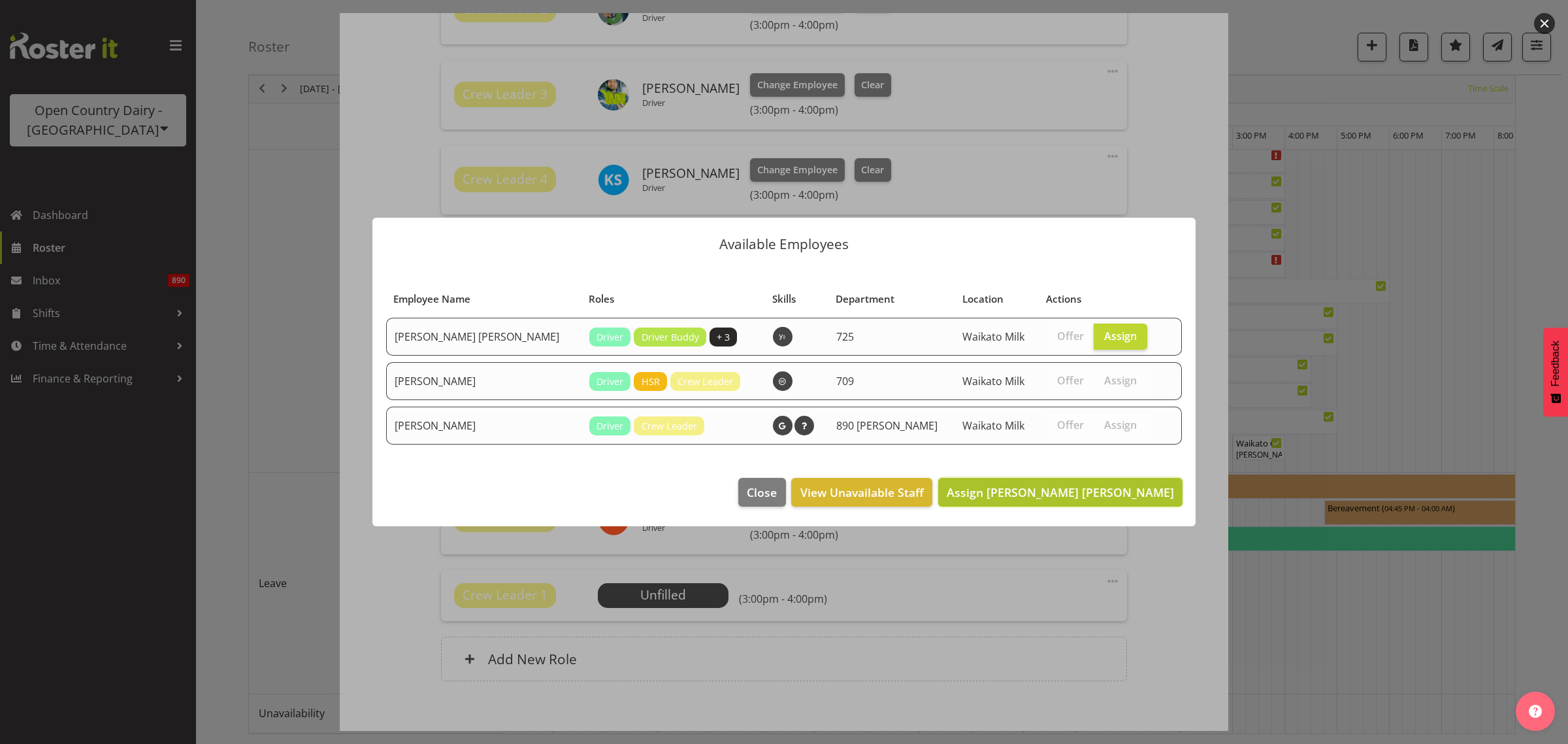
click at [1121, 490] on span "Assign [PERSON_NAME] [PERSON_NAME]" at bounding box center [1060, 492] width 227 height 16
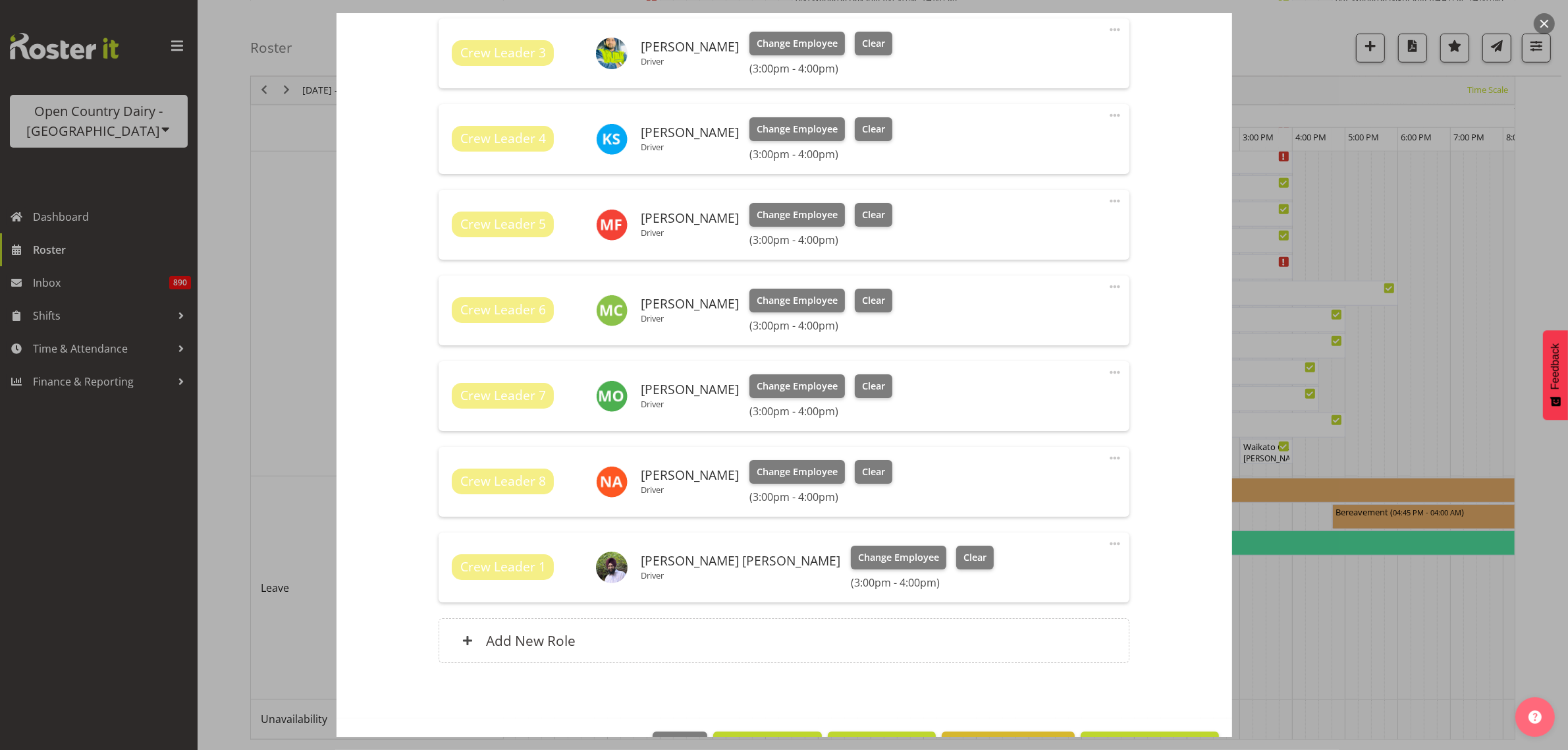
scroll to position [739, 0]
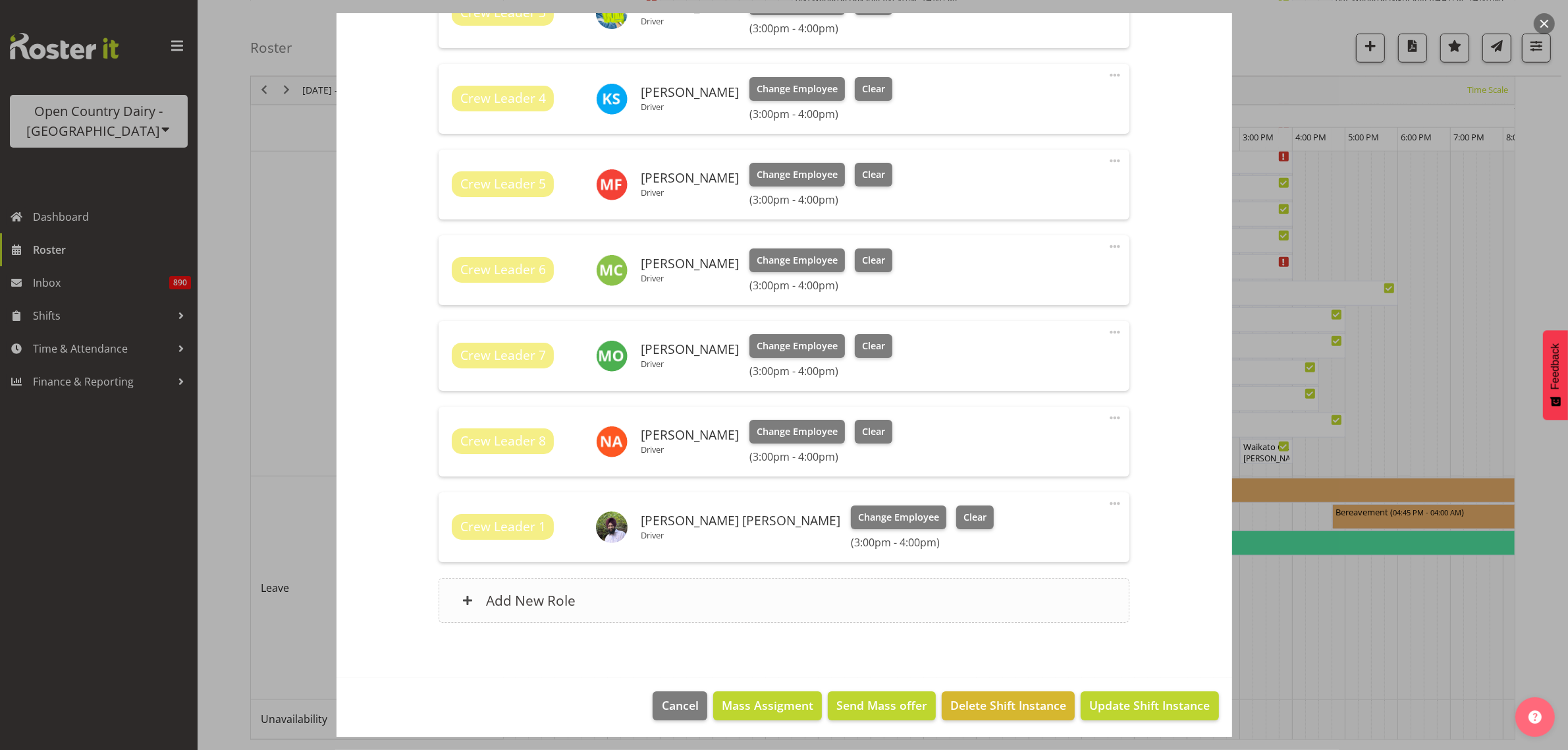
click at [534, 602] on h6 "Add New Role" at bounding box center [530, 600] width 90 height 17
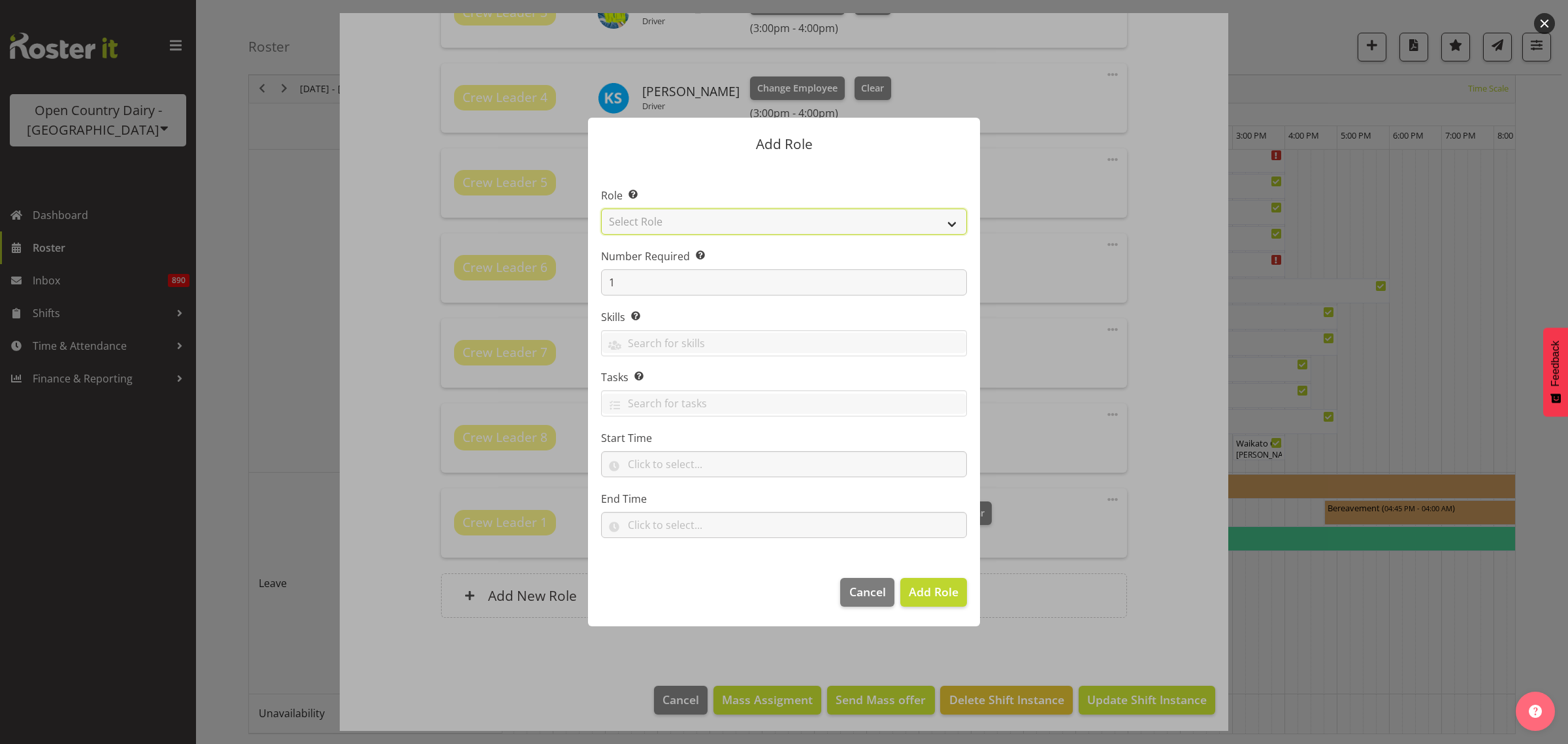
click at [949, 224] on select "Select Role Cadet Driver Crew Leader Driver Driver Buddy Driver Assessor Dayshi…" at bounding box center [784, 222] width 366 height 26
select select "1439"
click at [601, 209] on select "Select Role Cadet Driver Crew Leader Driver Driver Buddy Driver Assessor Dayshi…" at bounding box center [784, 222] width 366 height 26
click at [939, 587] on span "Add Role" at bounding box center [933, 591] width 50 height 16
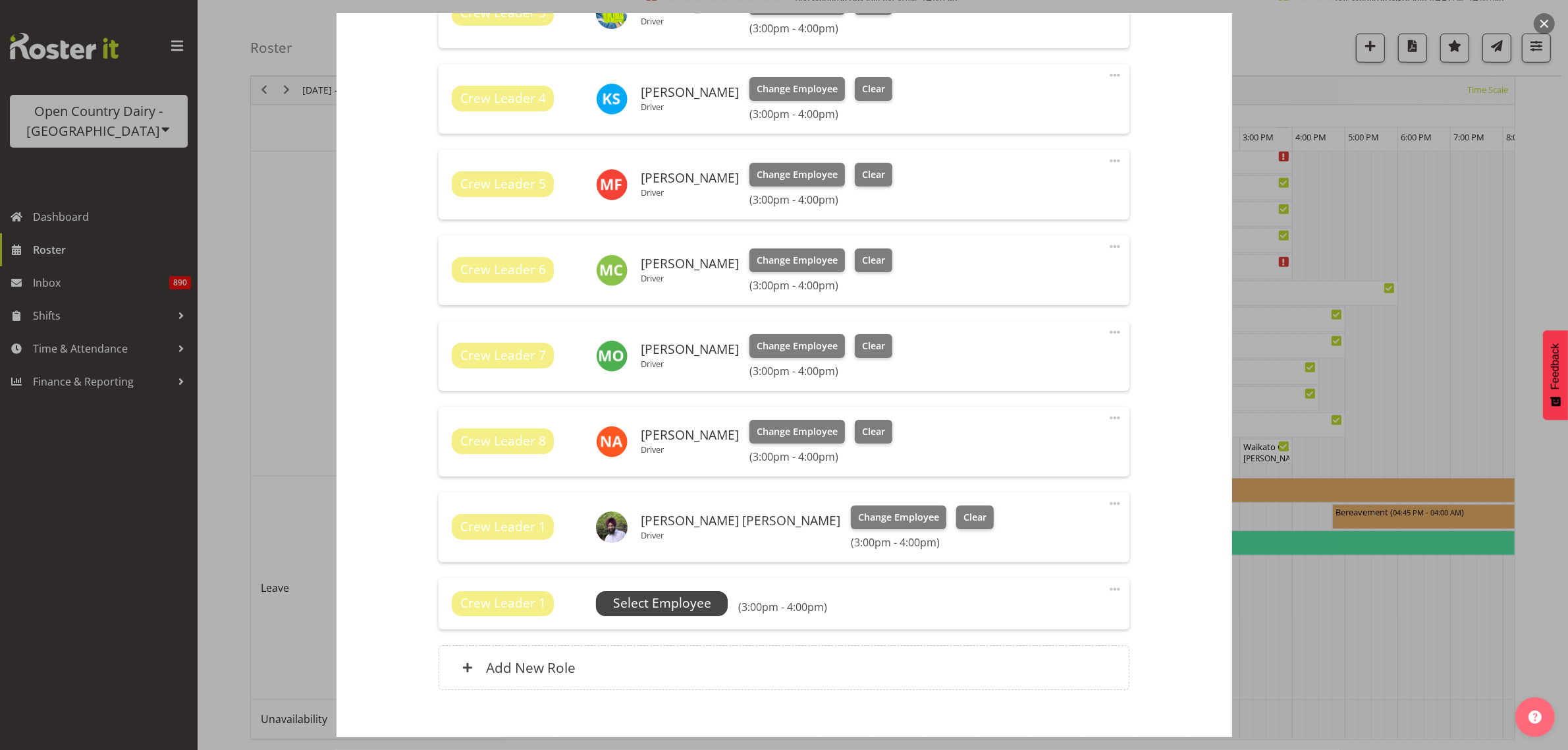
click at [691, 604] on span "Select Employee" at bounding box center [662, 602] width 98 height 19
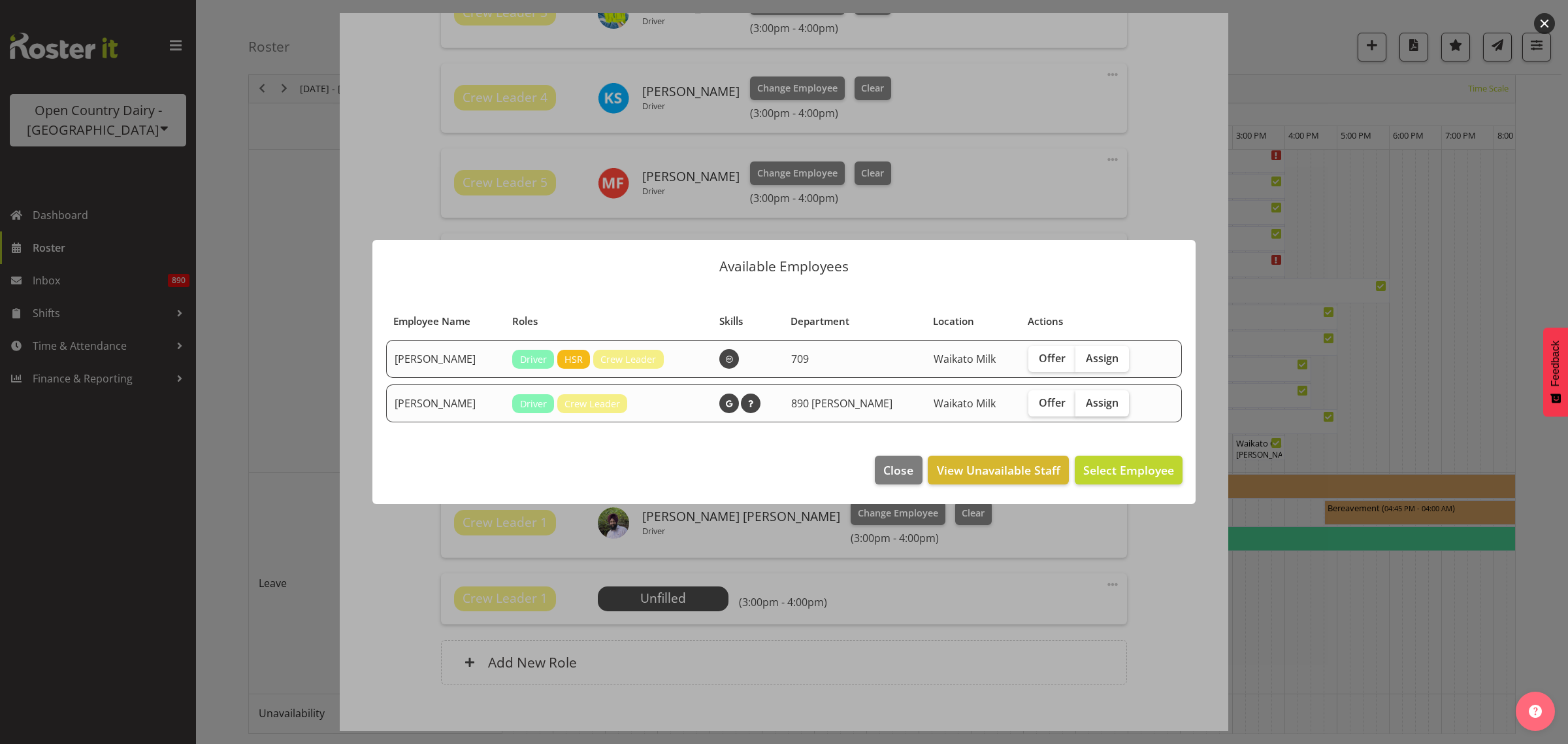
click at [1090, 403] on span "Assign" at bounding box center [1101, 402] width 32 height 13
click at [1084, 403] on input "Assign" at bounding box center [1079, 402] width 8 height 8
checkbox input "true"
click at [1118, 461] on span "Assign [PERSON_NAME]" at bounding box center [1107, 470] width 132 height 17
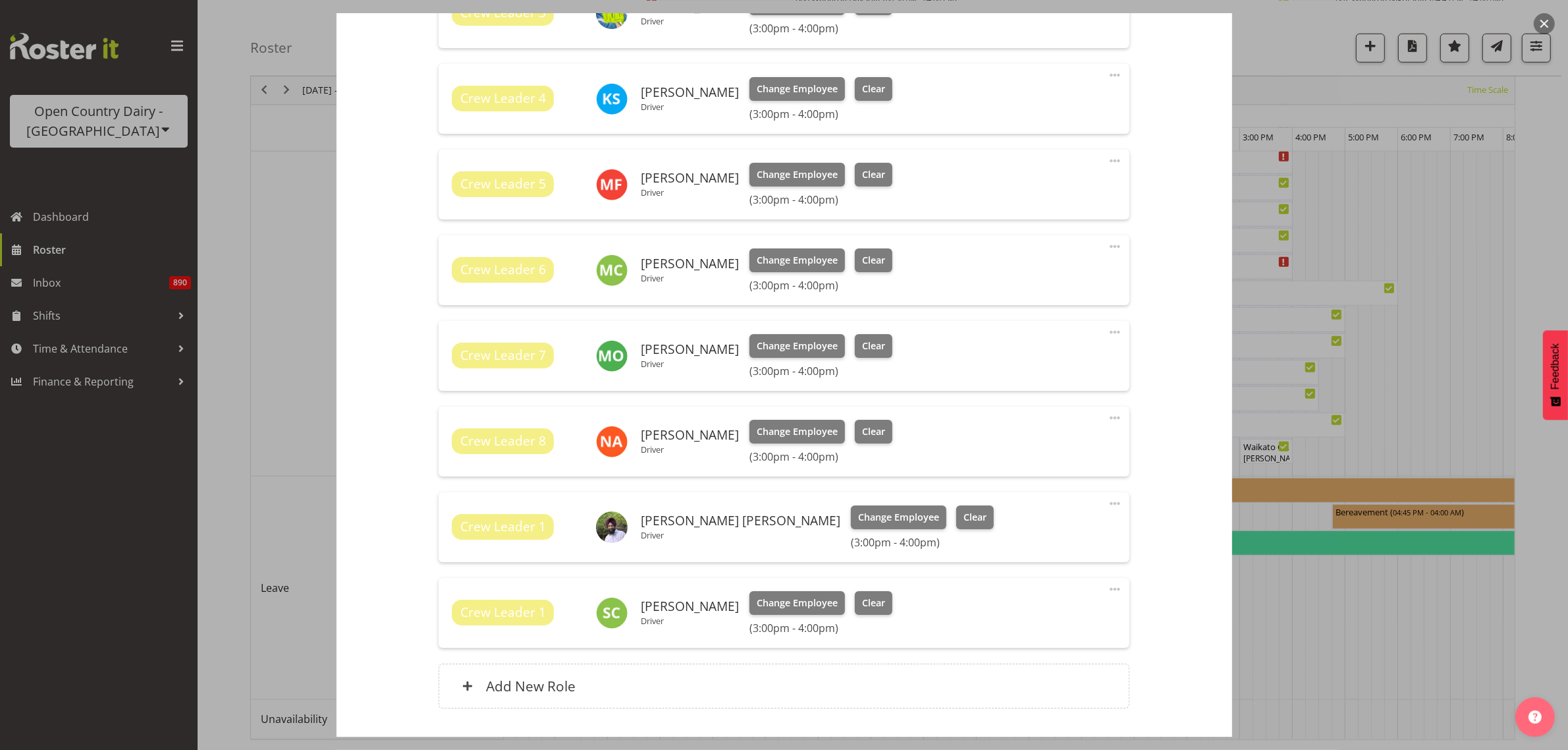
scroll to position [827, 0]
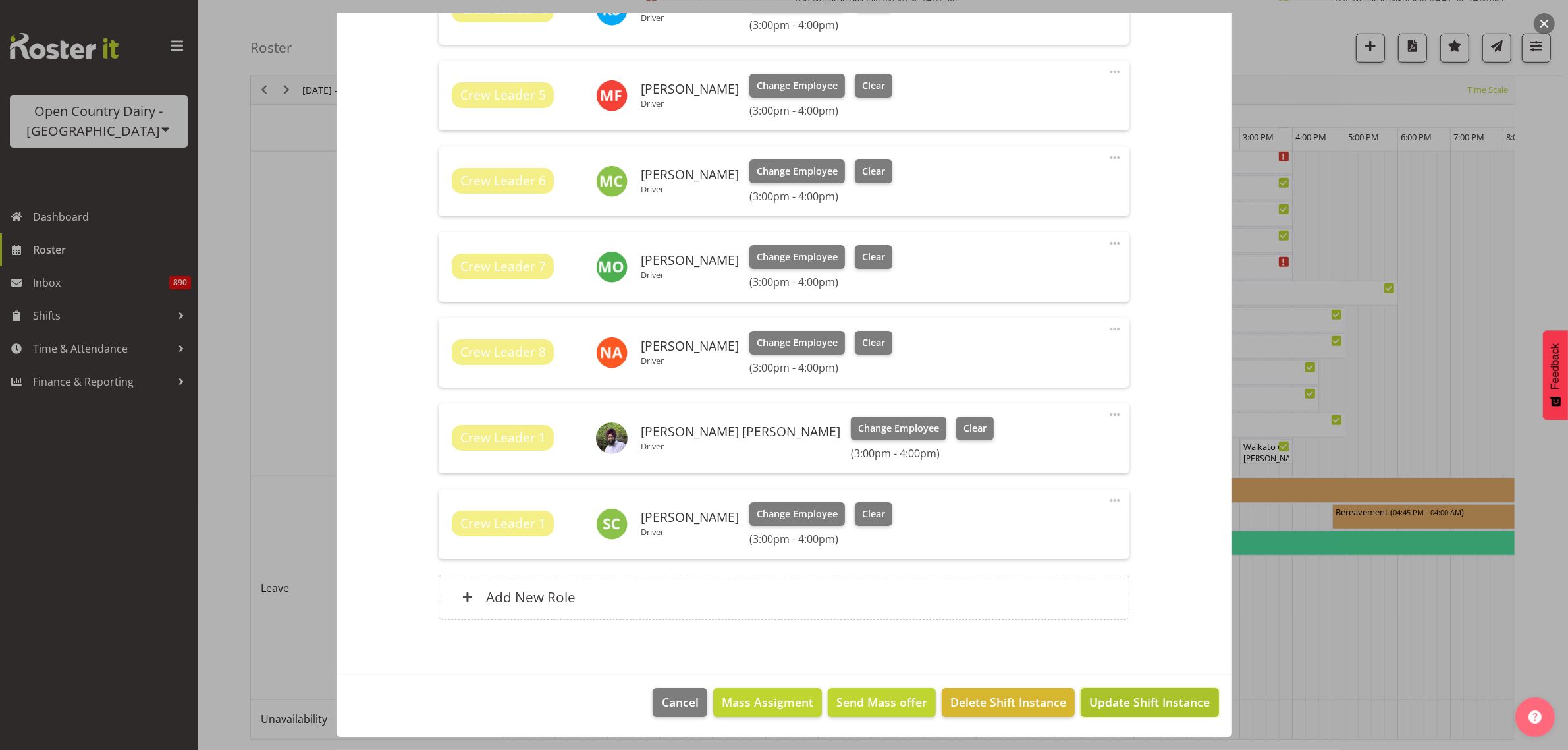
click at [1113, 696] on span "Update Shift Instance" at bounding box center [1149, 701] width 120 height 17
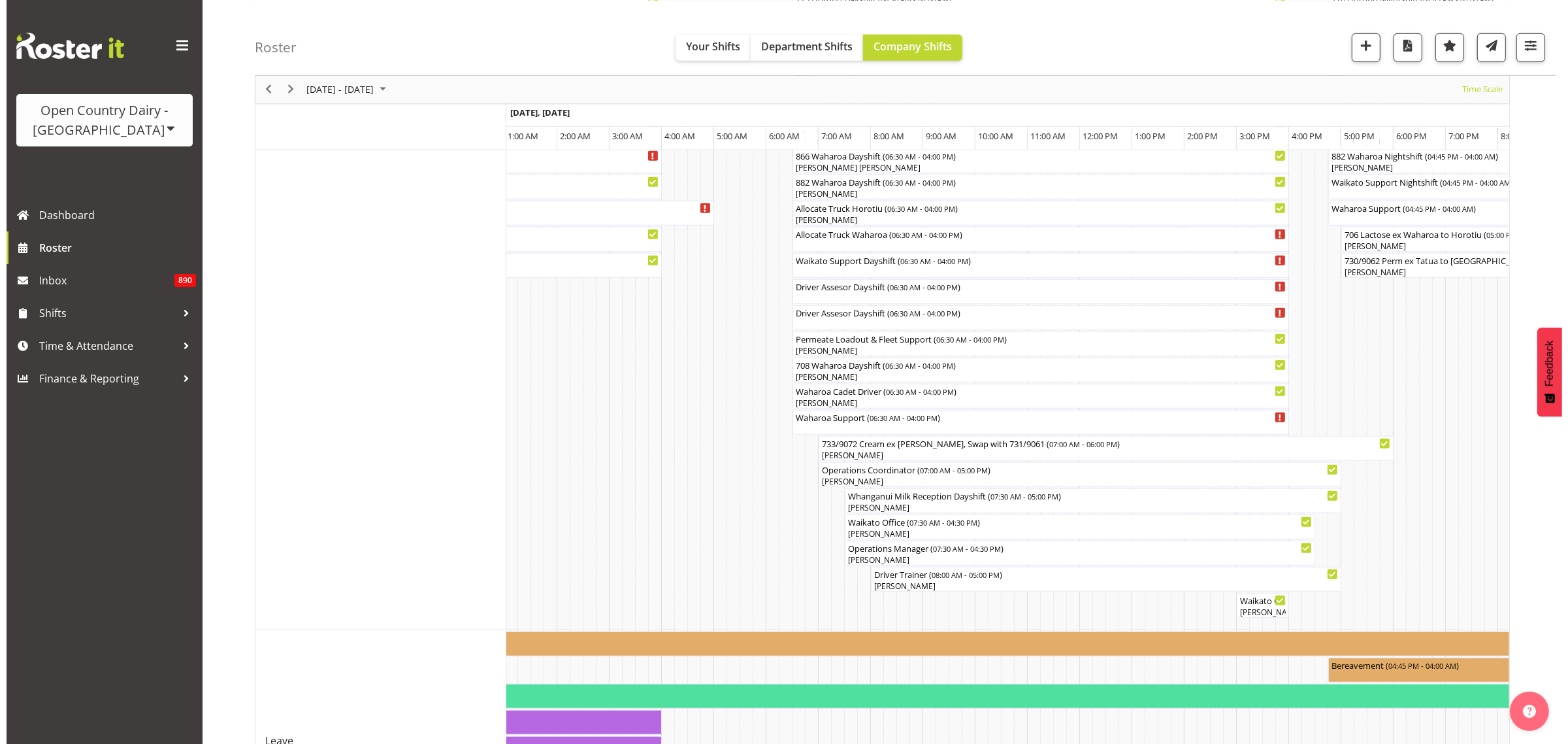
scroll to position [1062, 0]
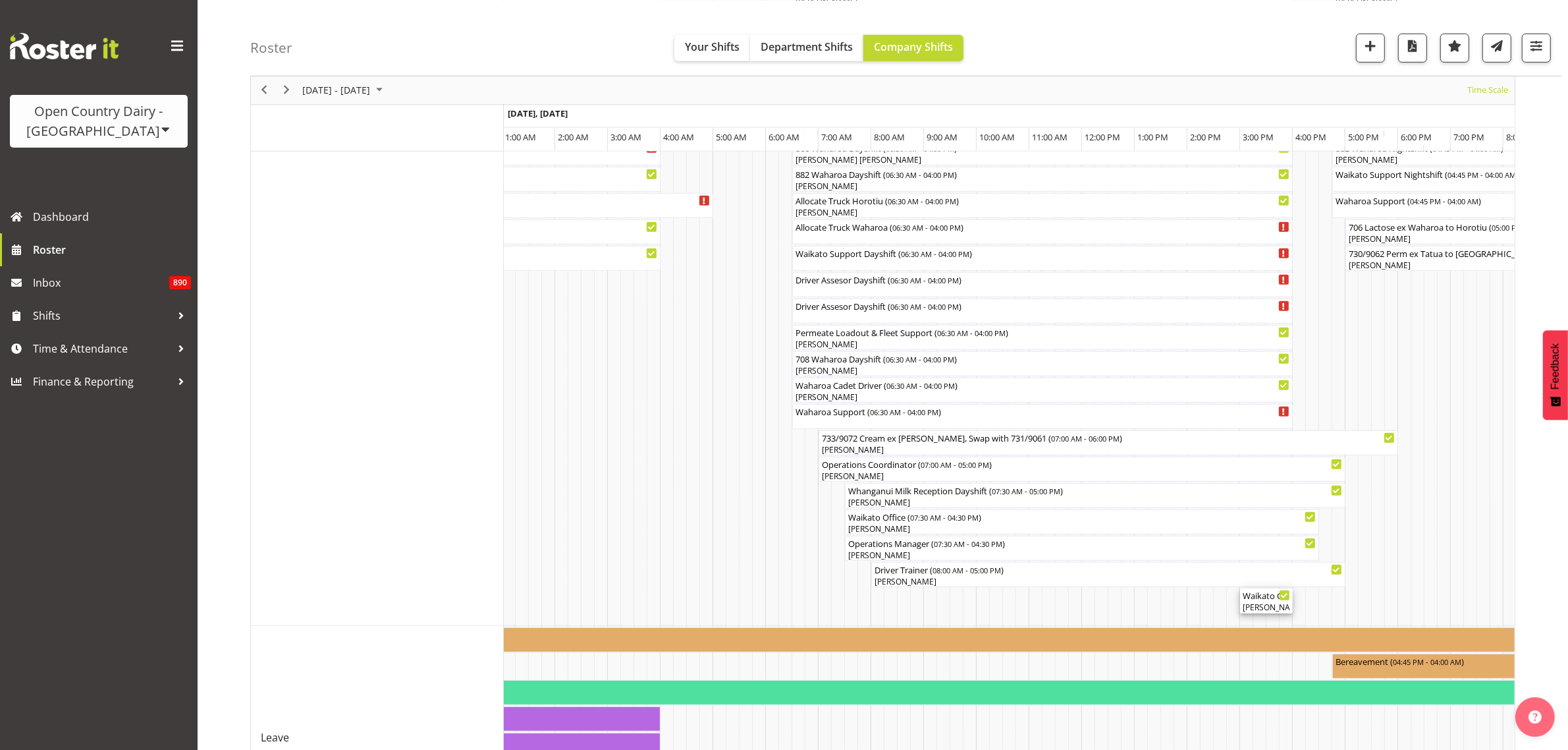
click at [1263, 602] on div "Waikato Crew Leader Meeting ( 03:00 PM - 04:00 PM ) [PERSON_NAME], [PERSON_NAME…" at bounding box center [1266, 601] width 47 height 25
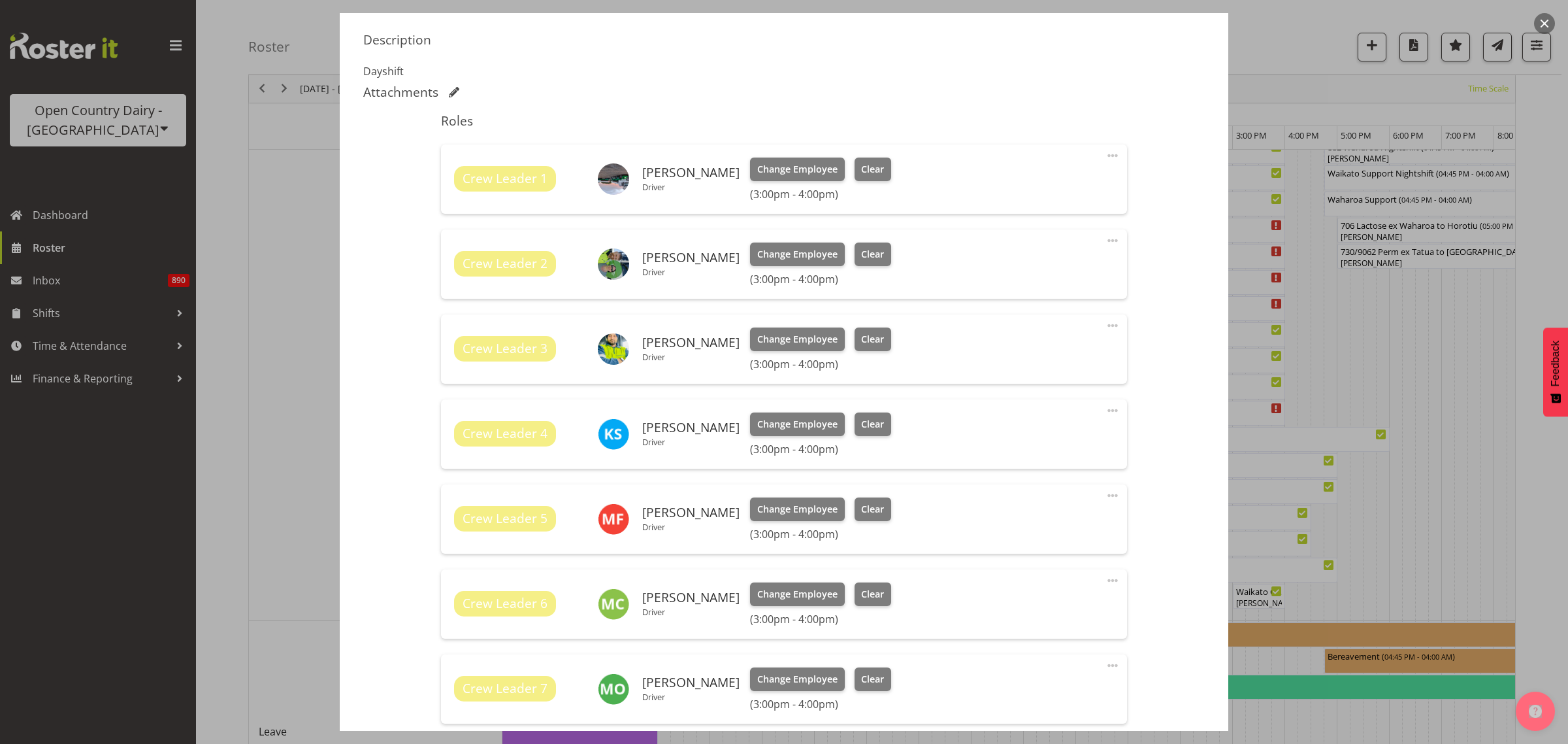
scroll to position [821, 0]
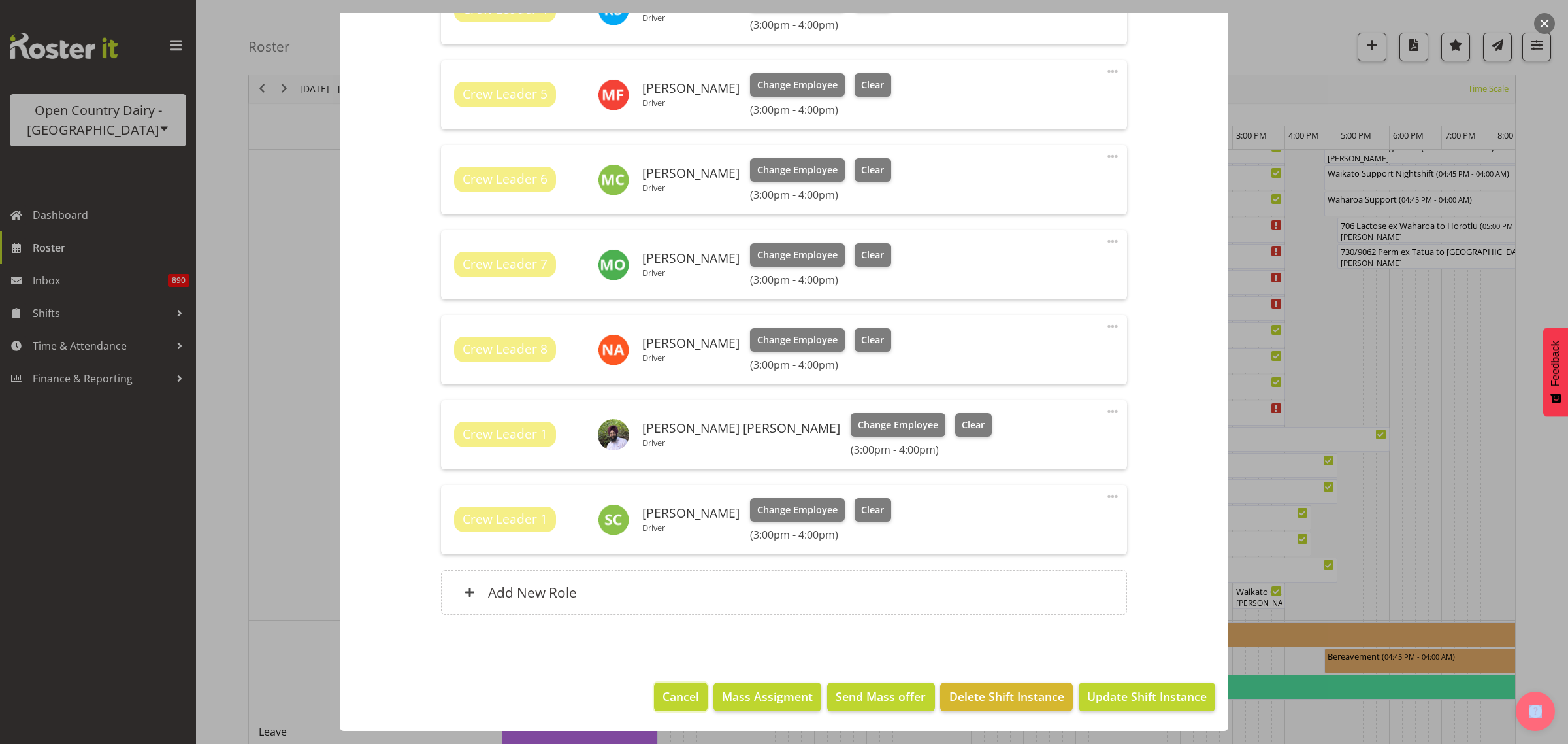
click at [668, 700] on span "Cancel" at bounding box center [680, 696] width 37 height 17
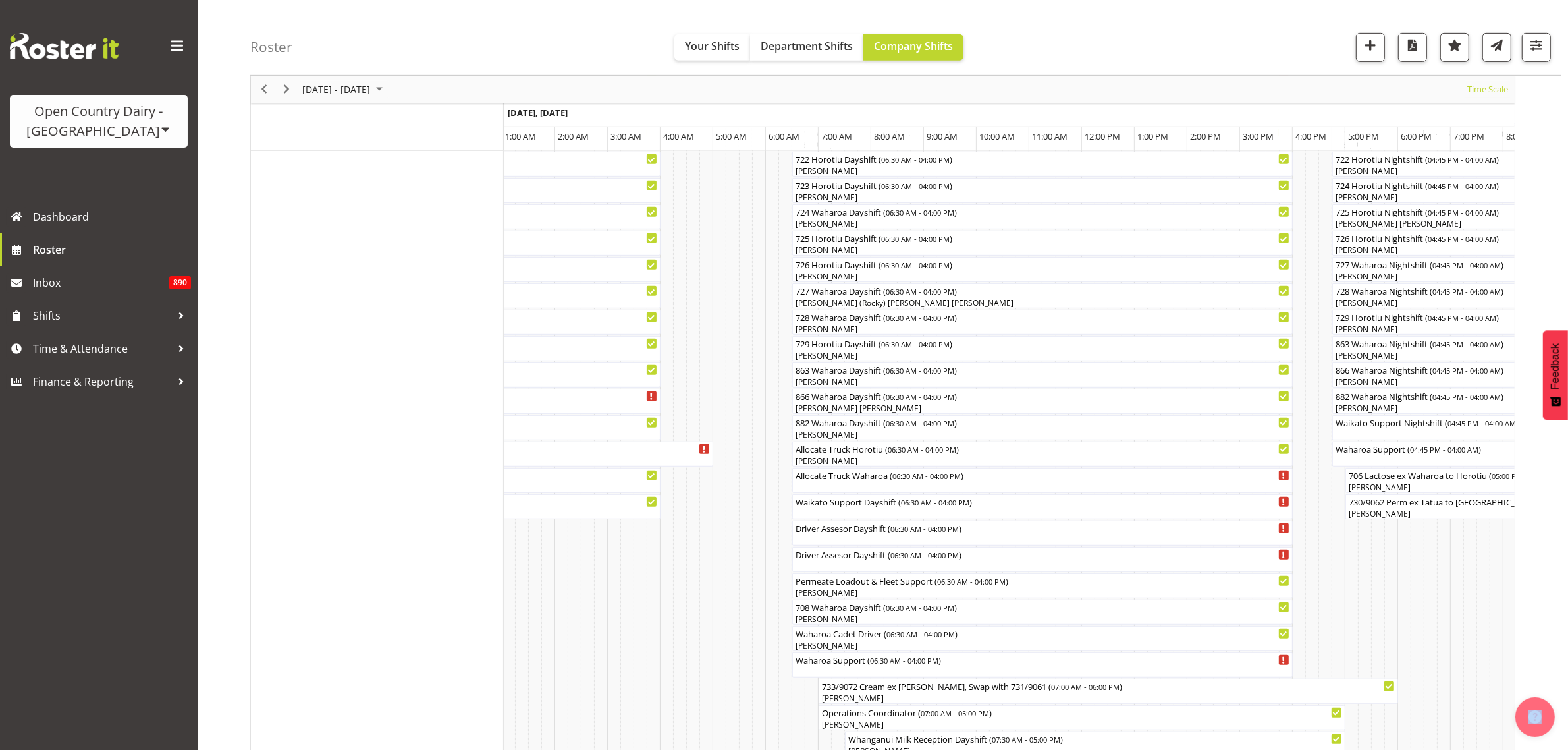
scroll to position [821, 0]
